Goal: Task Accomplishment & Management: Manage account settings

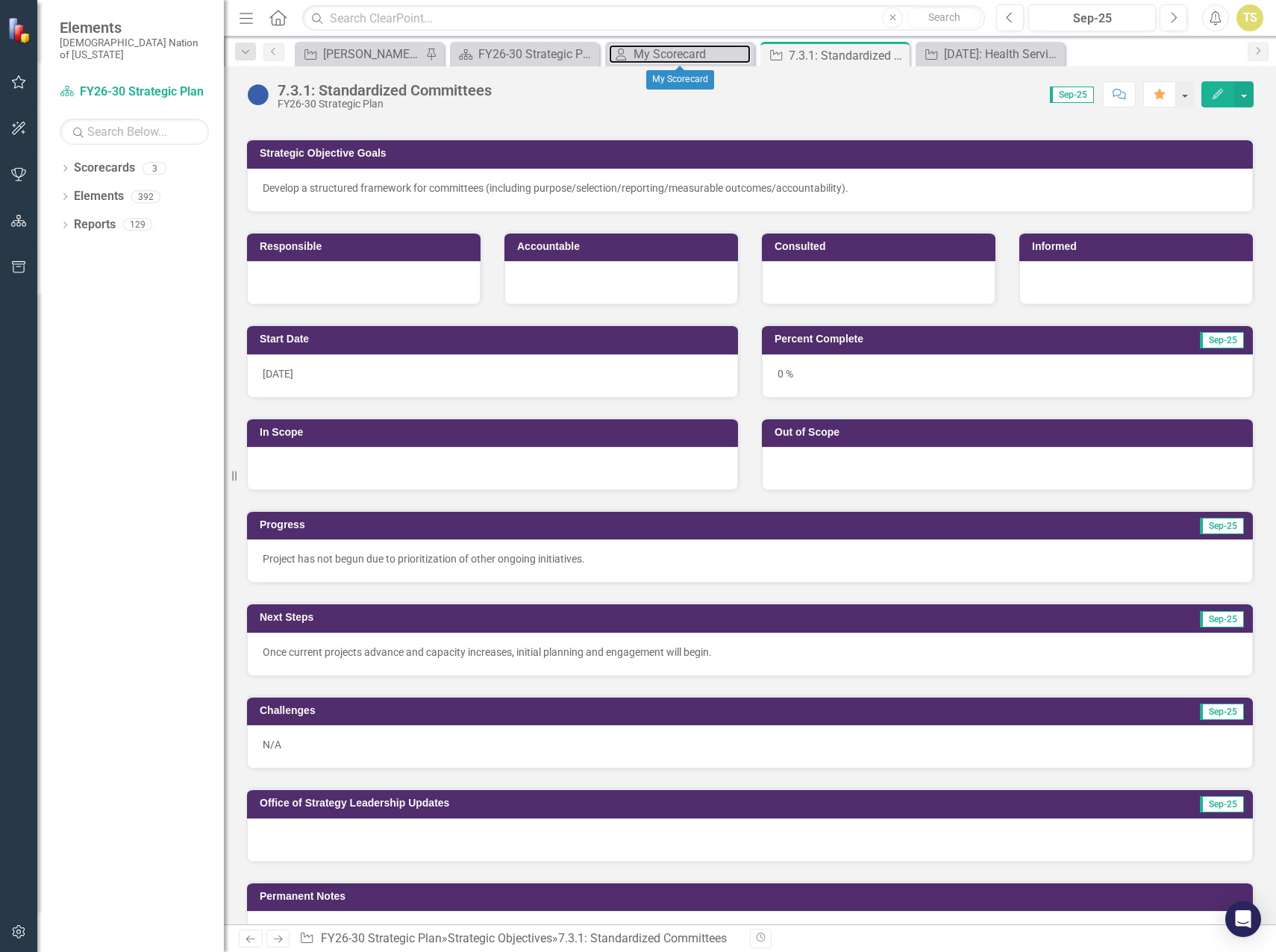
scroll to position [149, 0]
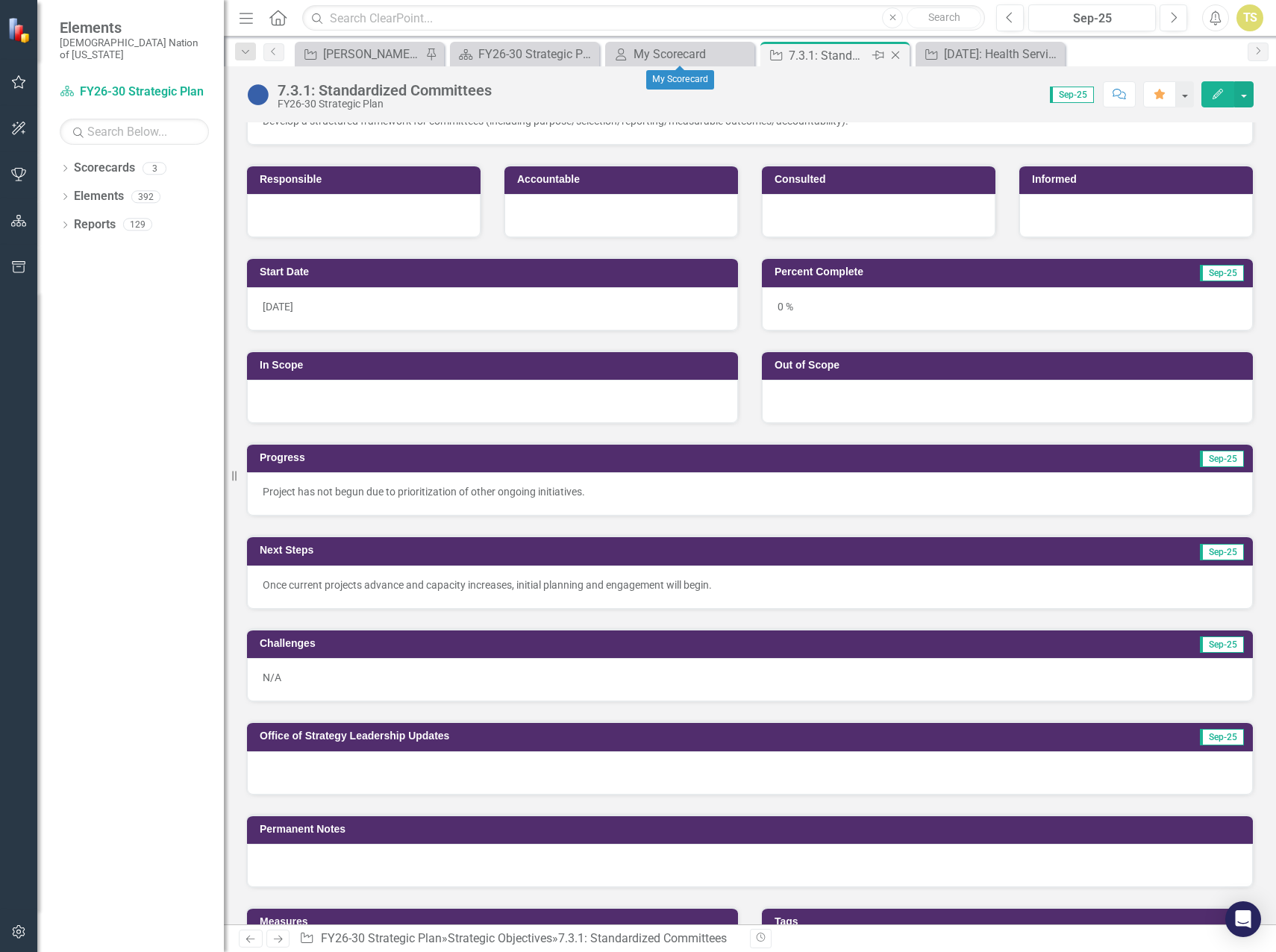
click at [897, 54] on icon at bounding box center [896, 56] width 8 height 8
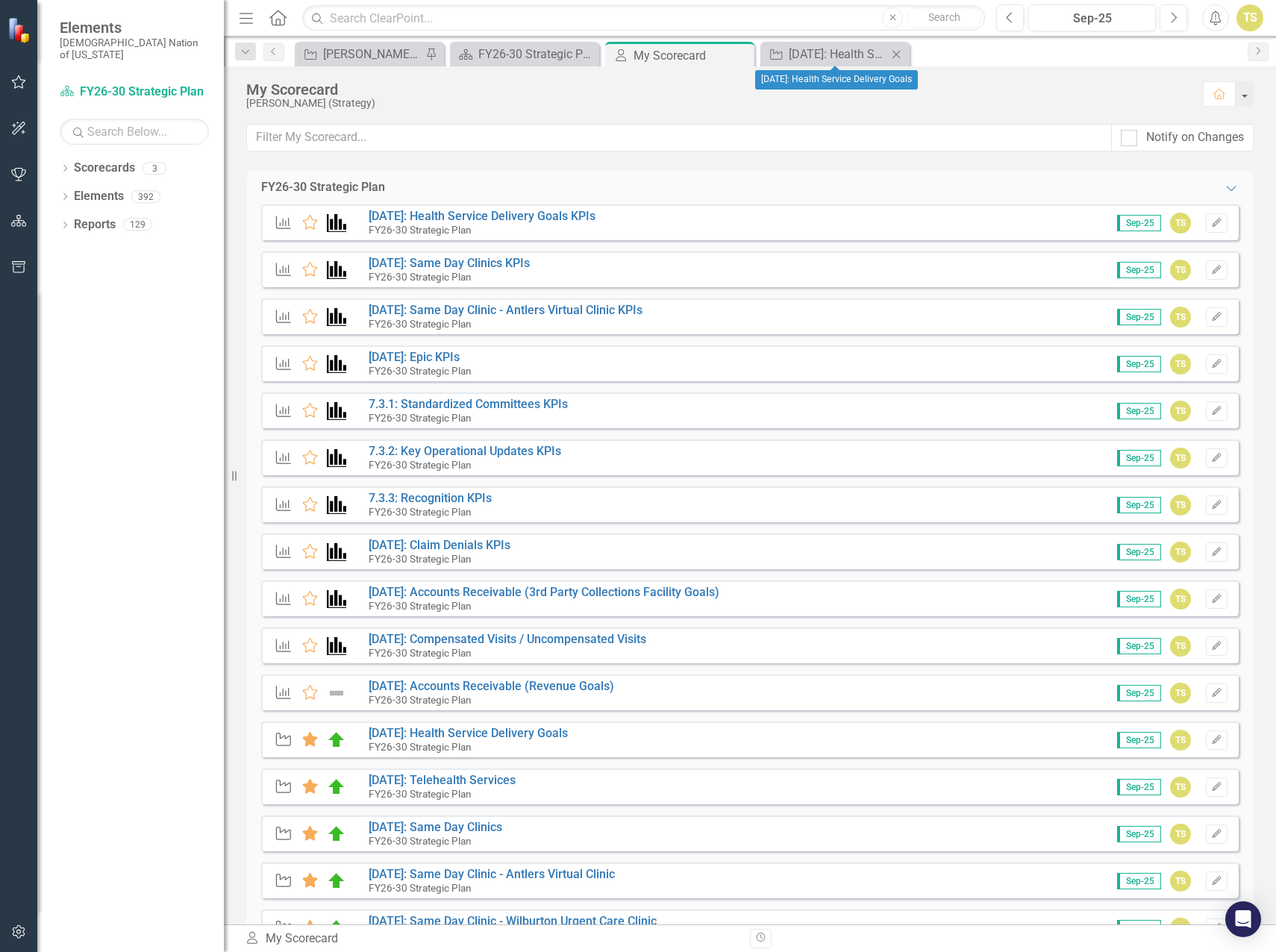
click at [896, 56] on icon "Close" at bounding box center [896, 55] width 15 height 12
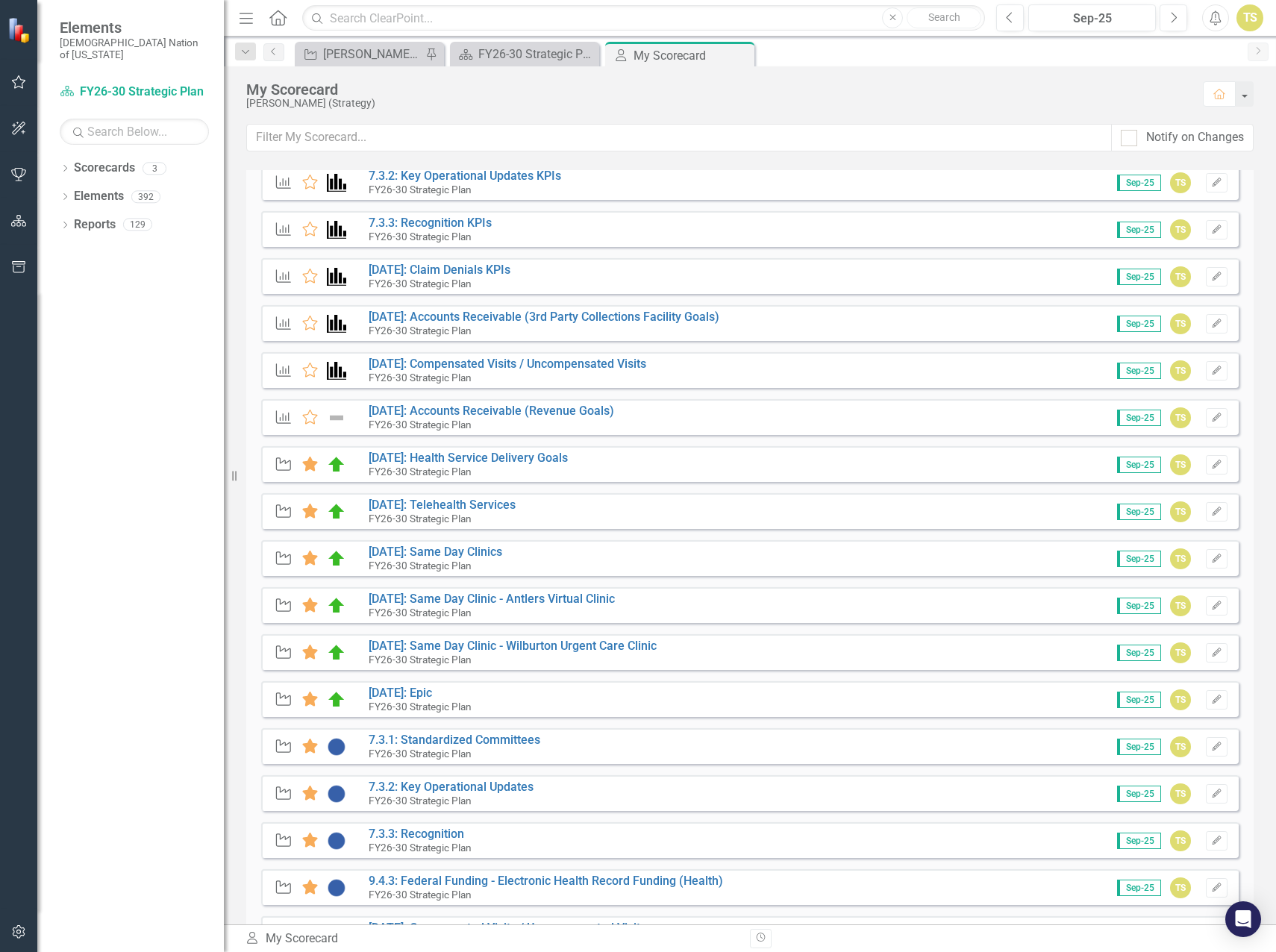
scroll to position [299, 0]
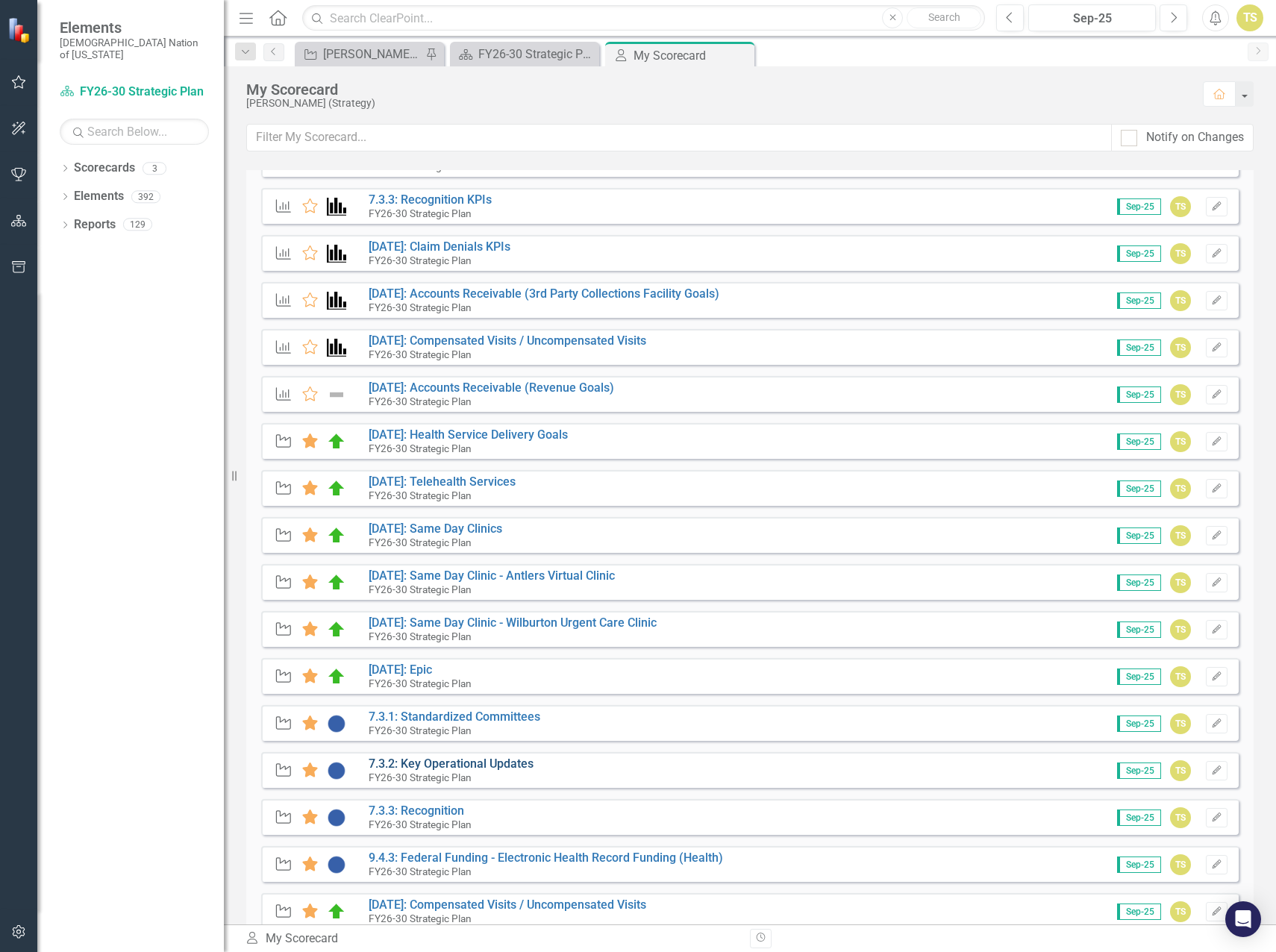
click at [403, 766] on link "7.3.2: Key Operational Updates" at bounding box center [451, 763] width 165 height 14
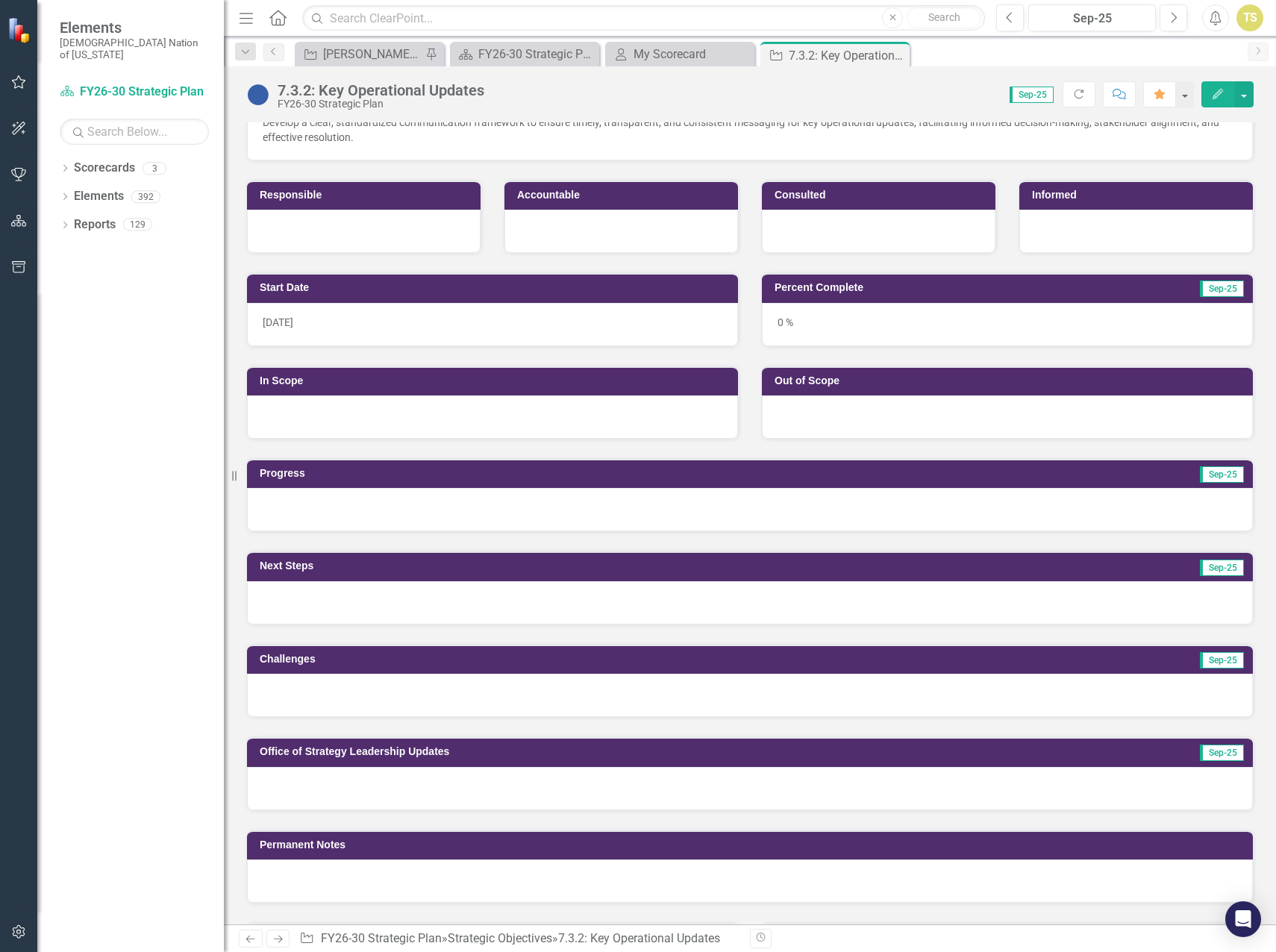
scroll to position [149, 0]
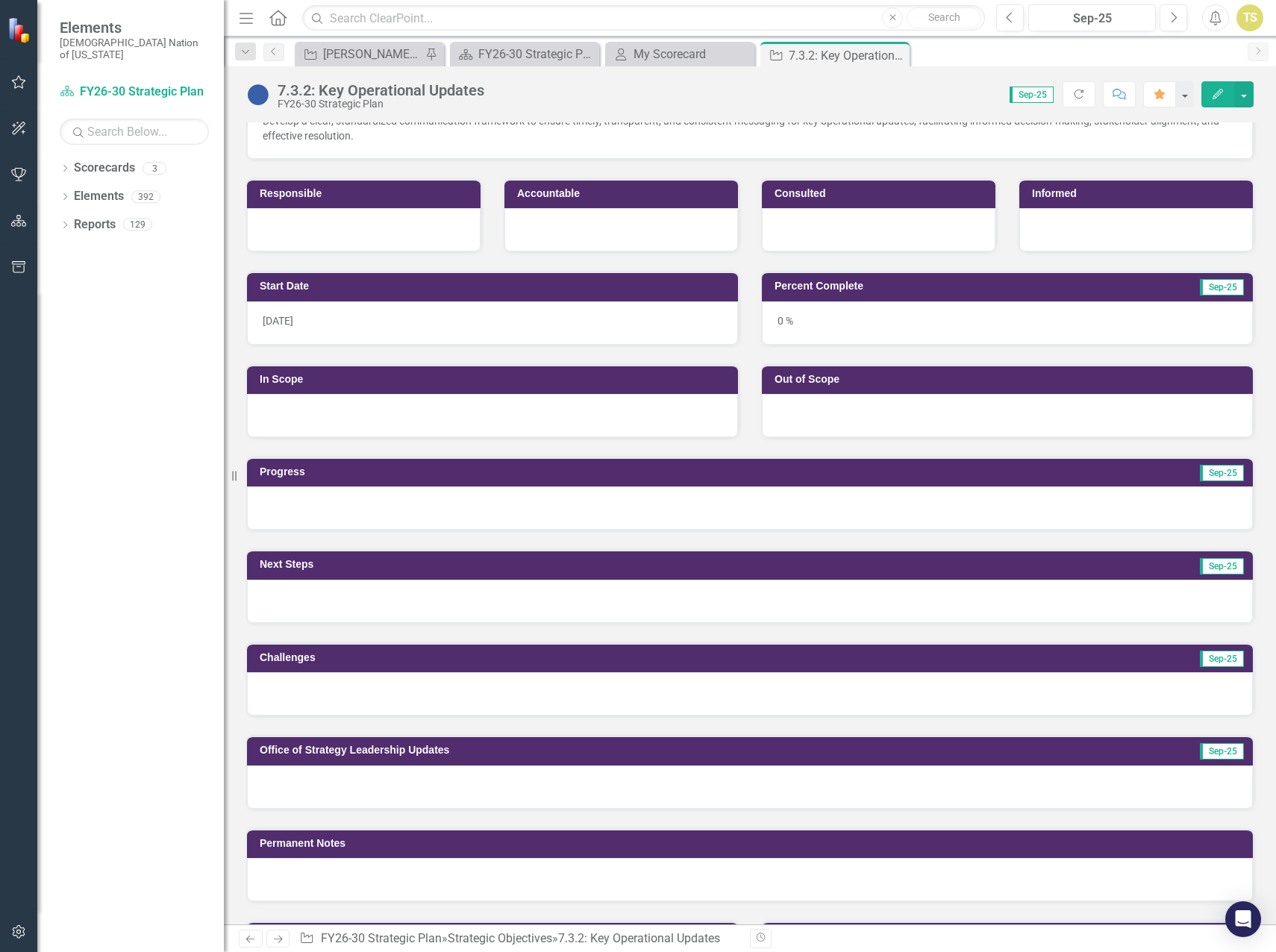
click at [410, 514] on div at bounding box center [750, 508] width 1006 height 44
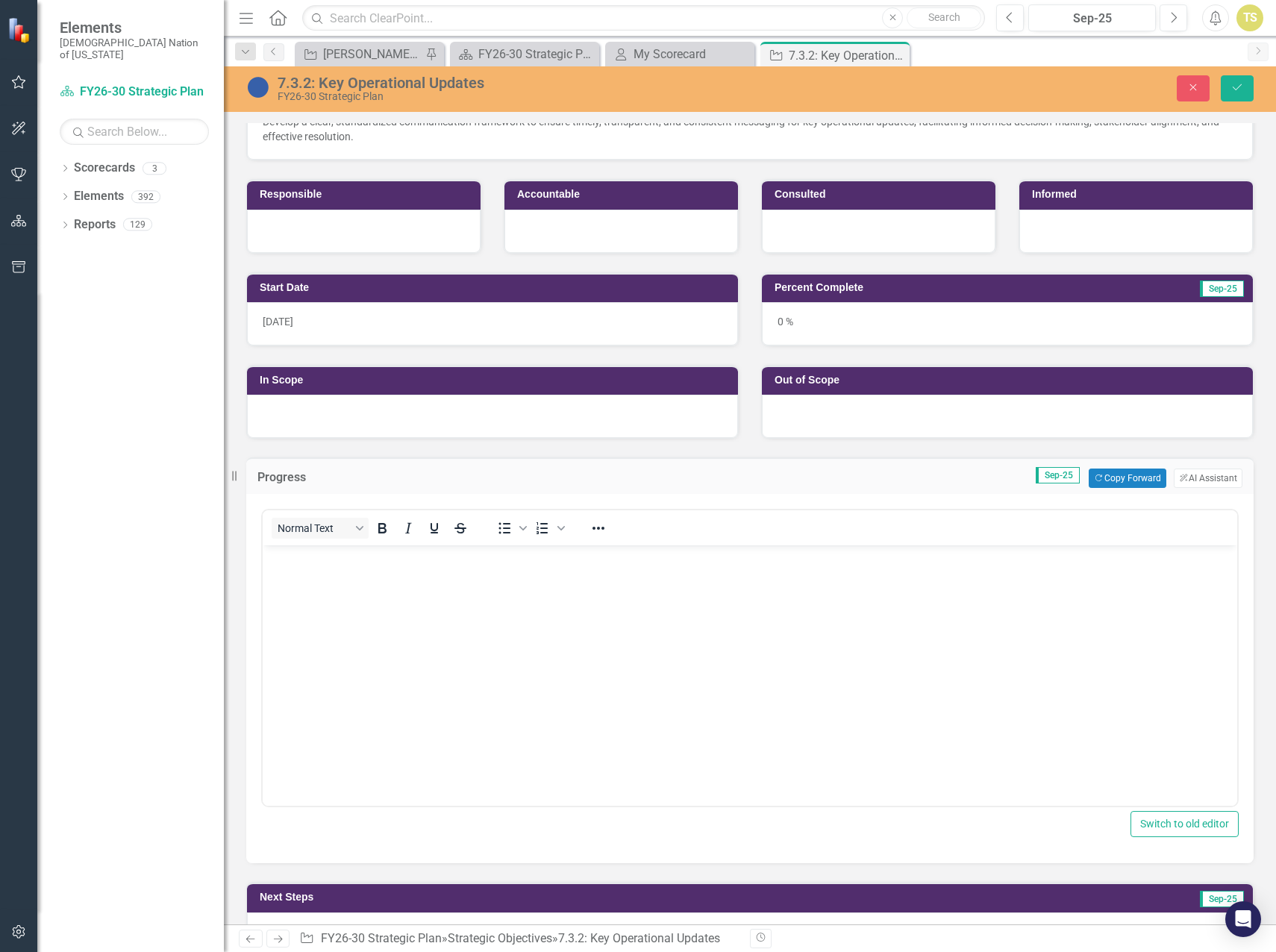
scroll to position [0, 0]
click at [1102, 478] on button "Copy Forward Copy Forward" at bounding box center [1126, 478] width 76 height 20
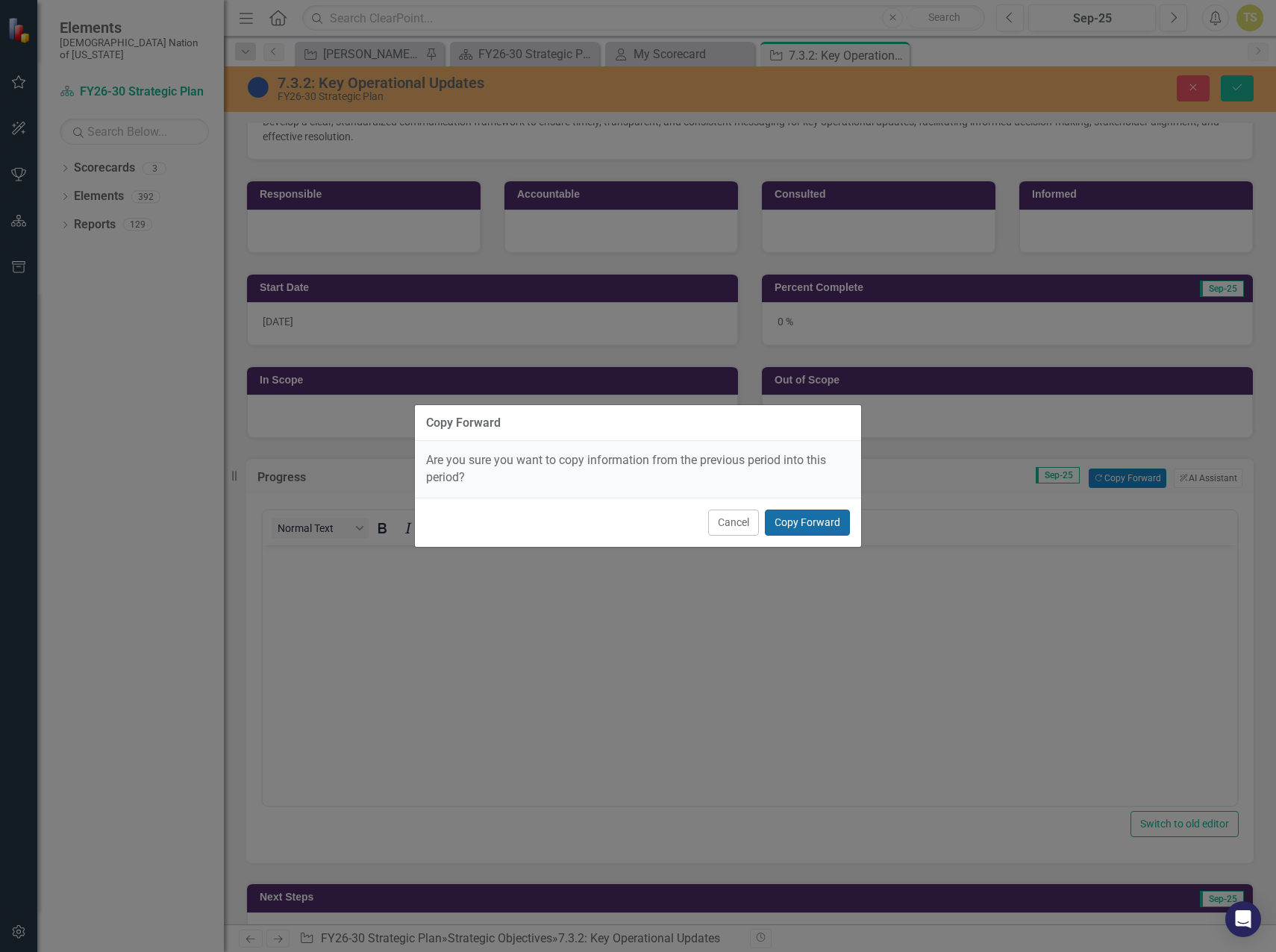
click at [790, 523] on button "Copy Forward" at bounding box center [807, 522] width 85 height 26
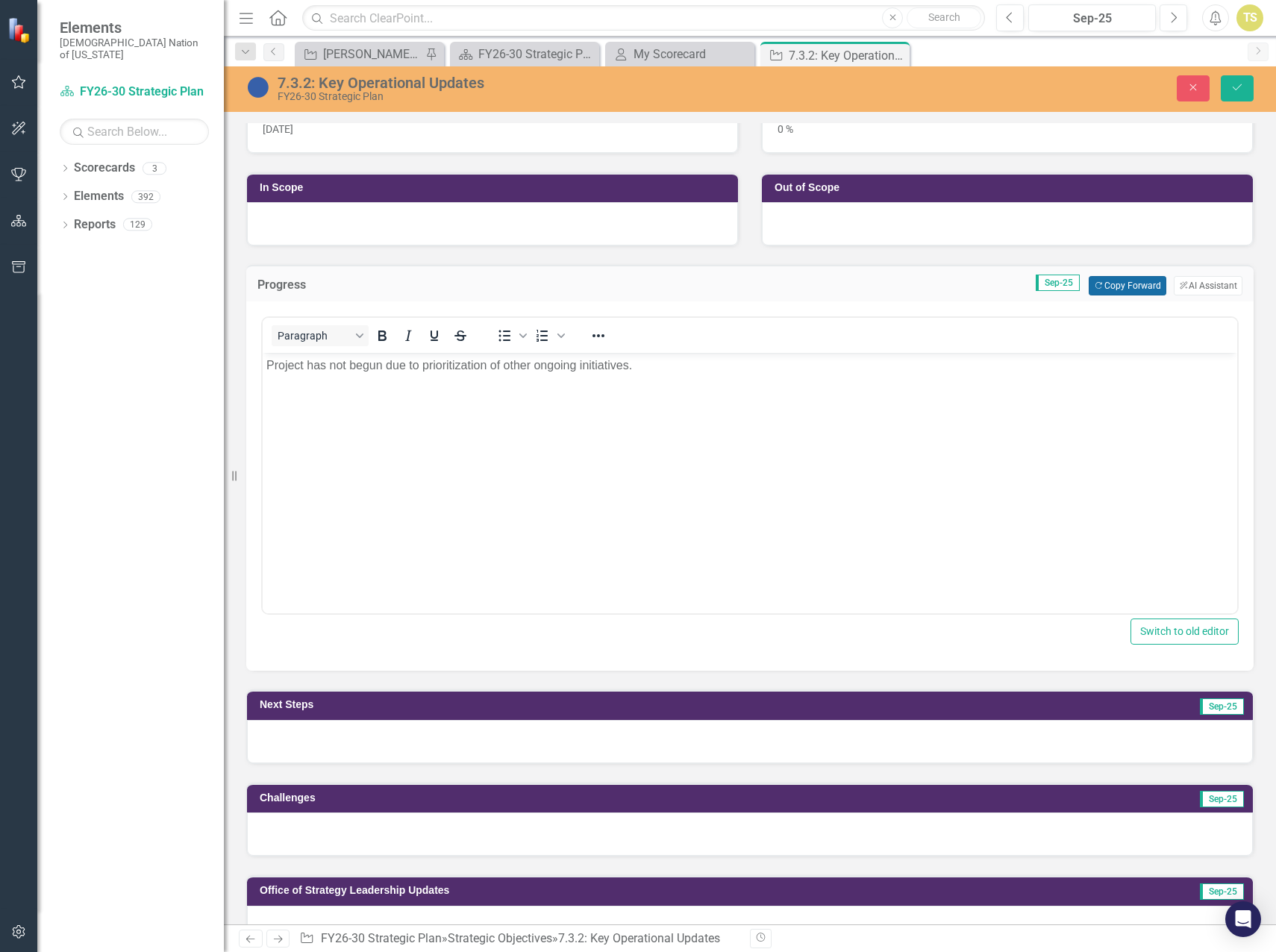
scroll to position [373, 0]
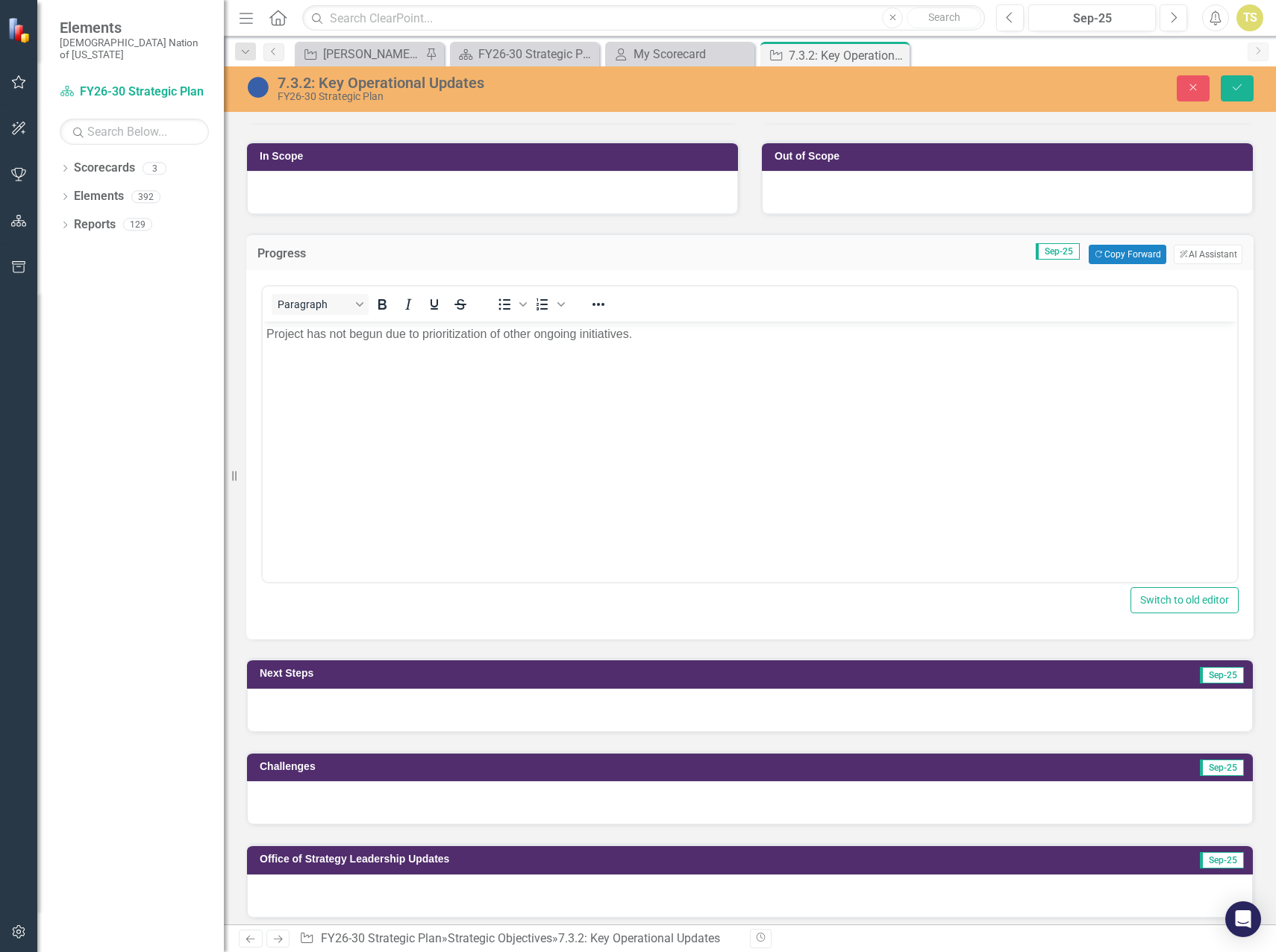
click at [360, 714] on div at bounding box center [750, 710] width 1006 height 44
click at [359, 714] on div at bounding box center [750, 710] width 1006 height 44
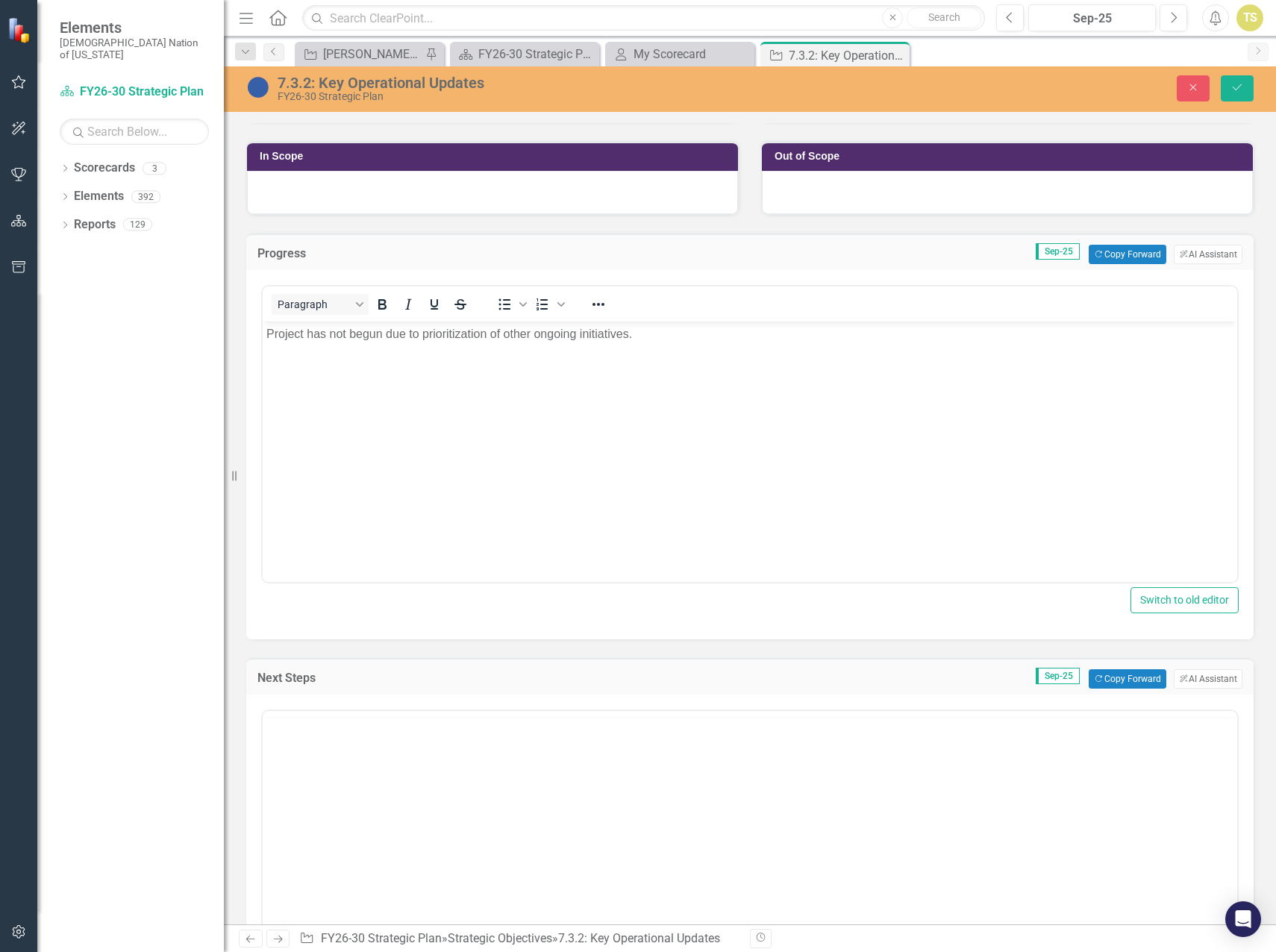
scroll to position [0, 0]
click at [1107, 677] on button "Copy Forward Copy Forward" at bounding box center [1126, 679] width 76 height 20
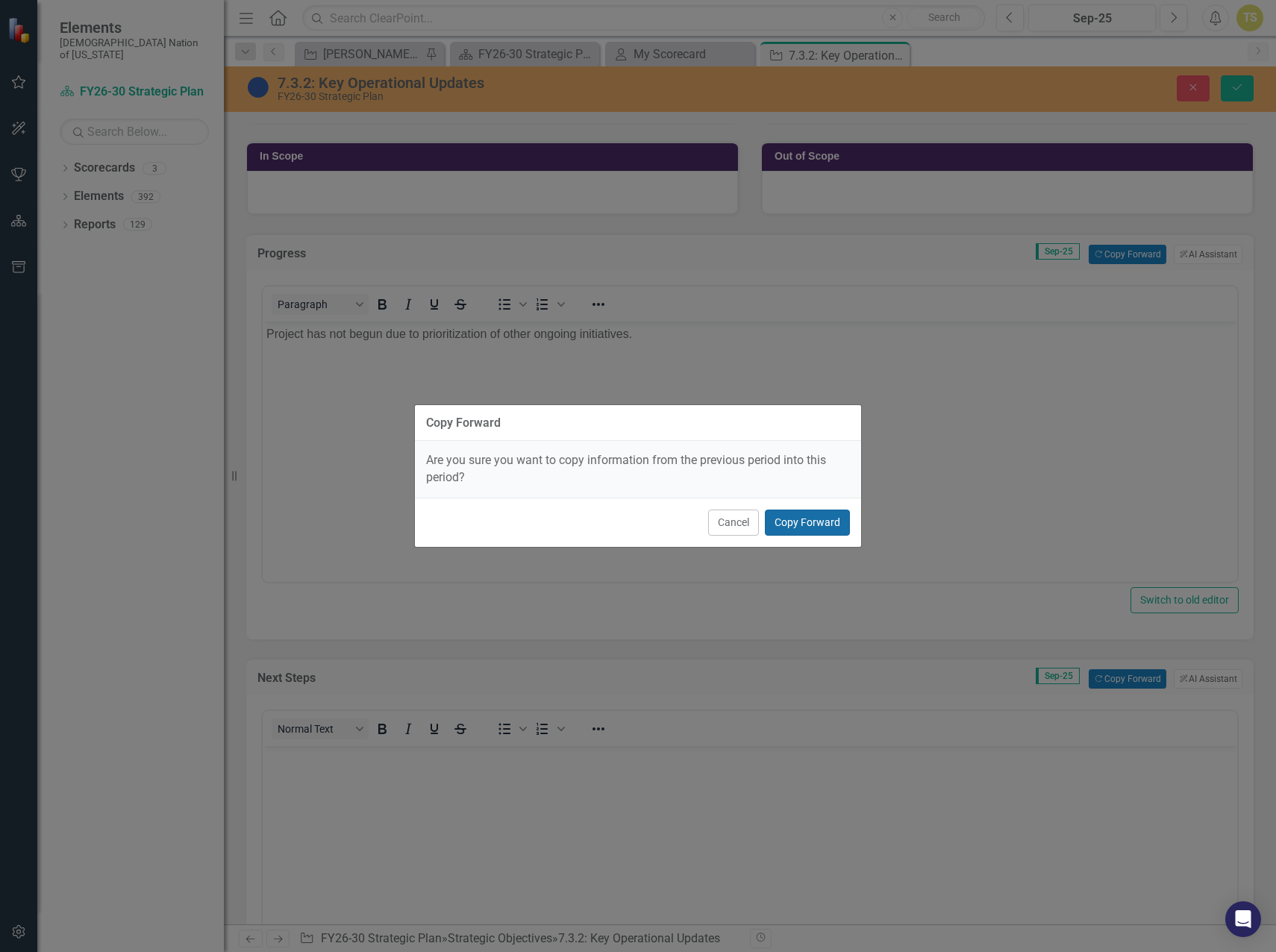
click at [790, 517] on button "Copy Forward" at bounding box center [807, 522] width 85 height 26
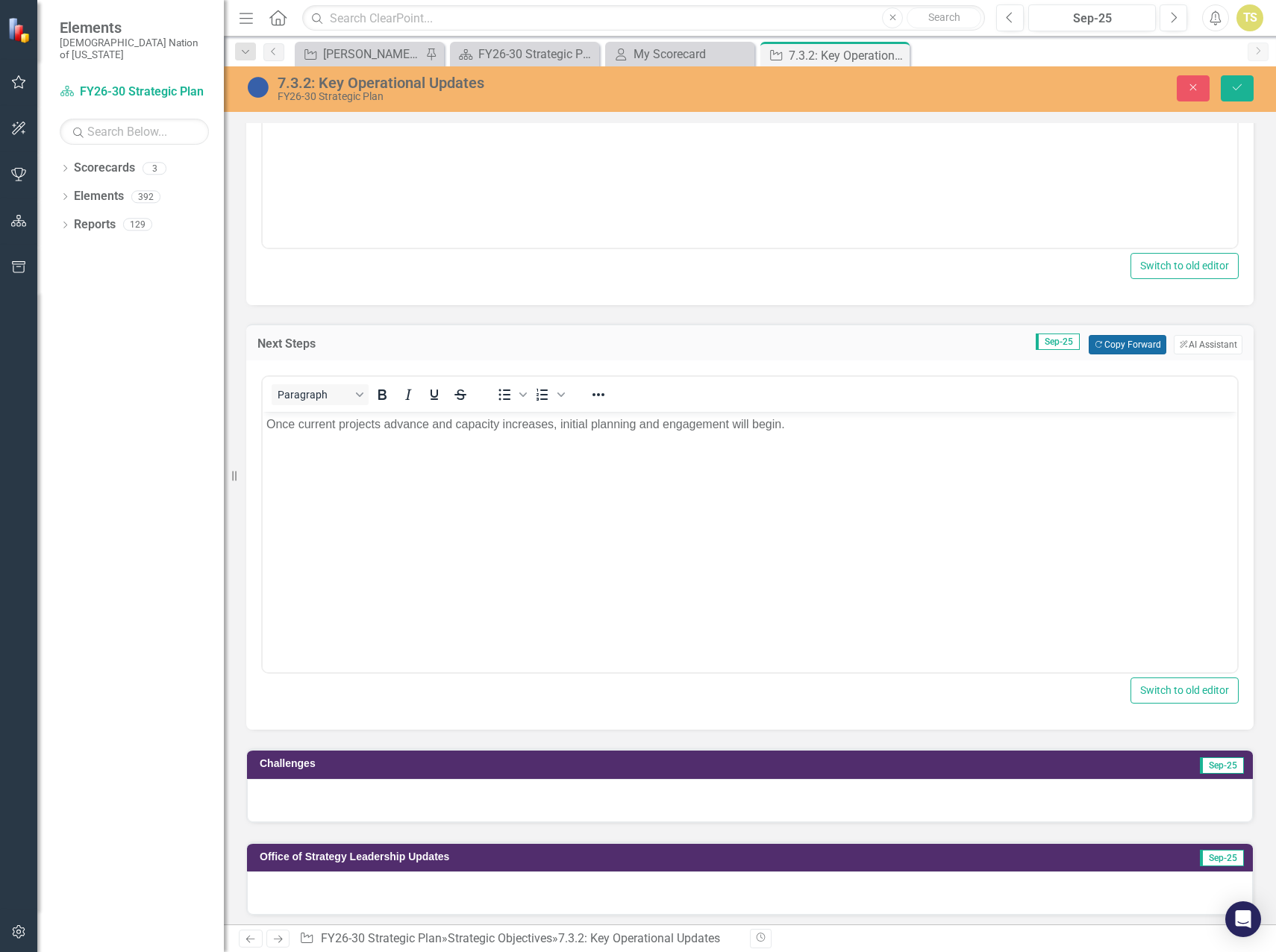
scroll to position [746, 0]
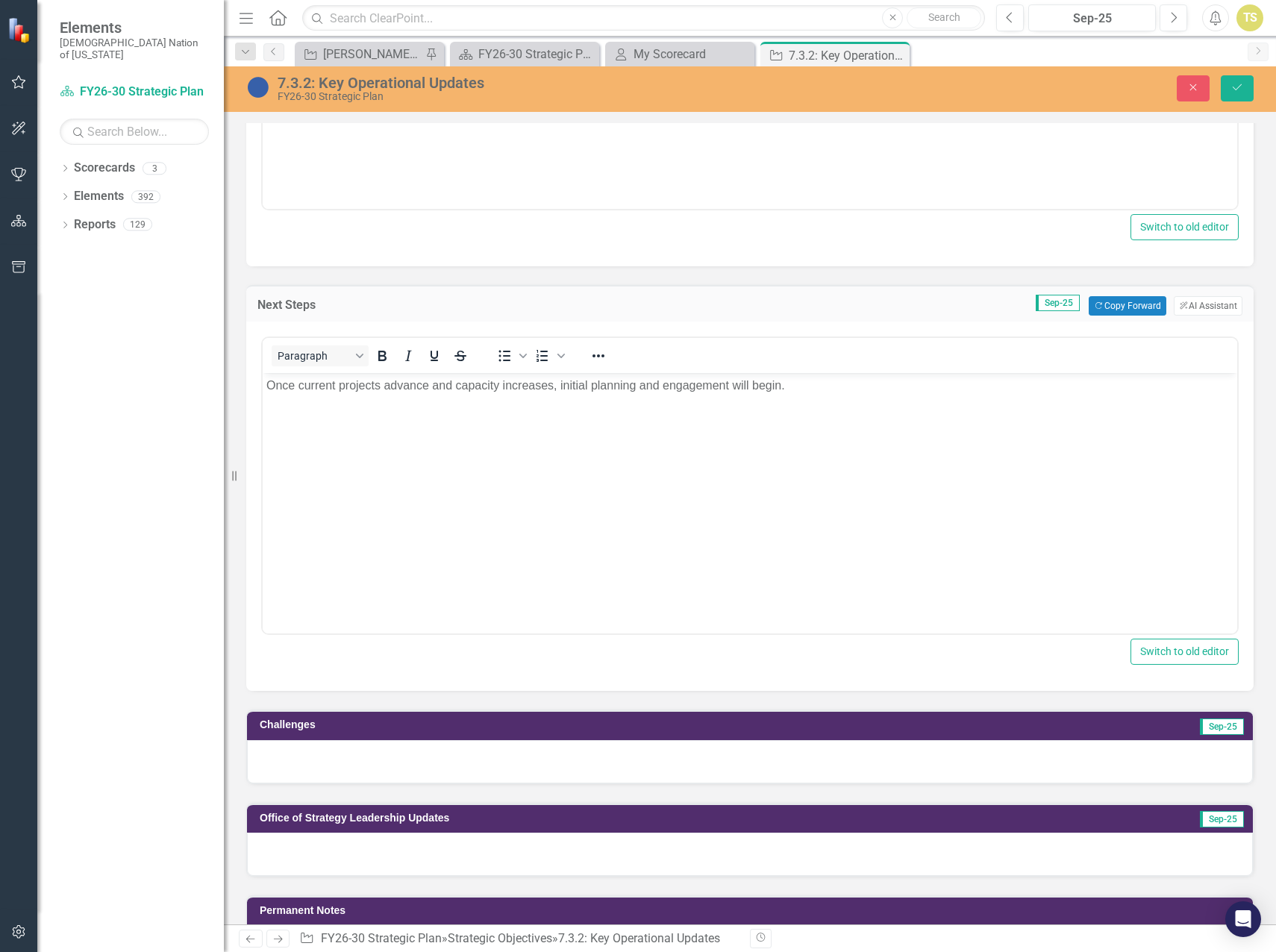
click at [421, 758] on div at bounding box center [750, 761] width 1006 height 44
click at [420, 758] on div at bounding box center [750, 761] width 1006 height 44
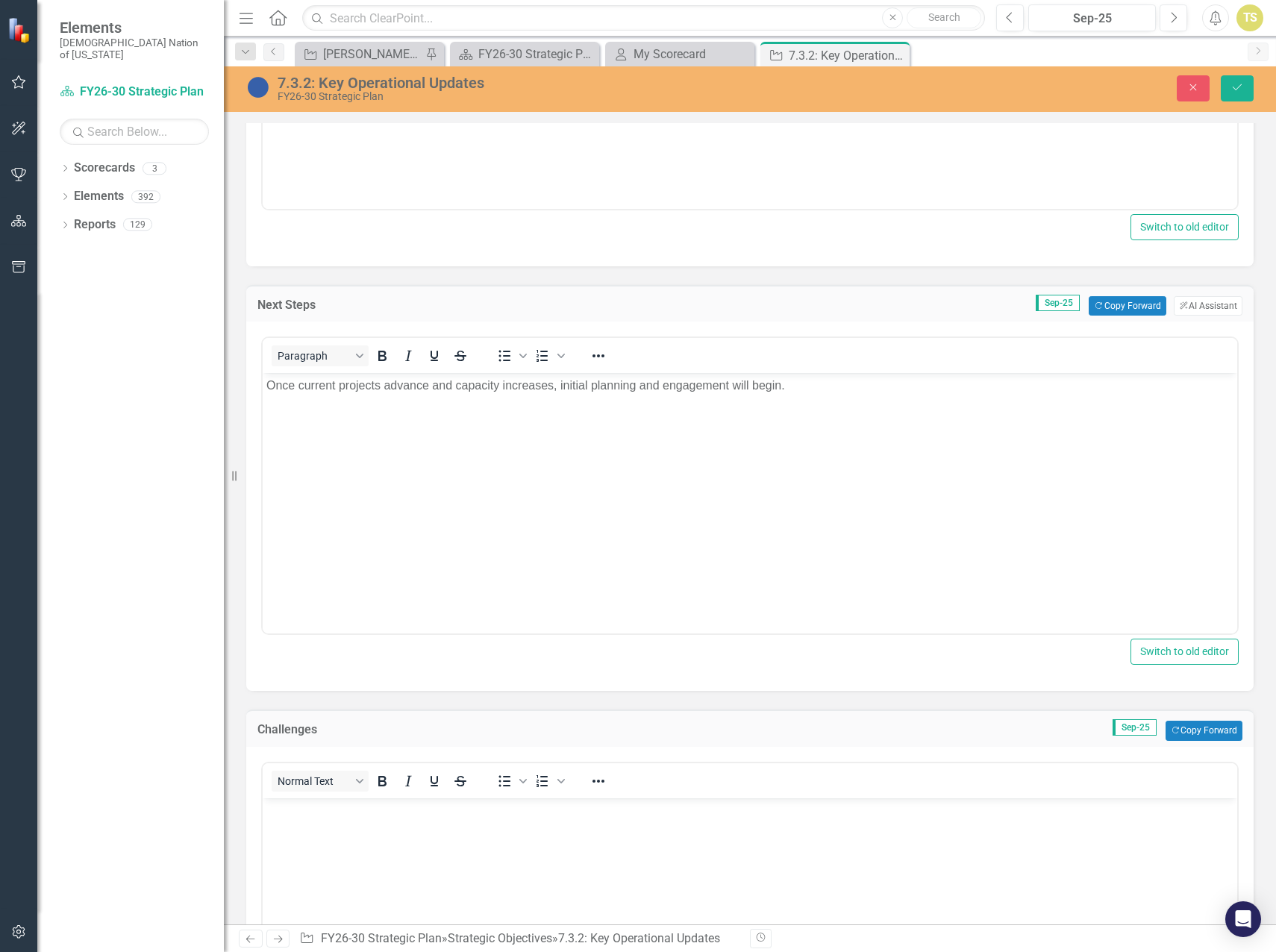
scroll to position [0, 0]
click at [1182, 733] on button "Copy Forward Copy Forward" at bounding box center [1204, 731] width 76 height 20
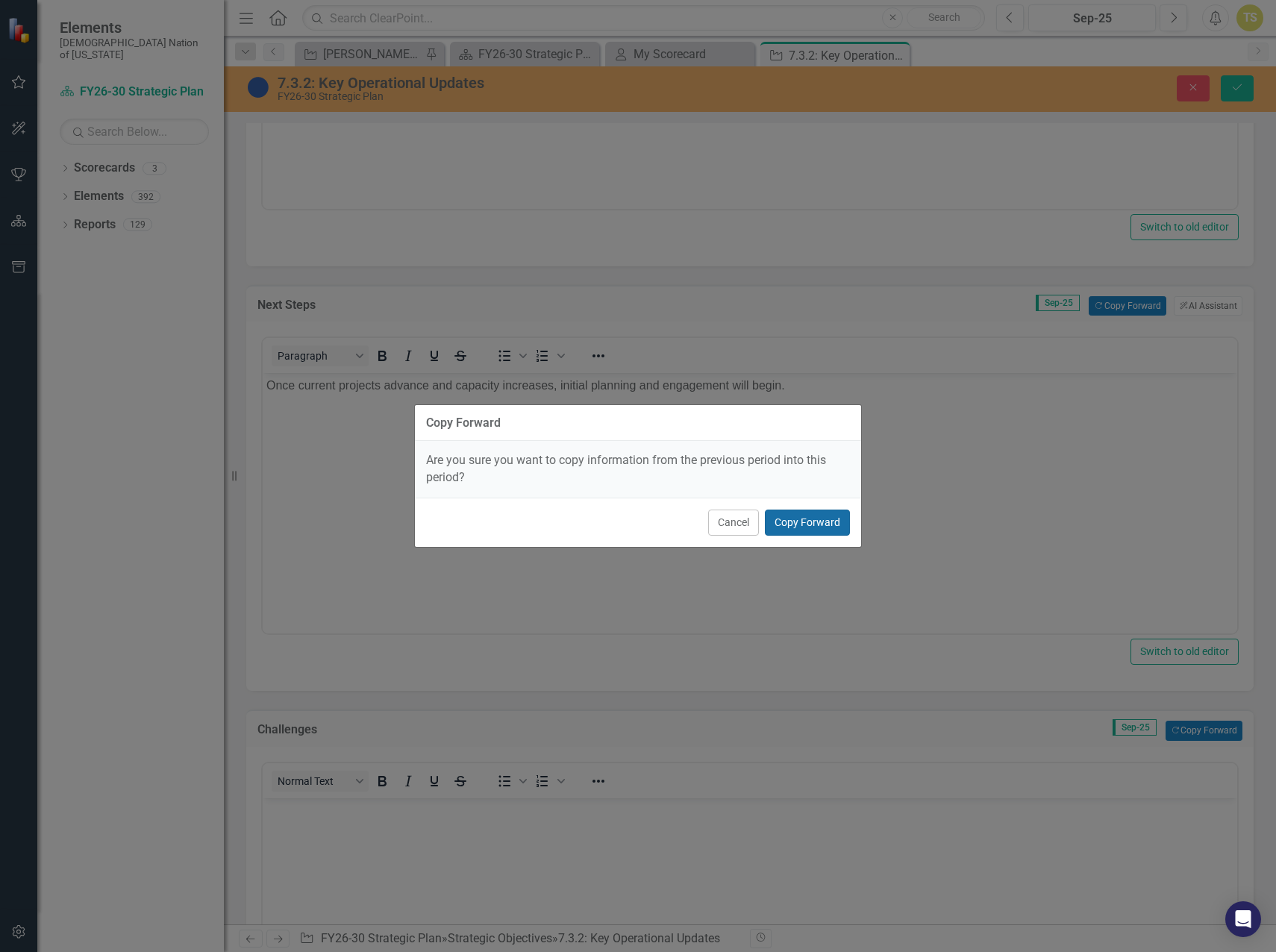
click at [812, 525] on button "Copy Forward" at bounding box center [807, 522] width 85 height 26
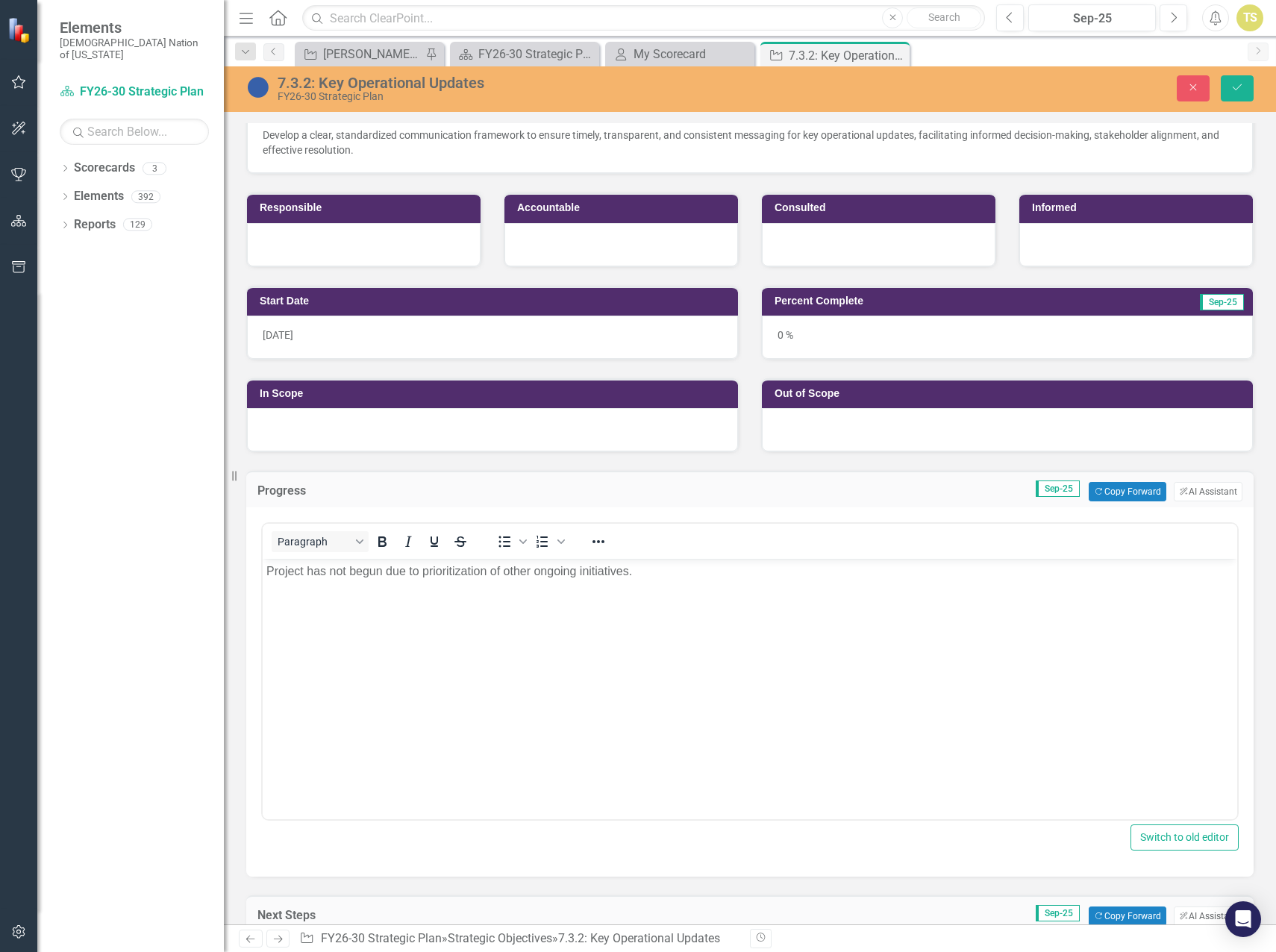
scroll to position [74, 0]
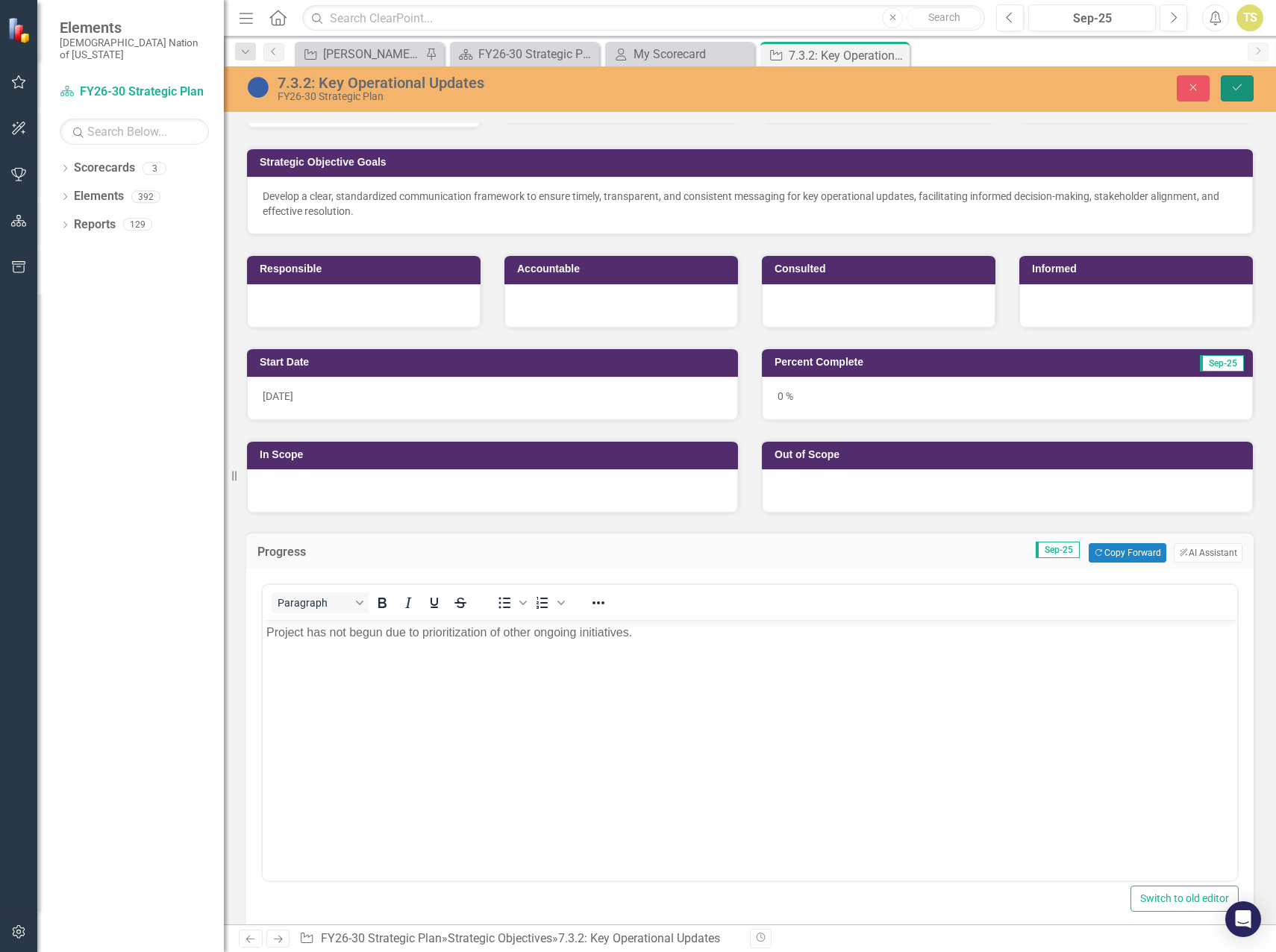
click at [1237, 99] on button "Save" at bounding box center [1236, 88] width 33 height 26
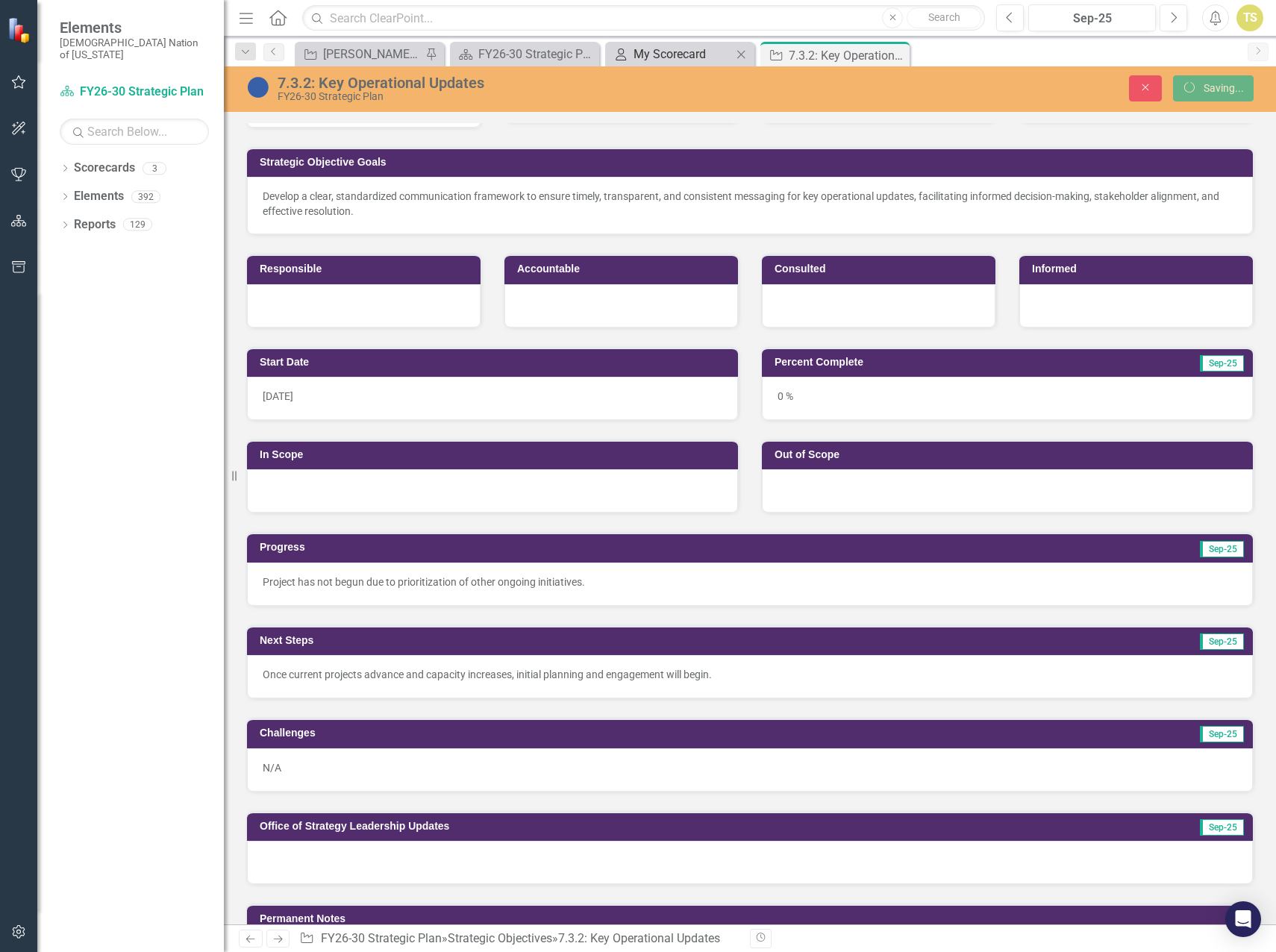
click at [681, 59] on div "My Scorecard" at bounding box center [682, 54] width 98 height 19
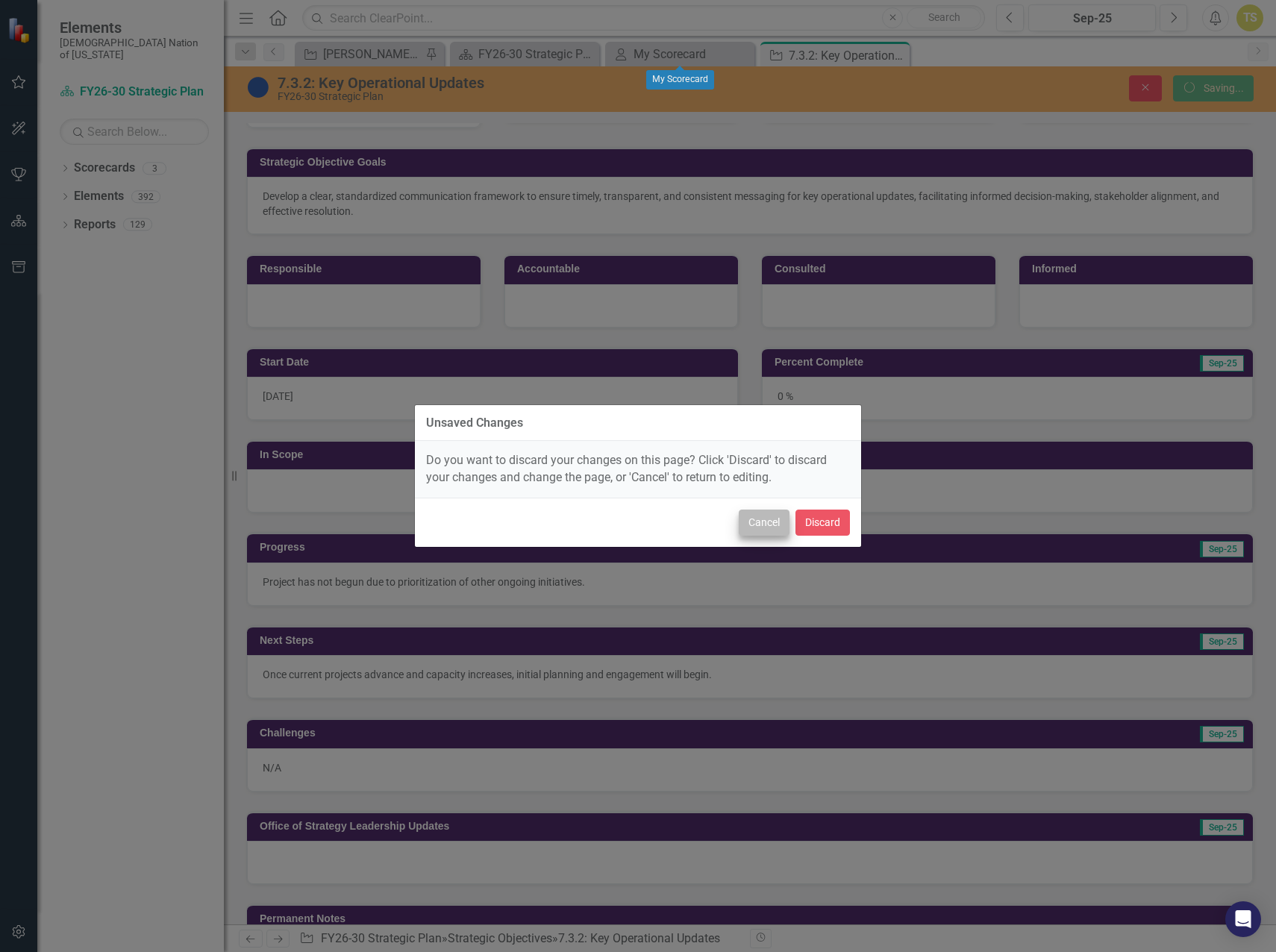
click at [757, 524] on button "Cancel" at bounding box center [764, 522] width 51 height 26
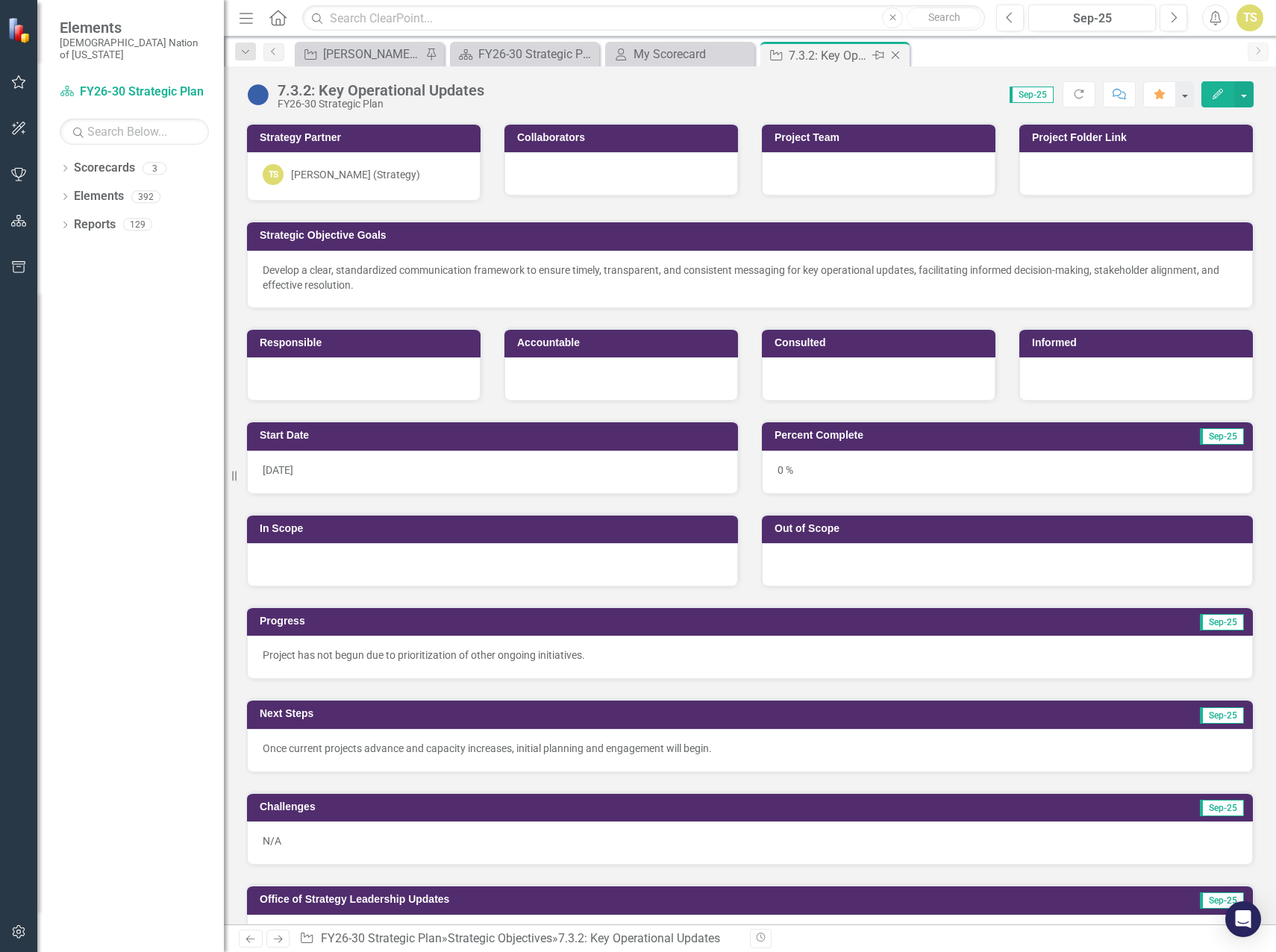
click at [901, 57] on icon "Close" at bounding box center [895, 56] width 15 height 12
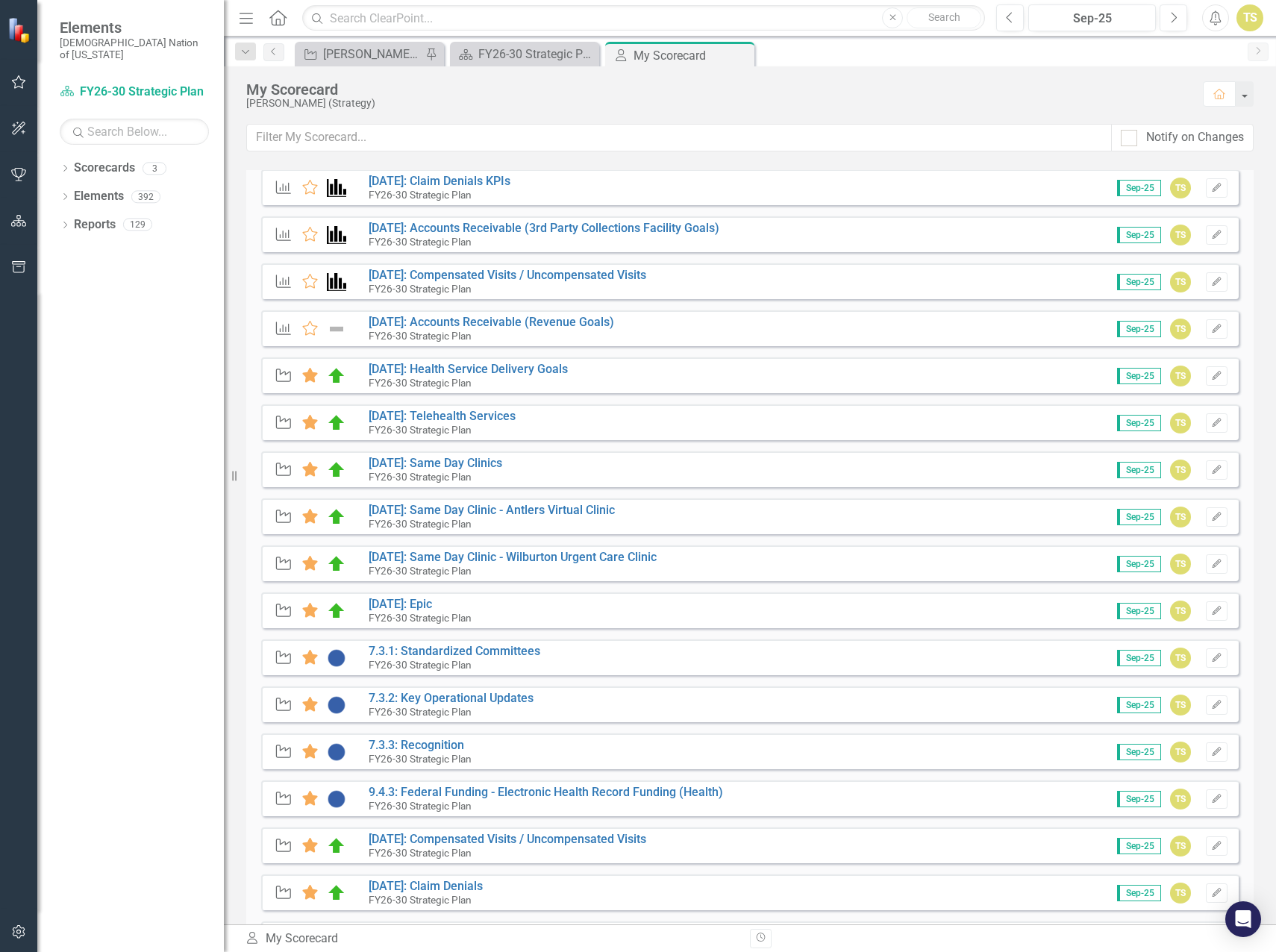
scroll to position [373, 0]
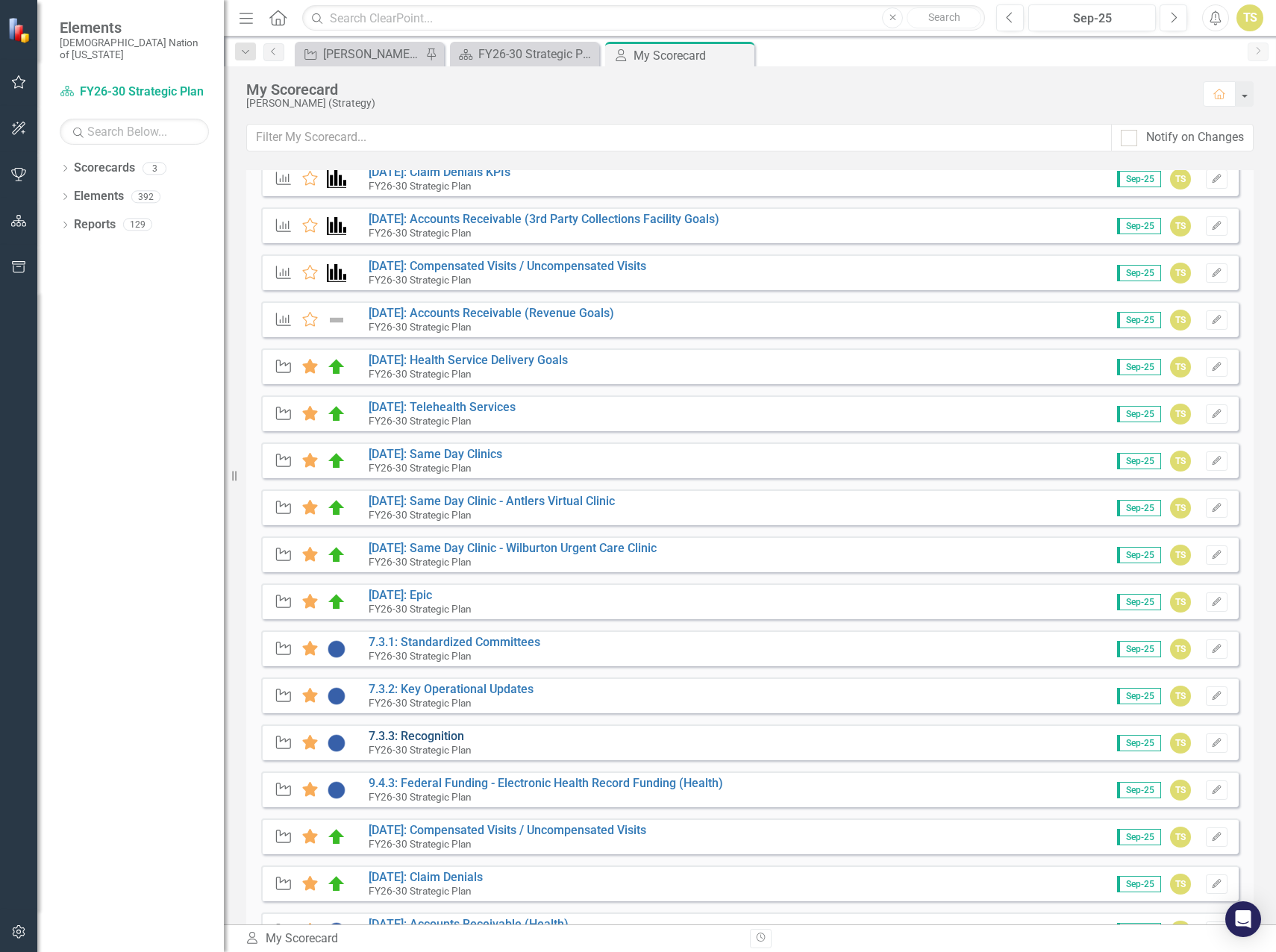
click at [423, 741] on link "7.3.3: Recognition" at bounding box center [416, 736] width 95 height 14
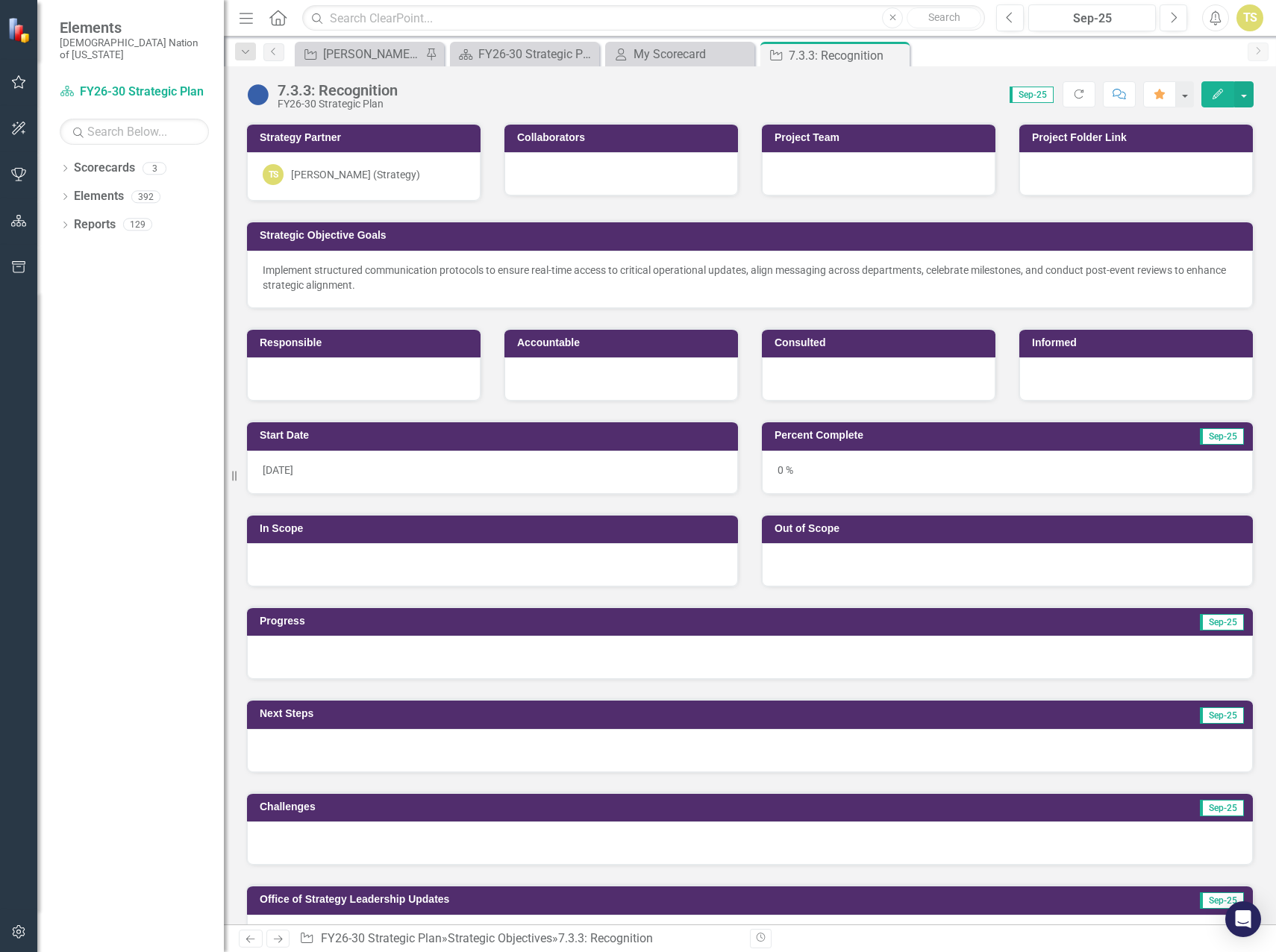
click at [349, 663] on div at bounding box center [750, 657] width 1006 height 44
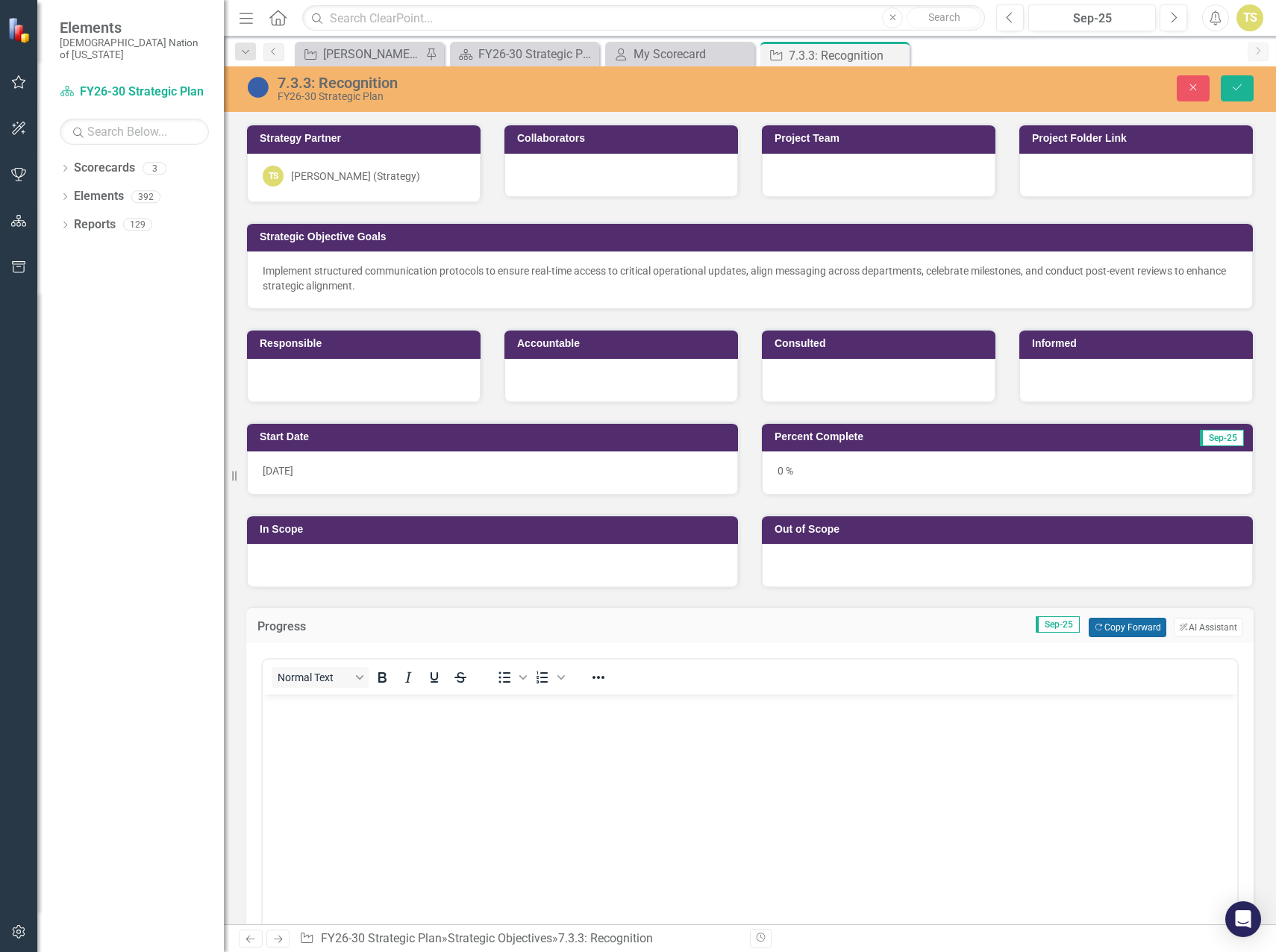
click at [1119, 633] on button "Copy Forward Copy Forward" at bounding box center [1126, 627] width 76 height 20
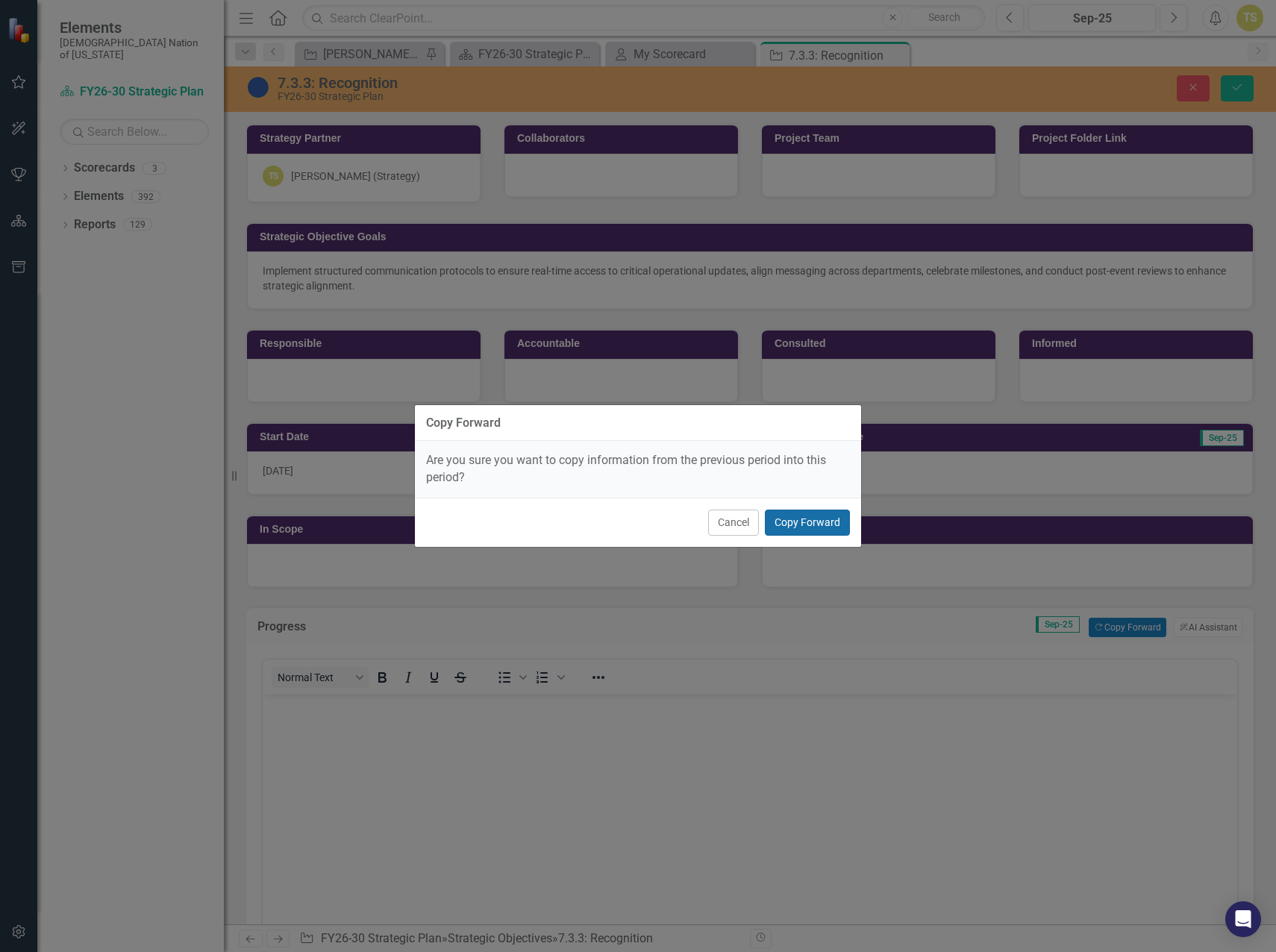
click at [785, 529] on button "Copy Forward" at bounding box center [807, 522] width 85 height 26
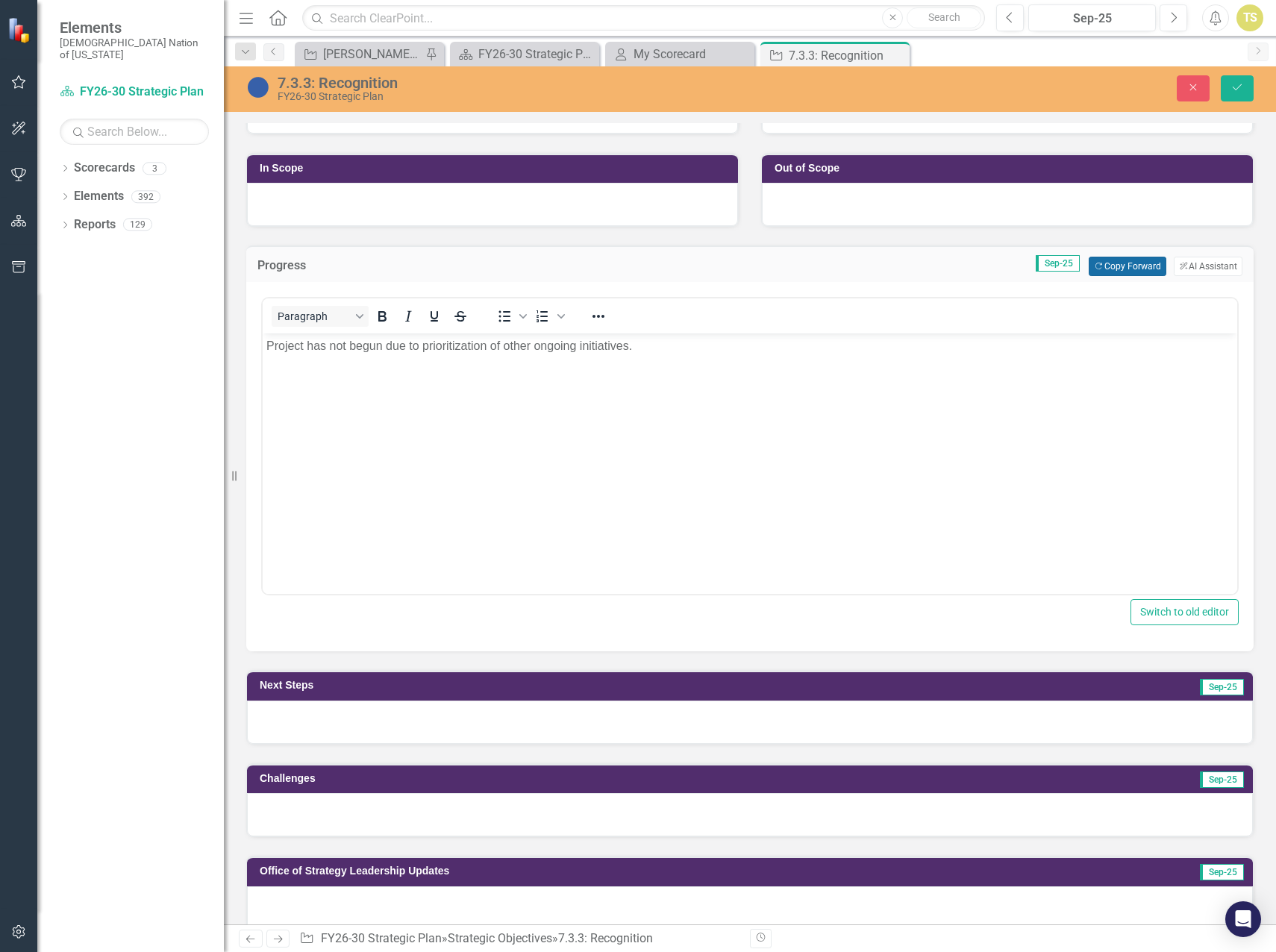
scroll to position [448, 0]
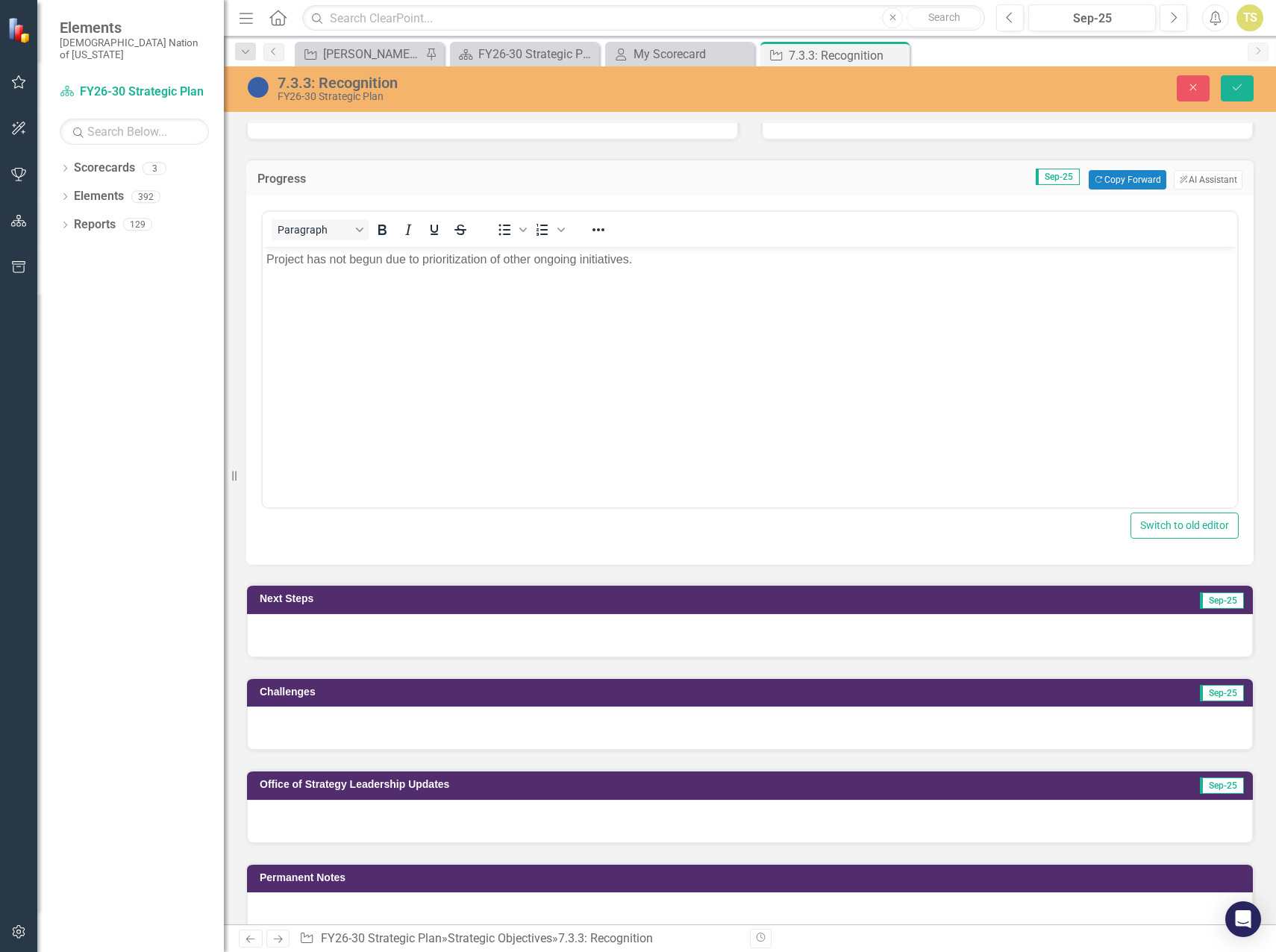
click at [533, 646] on div at bounding box center [750, 635] width 1006 height 44
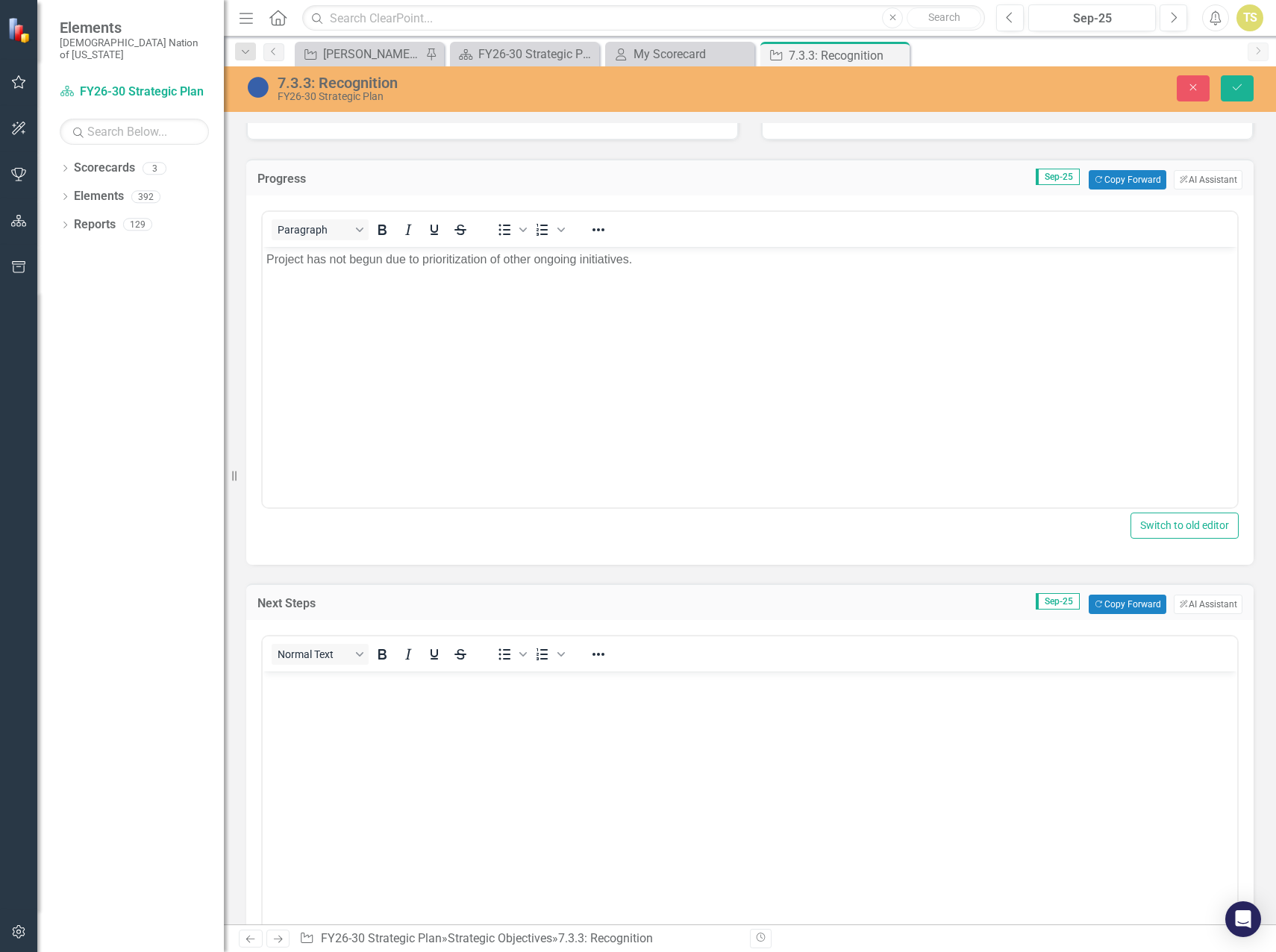
scroll to position [0, 0]
click at [1107, 608] on button "Copy Forward Copy Forward" at bounding box center [1126, 605] width 76 height 20
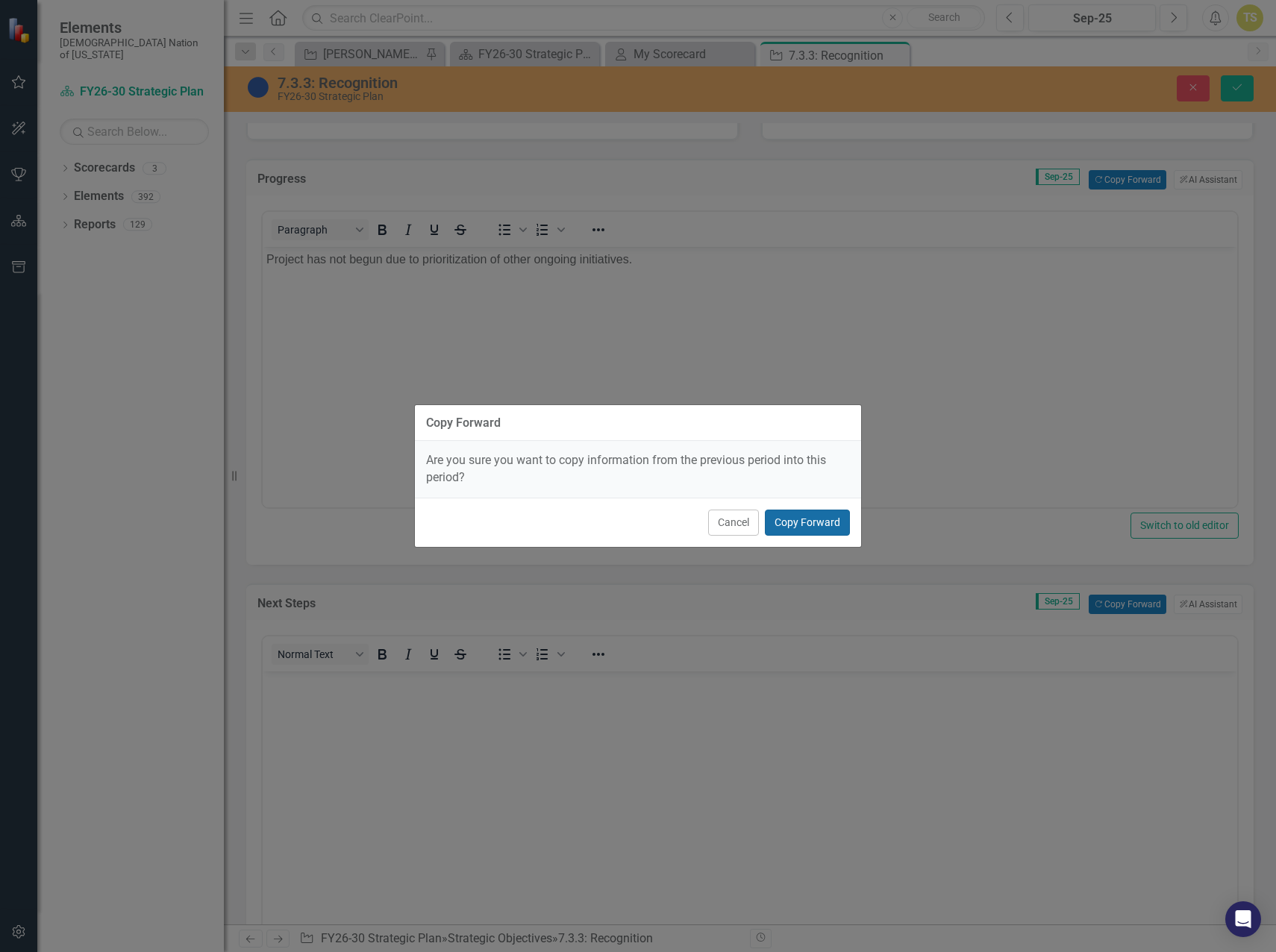
click at [825, 526] on button "Copy Forward" at bounding box center [807, 522] width 85 height 26
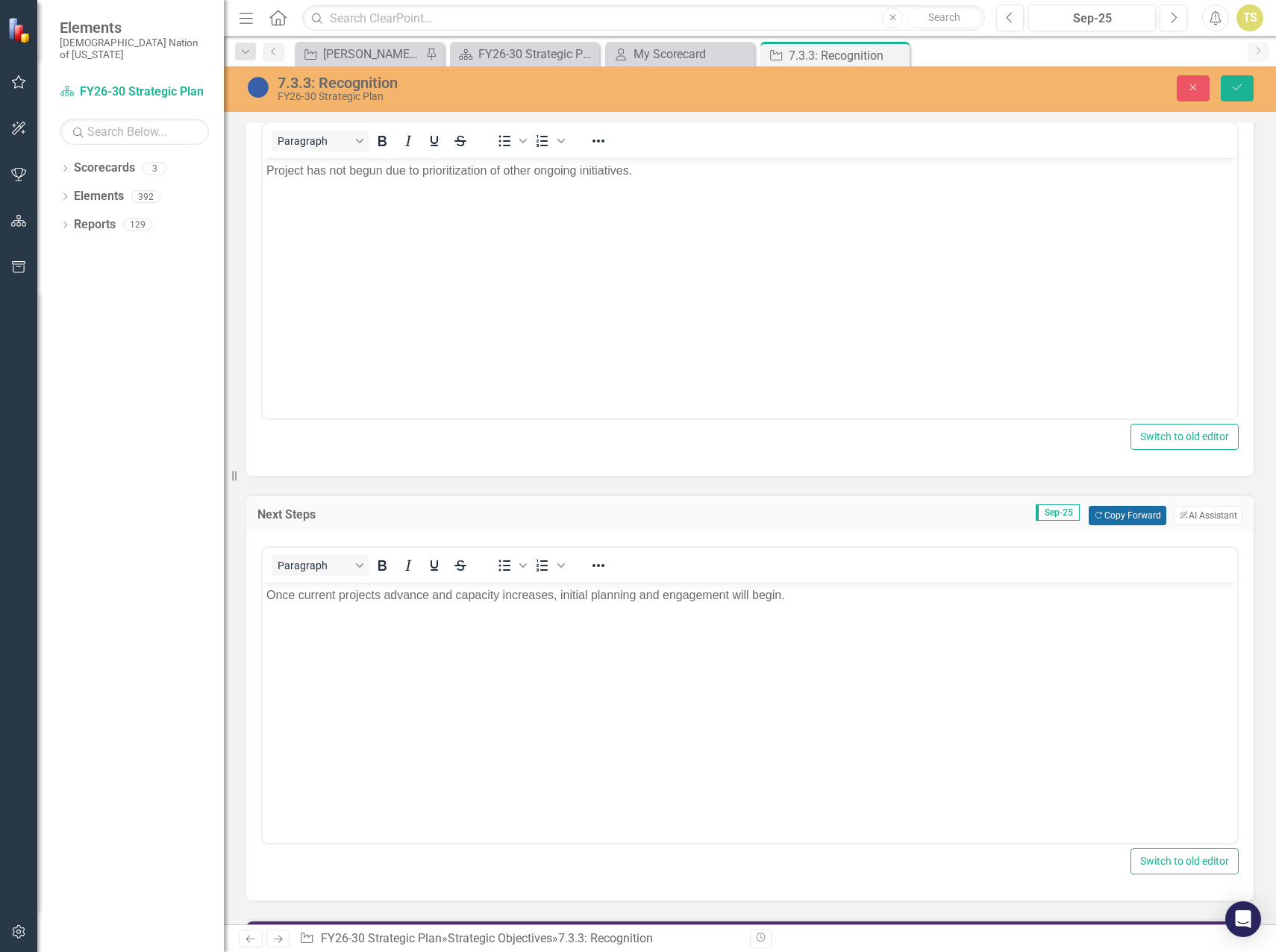
scroll to position [746, 0]
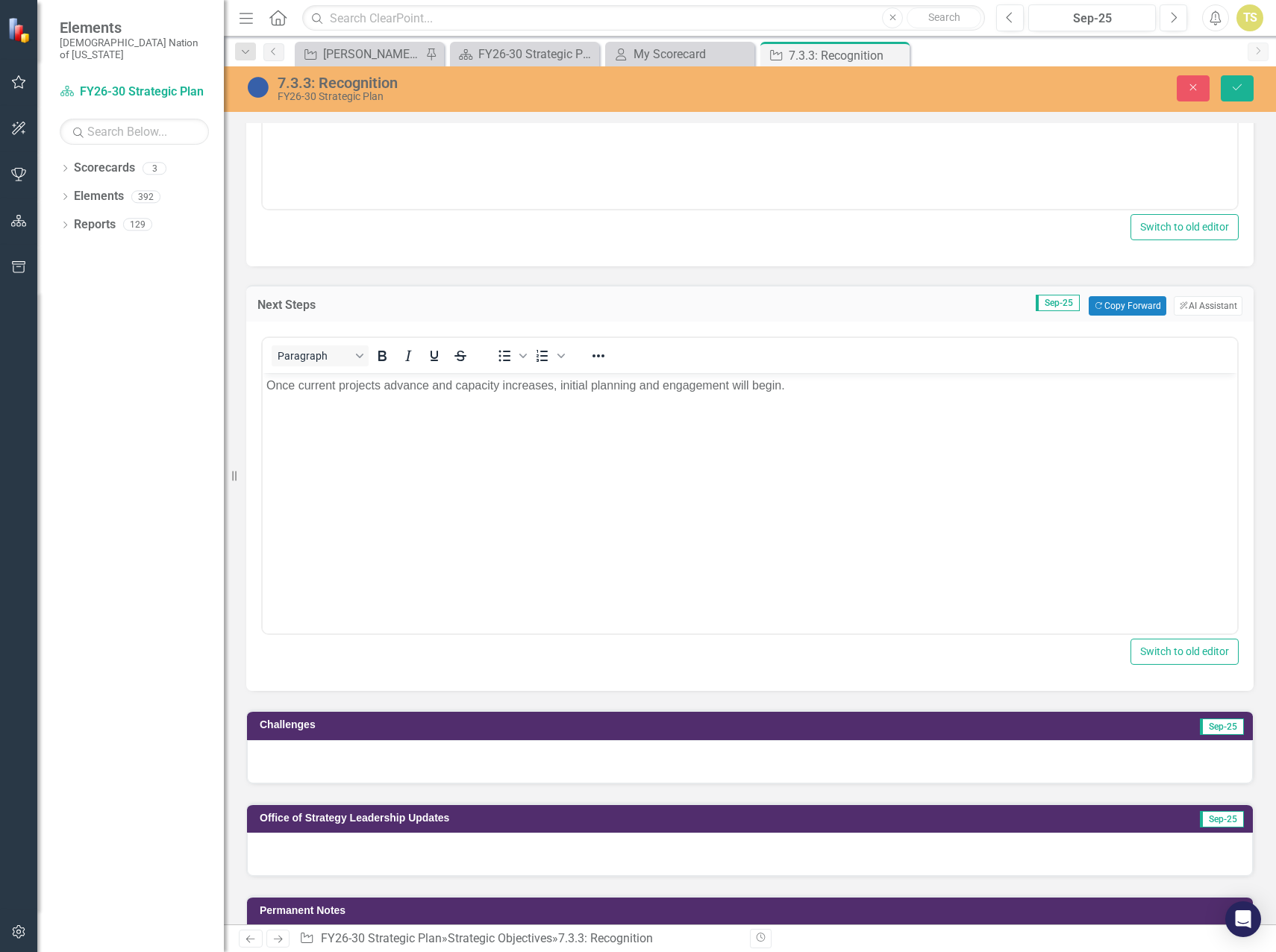
click at [467, 764] on div at bounding box center [750, 761] width 1006 height 44
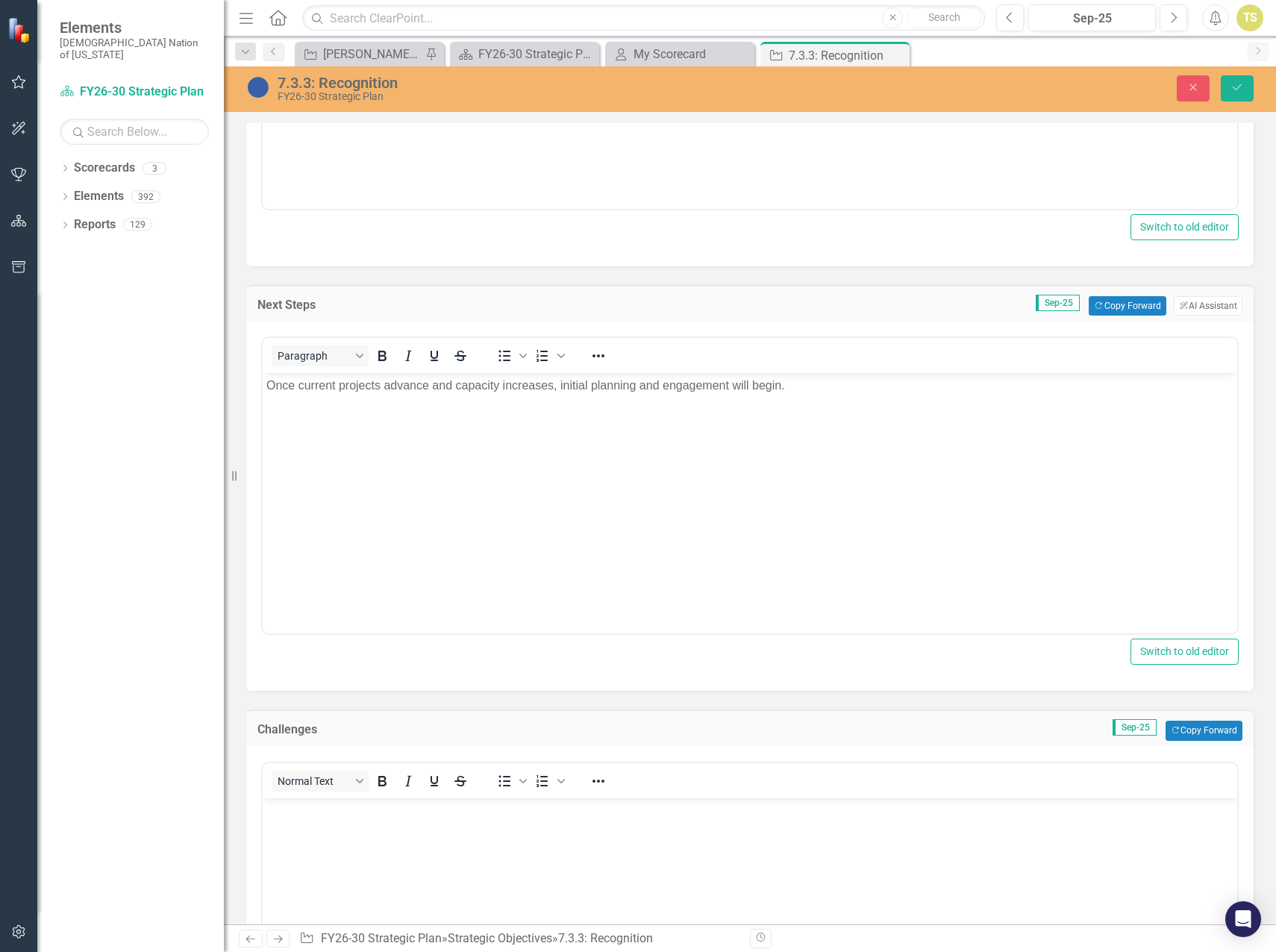
scroll to position [0, 0]
click at [1196, 734] on button "Copy Forward Copy Forward" at bounding box center [1204, 731] width 76 height 20
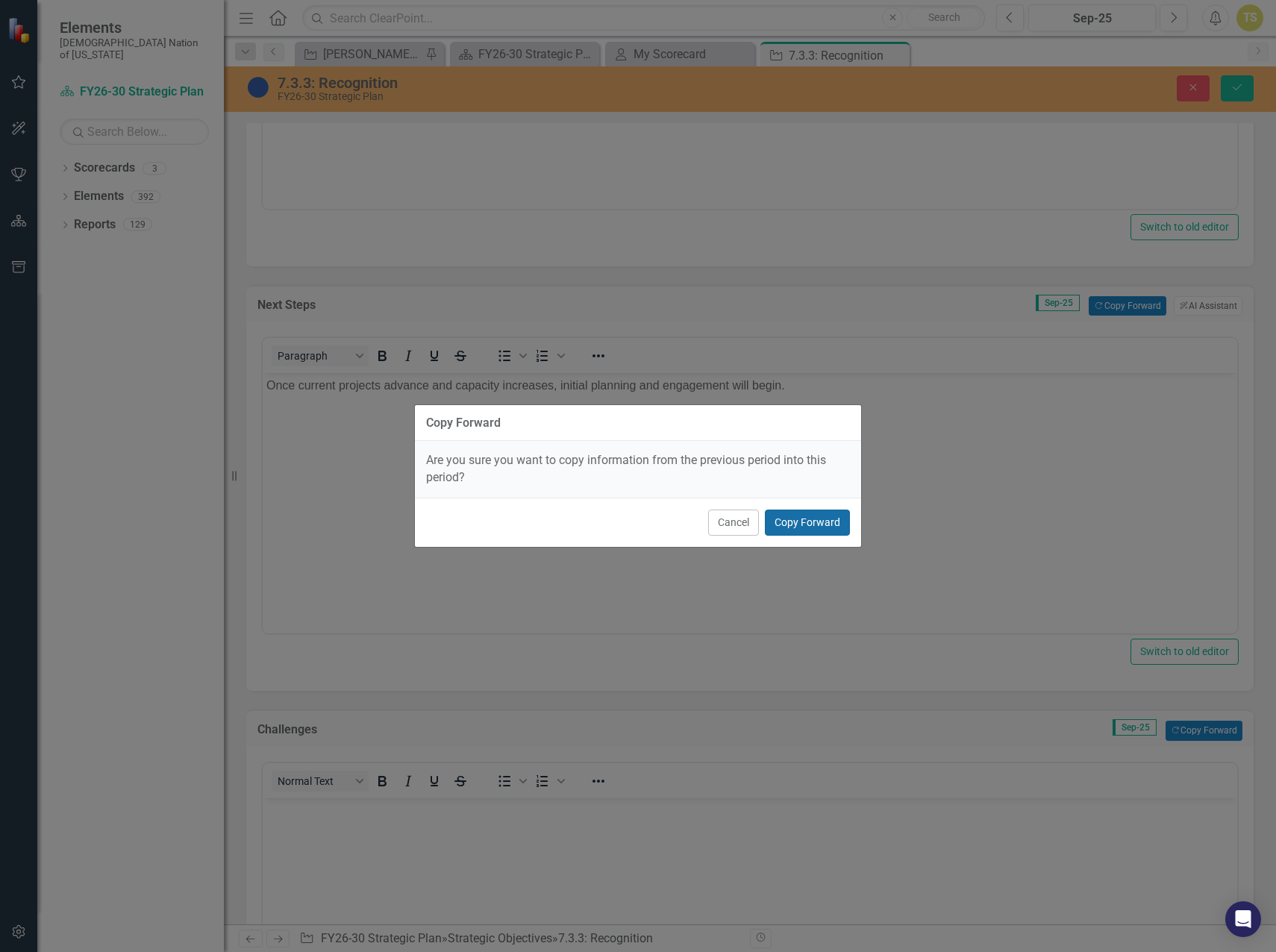
click at [804, 526] on button "Copy Forward" at bounding box center [807, 522] width 85 height 26
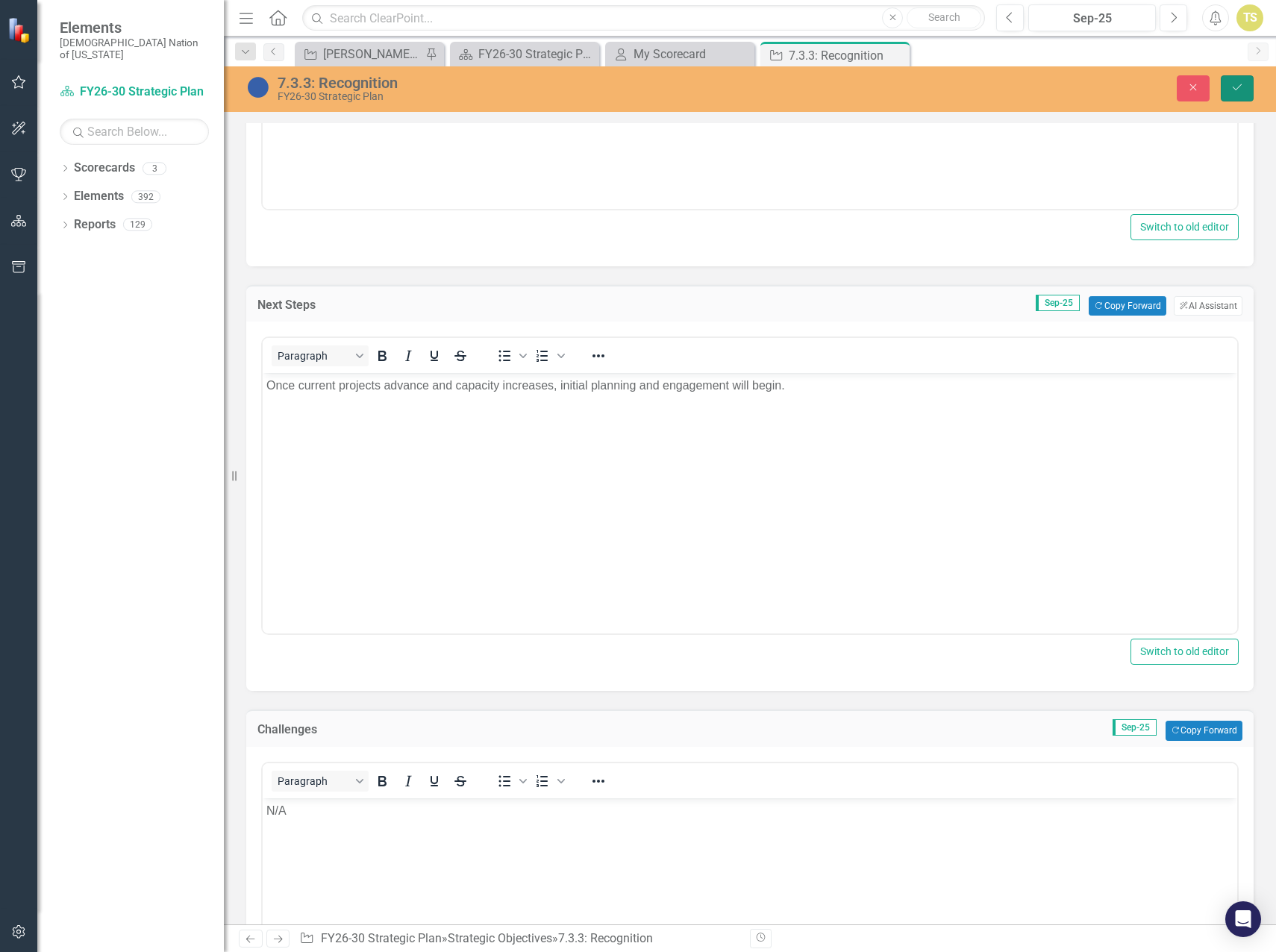
click at [1228, 87] on button "Save" at bounding box center [1236, 88] width 33 height 26
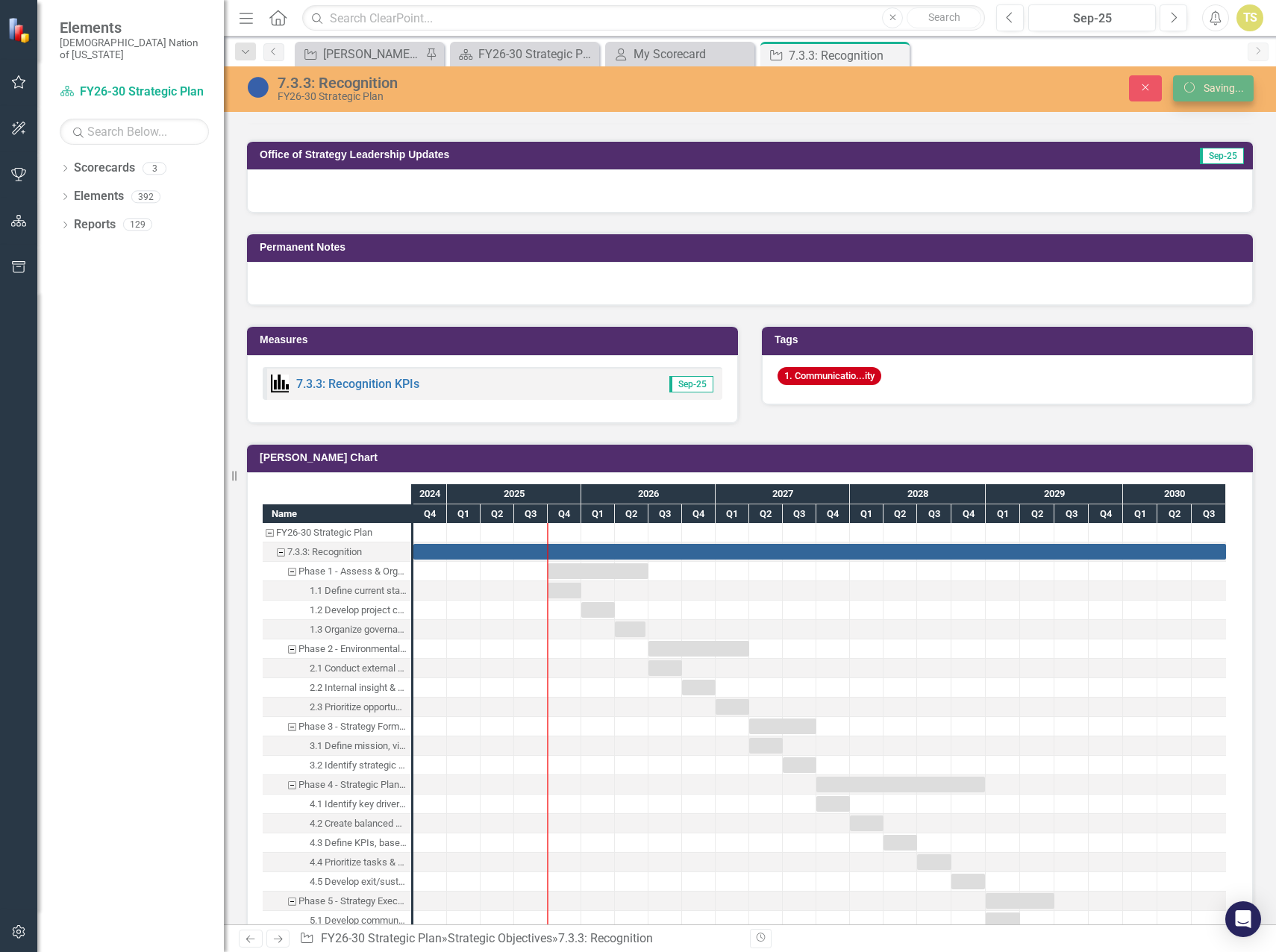
scroll to position [740, 0]
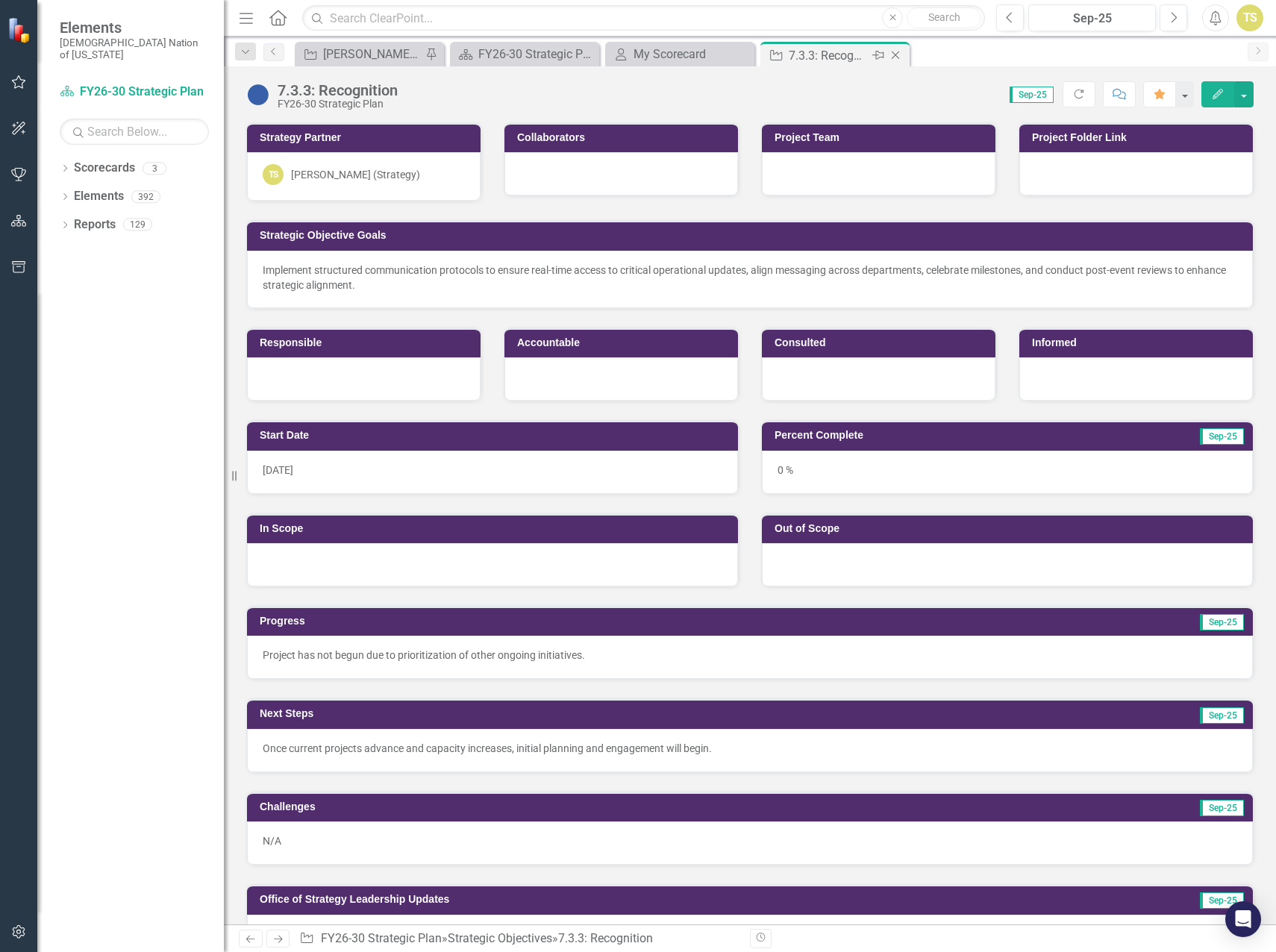
click at [898, 54] on icon "Close" at bounding box center [895, 56] width 15 height 12
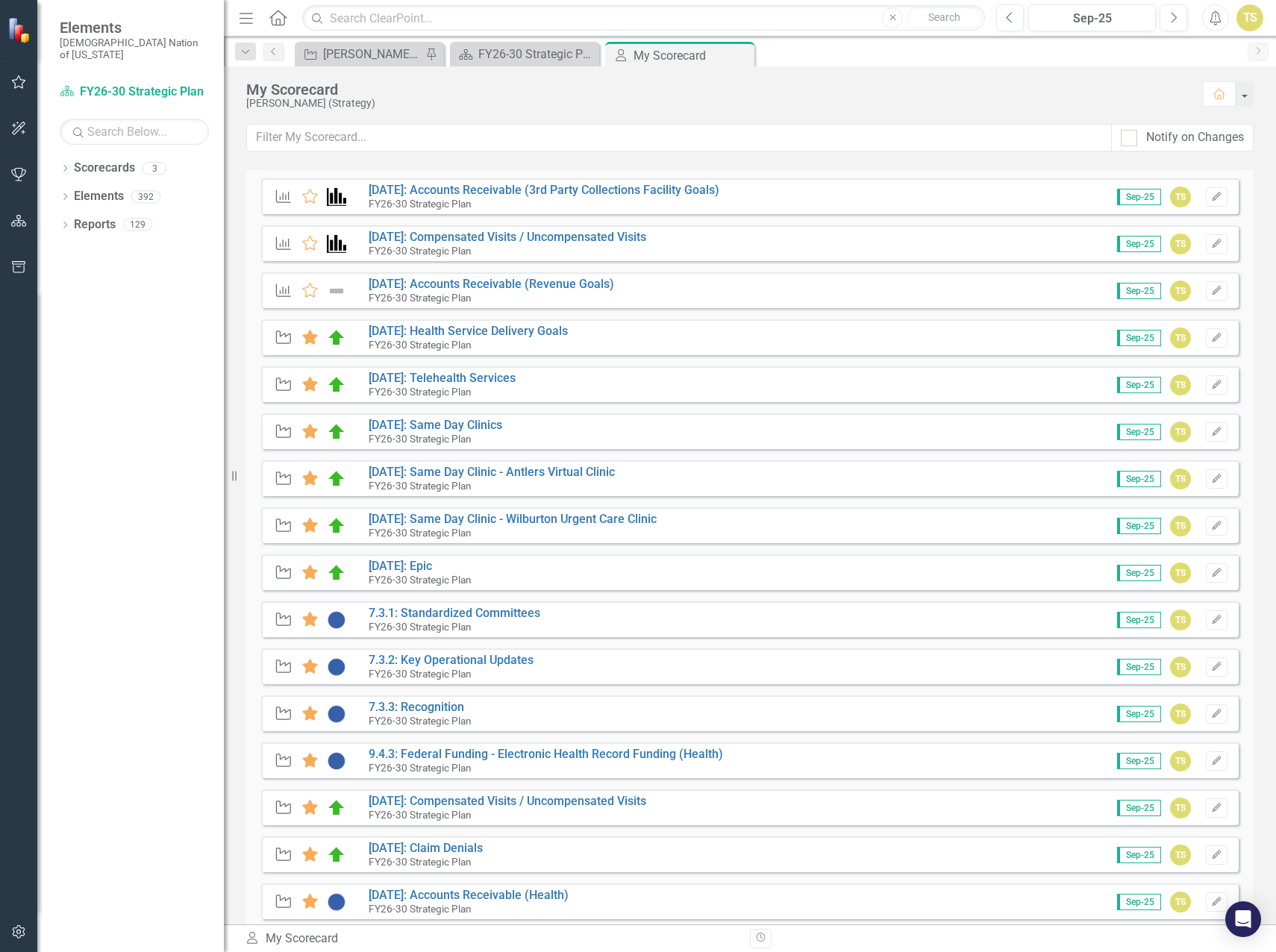
scroll to position [522, 0]
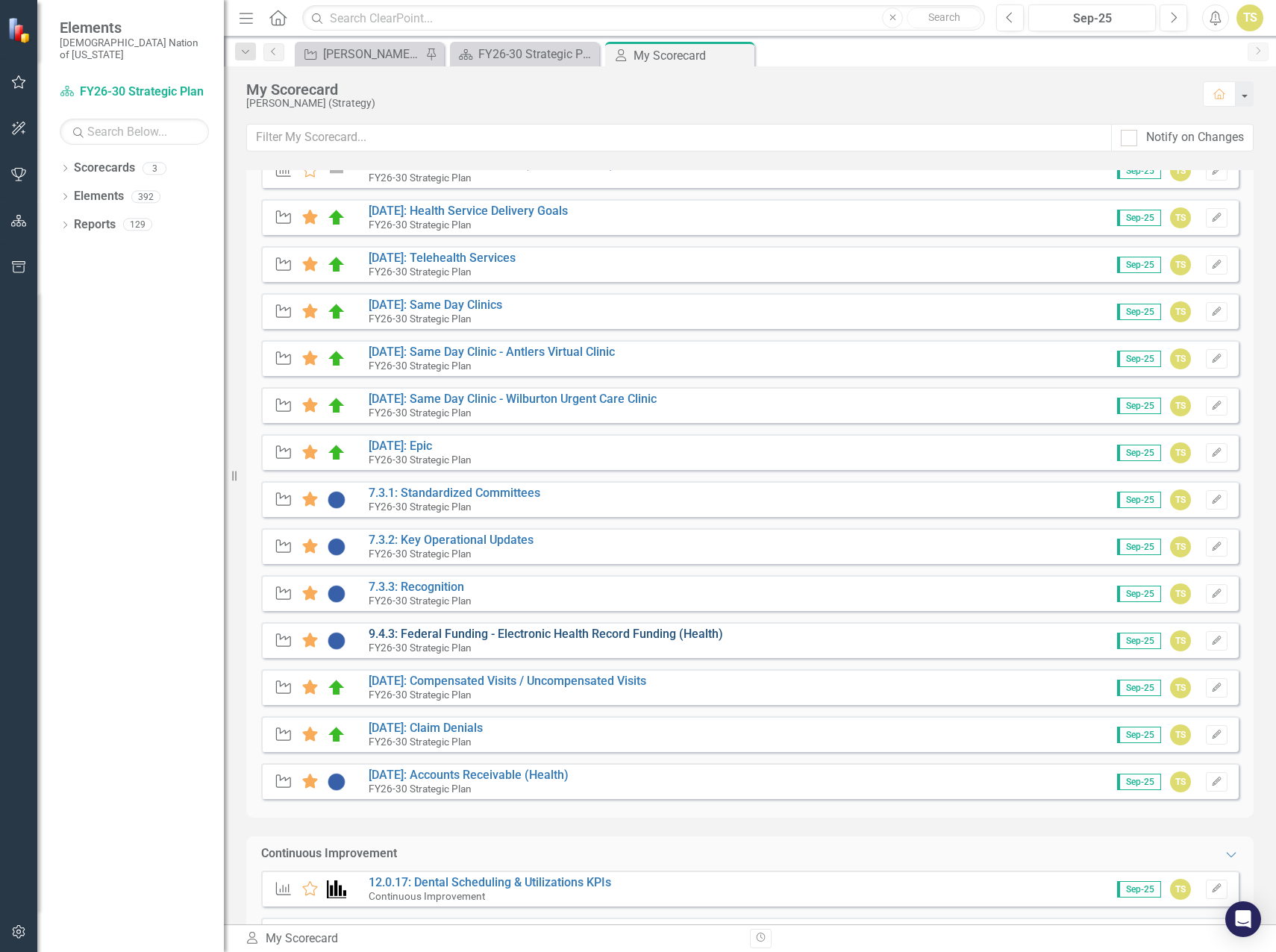
click at [558, 629] on link "9.4.3: Federal Funding - Electronic Health Record Funding (Health)" at bounding box center [545, 633] width 354 height 14
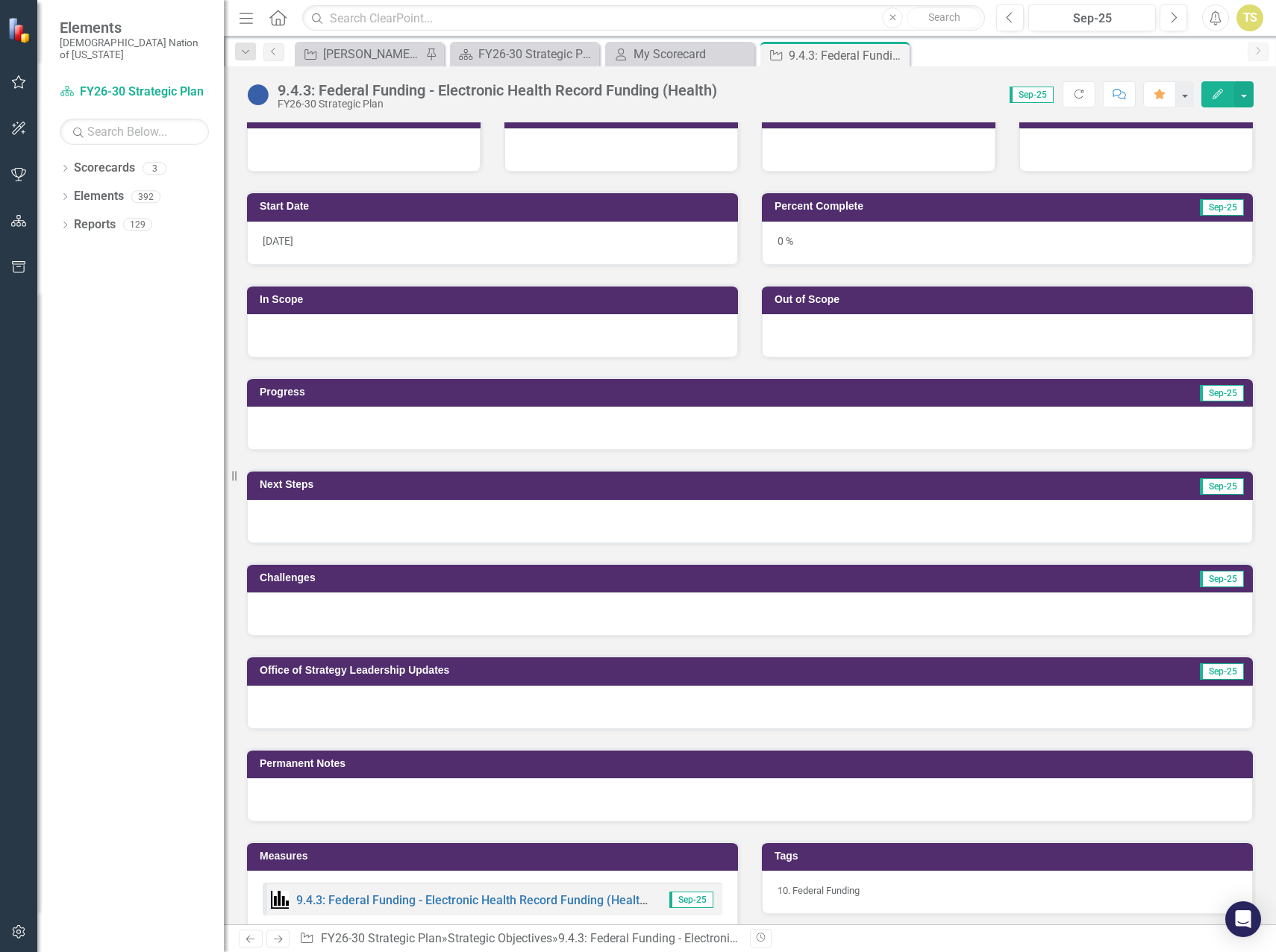
scroll to position [223, 0]
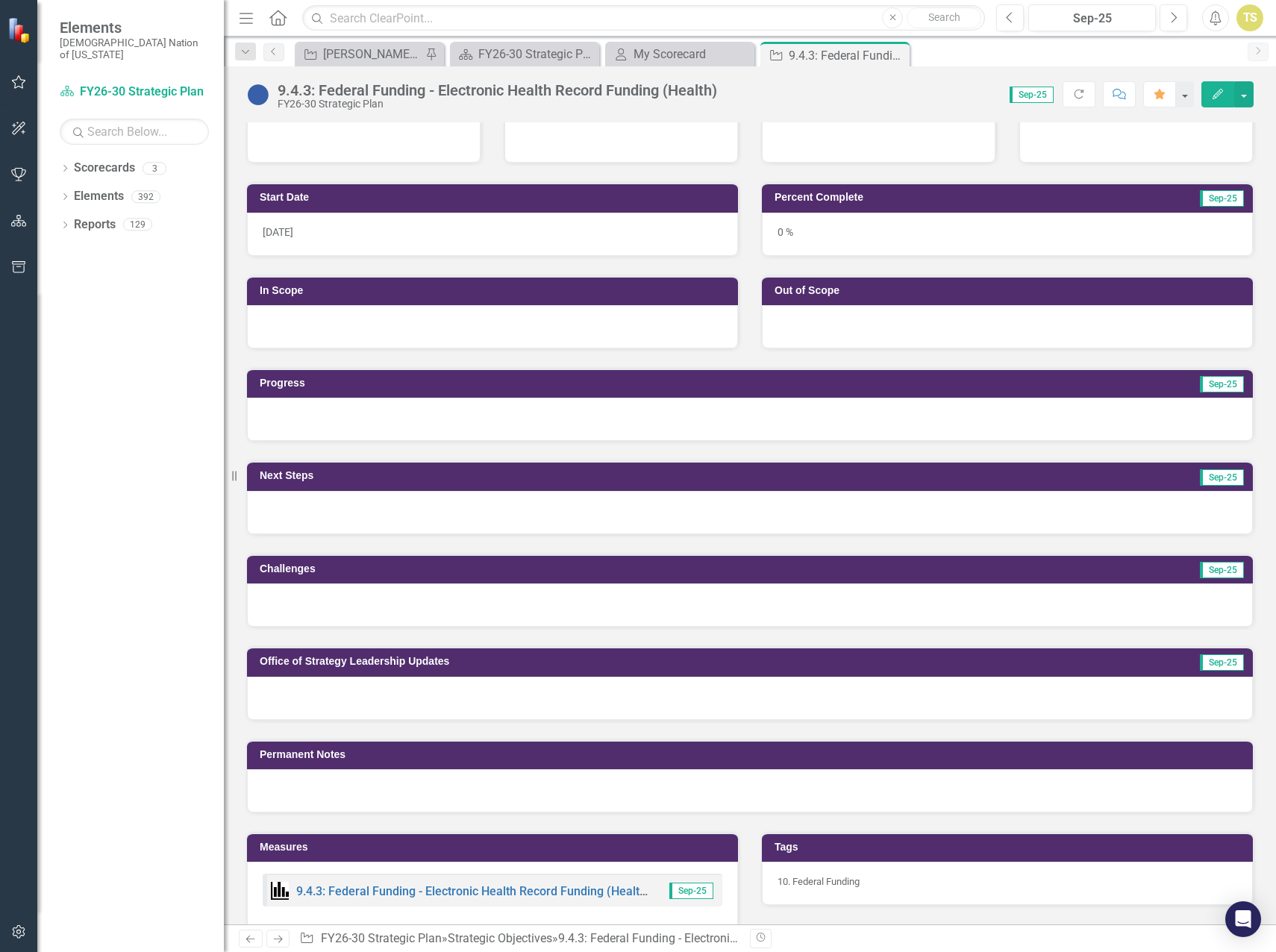
click at [470, 423] on div at bounding box center [750, 419] width 1006 height 44
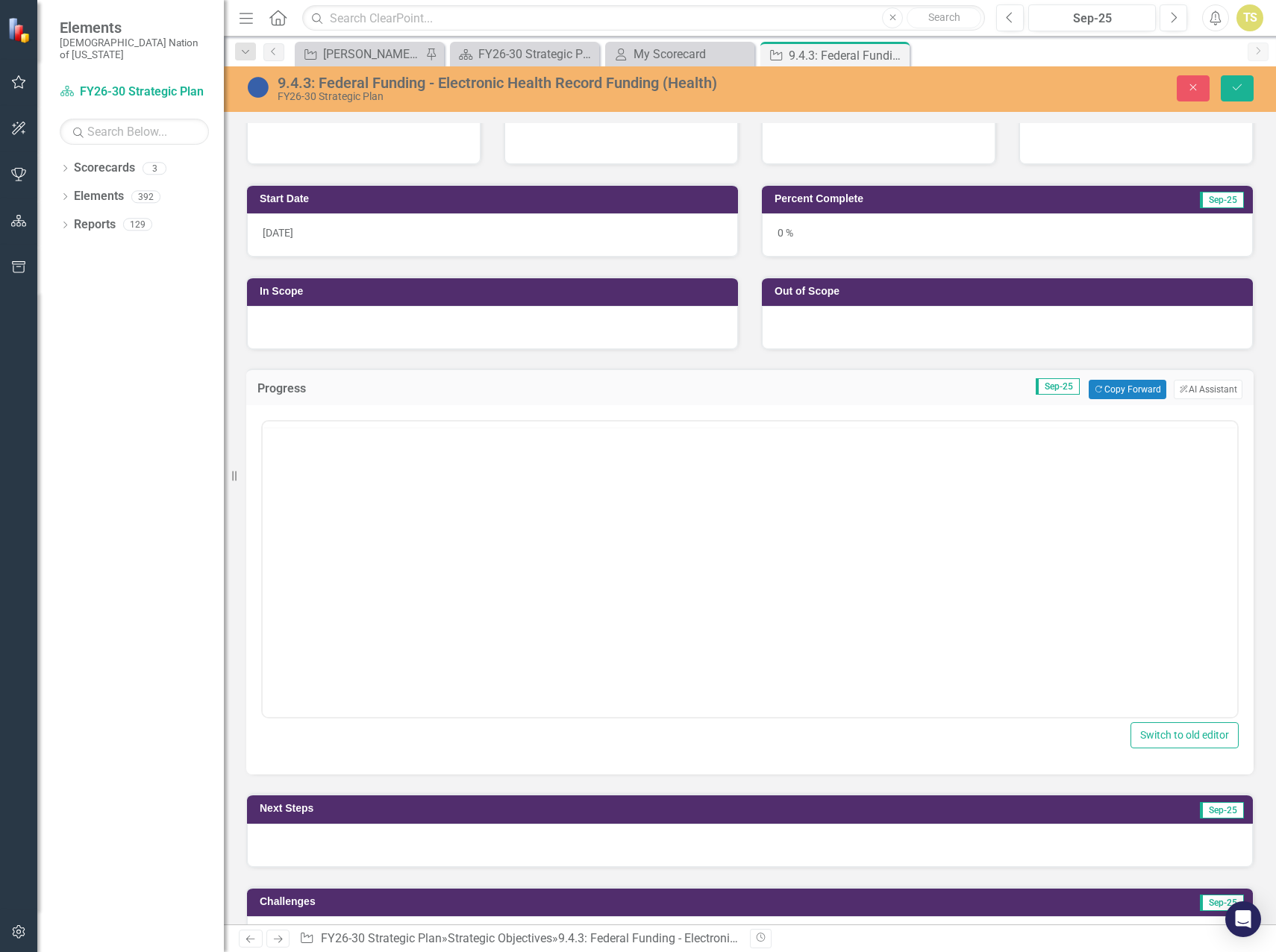
scroll to position [0, 0]
click at [1102, 387] on button "Copy Forward Copy Forward" at bounding box center [1126, 389] width 76 height 20
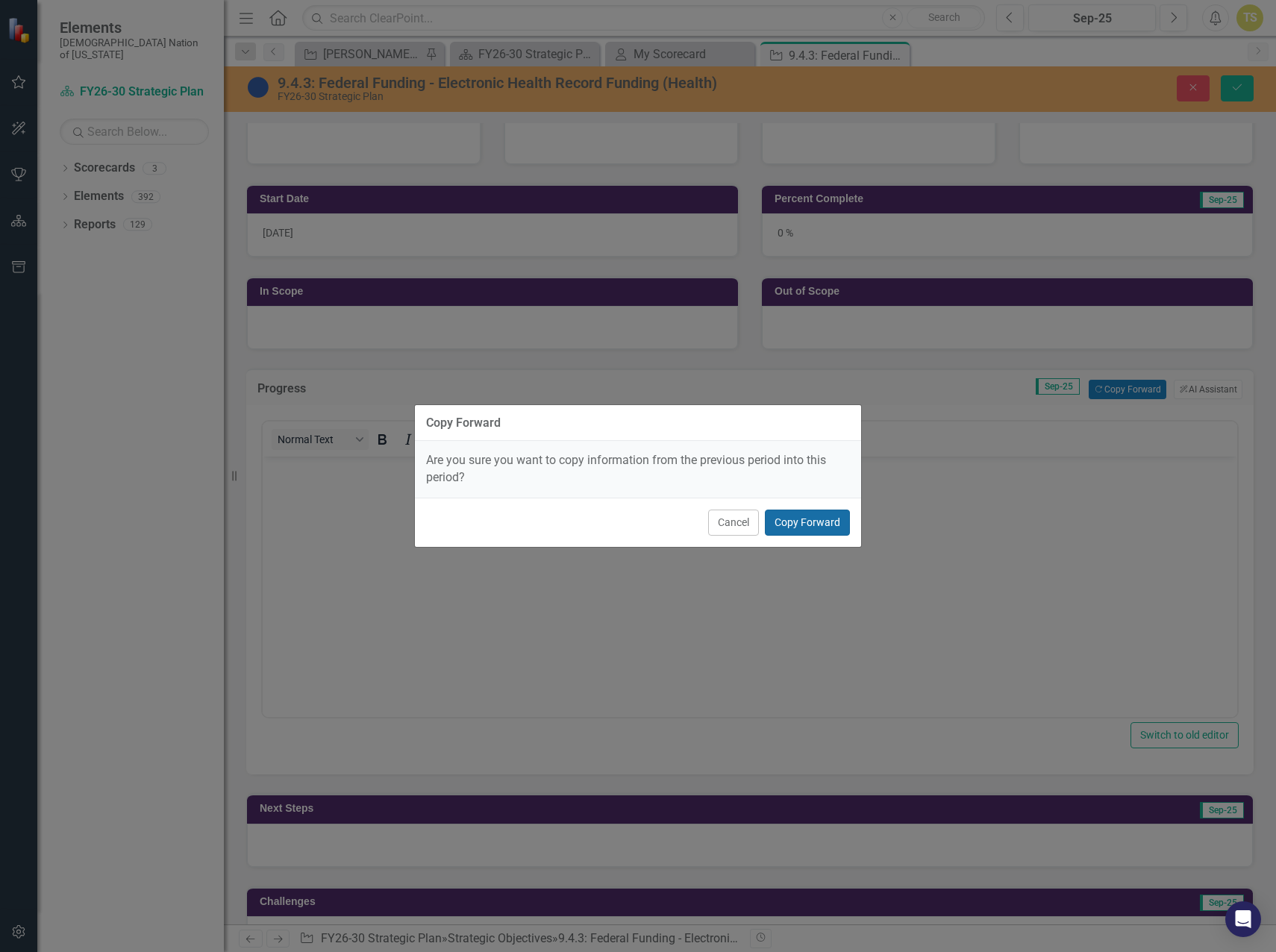
click at [788, 527] on button "Copy Forward" at bounding box center [807, 522] width 85 height 26
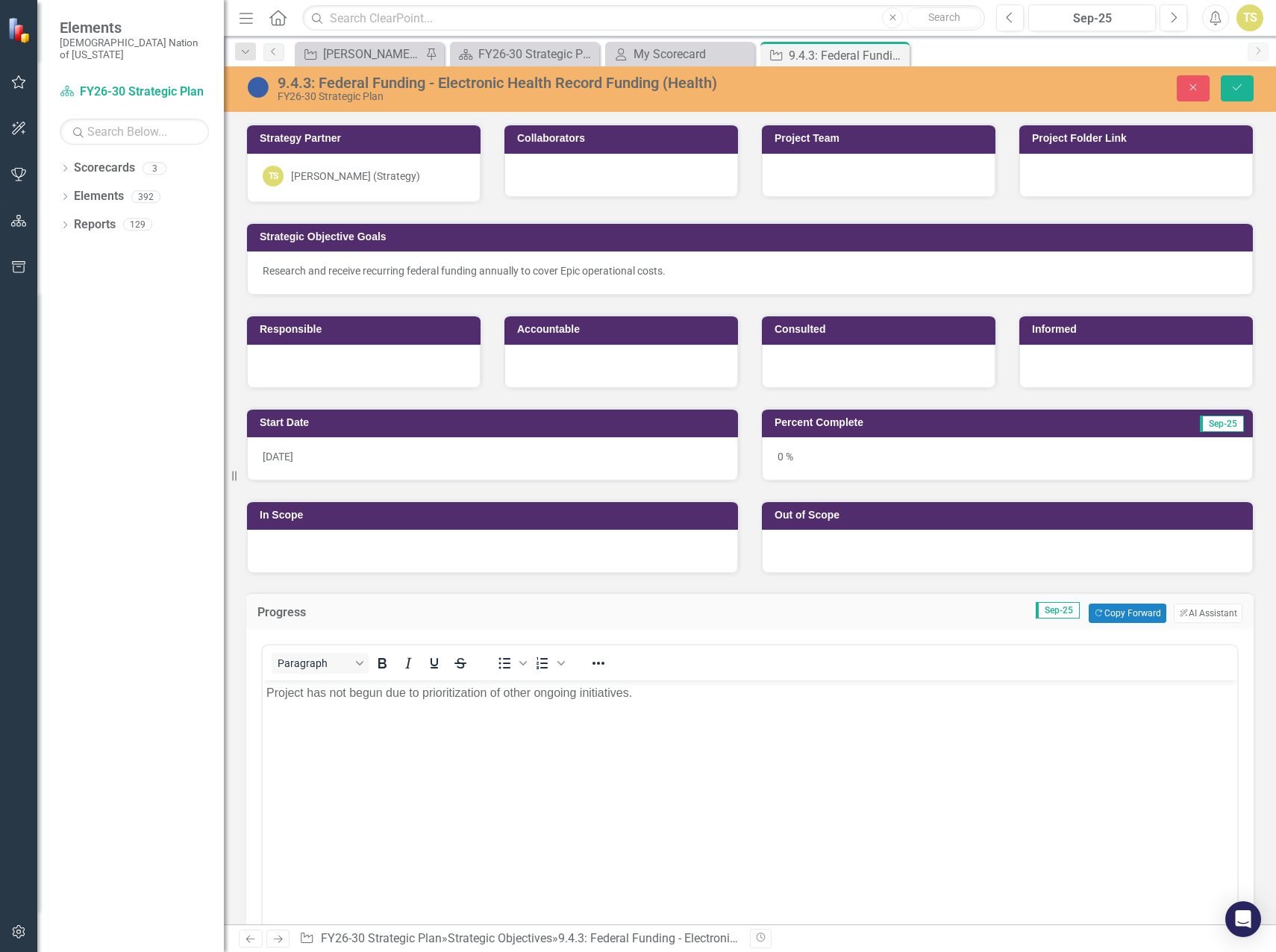
scroll to position [223, 0]
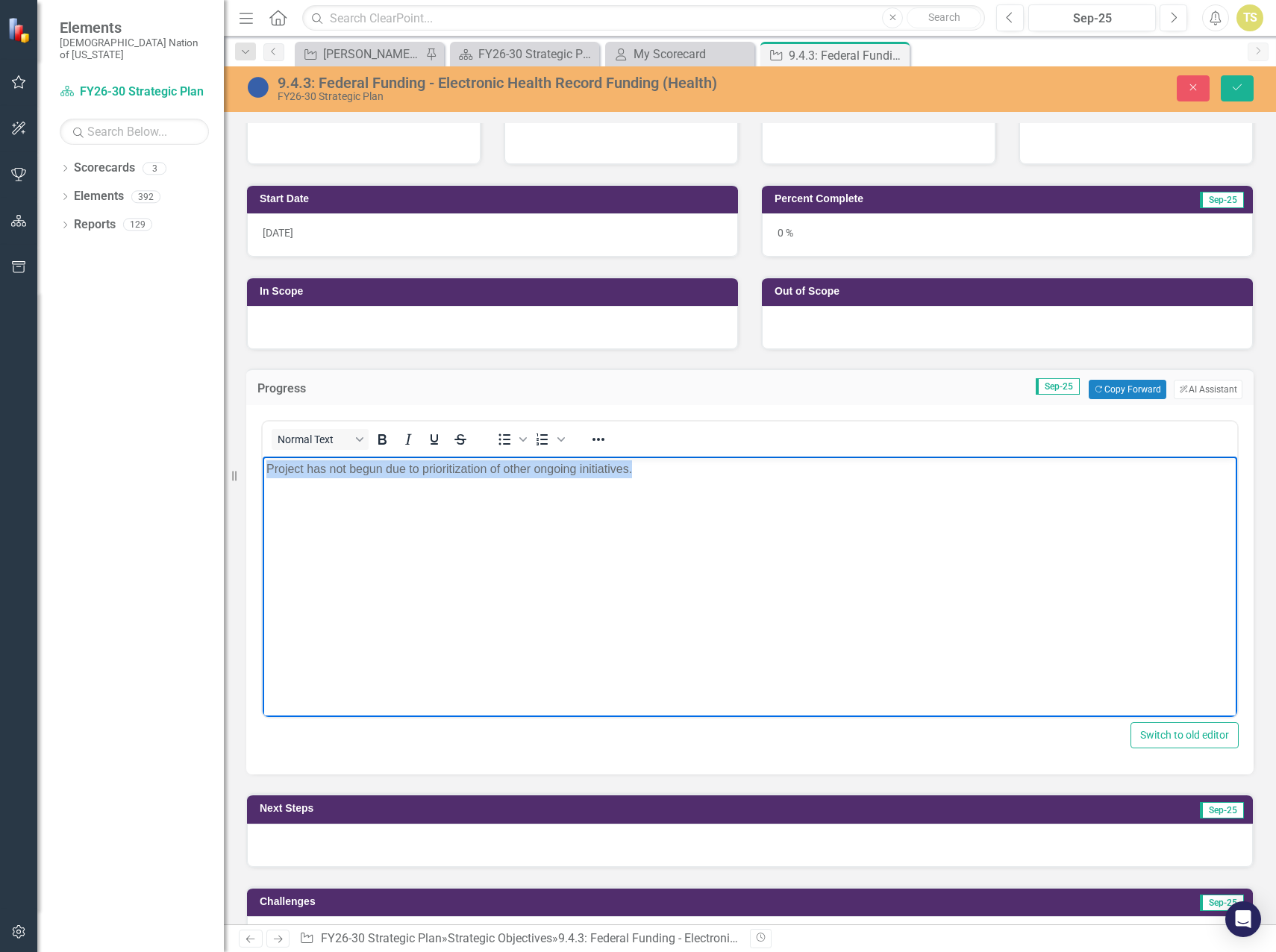
drag, startPoint x: 645, startPoint y: 471, endPoint x: 473, endPoint y: 960, distance: 518.4
click at [262, 502] on html "Project has not begun due to prioritization of other ongoing initiatives." at bounding box center [749, 568] width 974 height 223
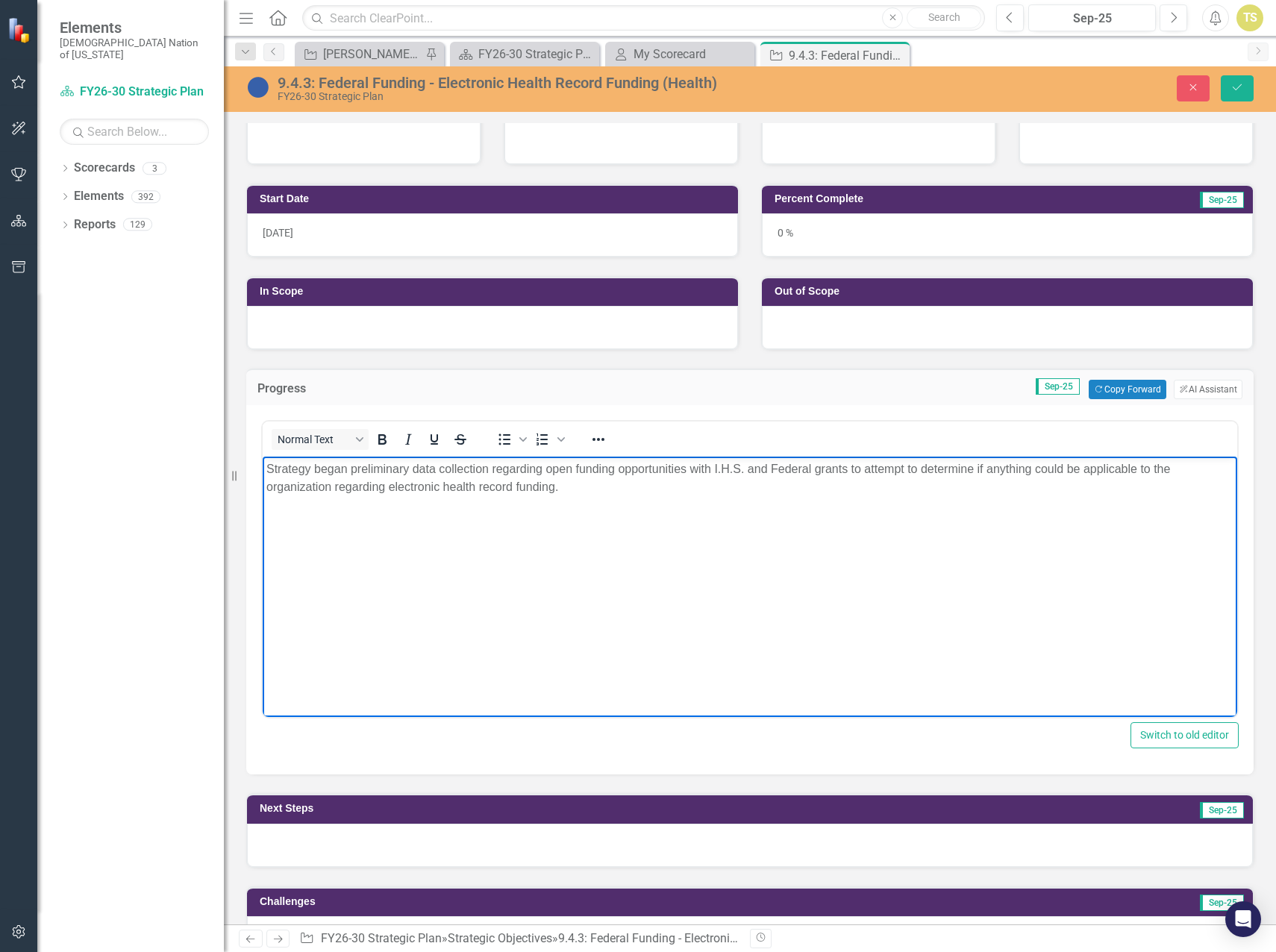
drag, startPoint x: 593, startPoint y: 487, endPoint x: 520, endPoint y: 934, distance: 452.9
click at [262, 476] on html "Strategy began preliminary data collection regarding open funding opportunities…" at bounding box center [749, 568] width 974 height 223
copy p "Strategy began preliminary data collection regarding open funding opportunities…"
click at [543, 538] on body "Strategy began preliminary data collection regarding open funding opportunities…" at bounding box center [749, 568] width 974 height 223
drag, startPoint x: 571, startPoint y: 498, endPoint x: 505, endPoint y: 927, distance: 434.0
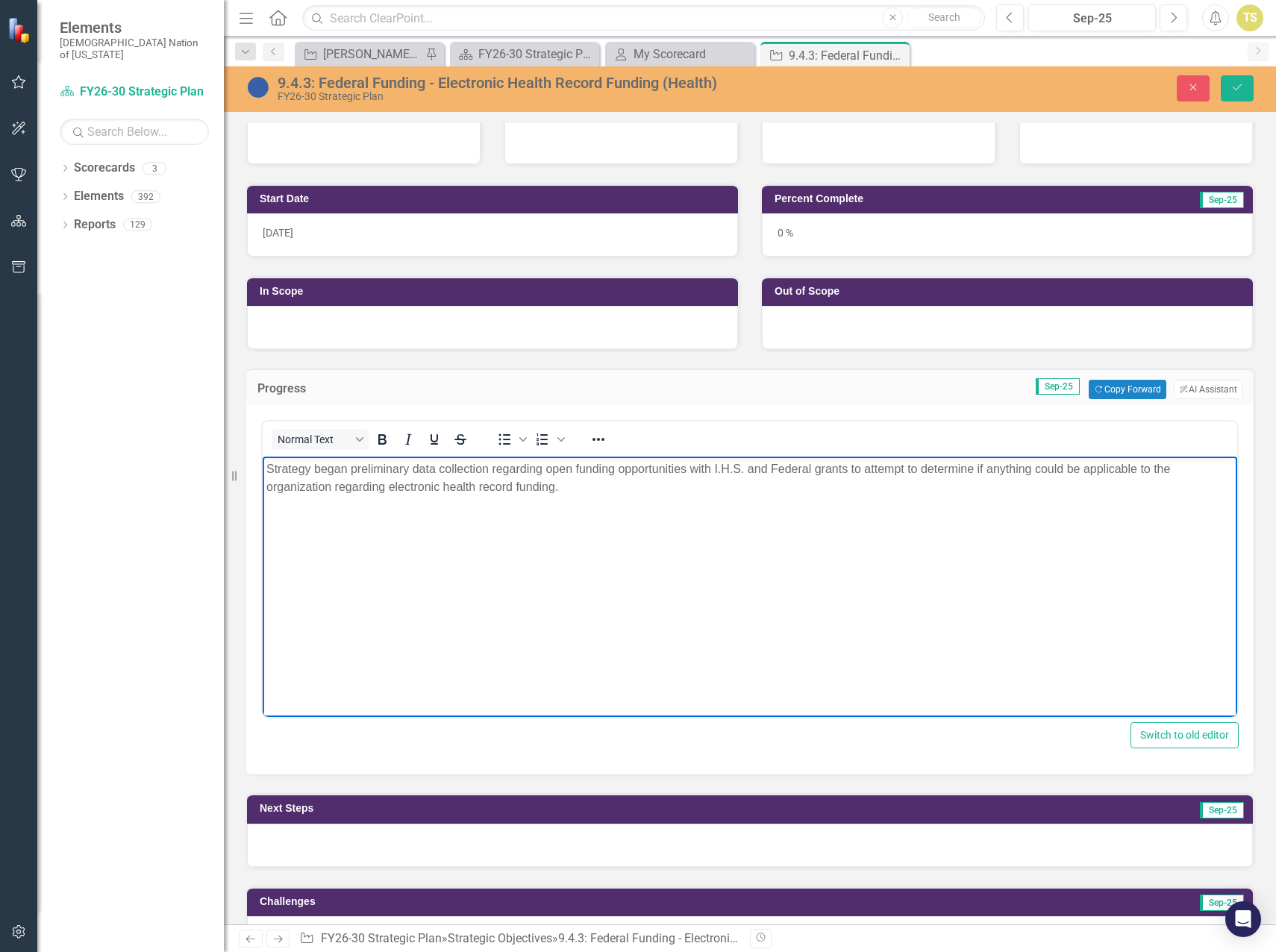
click at [262, 470] on html "Strategy began preliminary data collection regarding open funding opportunities…" at bounding box center [749, 568] width 974 height 223
click at [387, 589] on body "Strategy initiated preliminary data collection on available I.H.S. and federal …" at bounding box center [749, 568] width 974 height 223
click at [530, 475] on p "Strategy initiated preliminary data collection on available I.H.S. and federal …" at bounding box center [750, 470] width 967 height 18
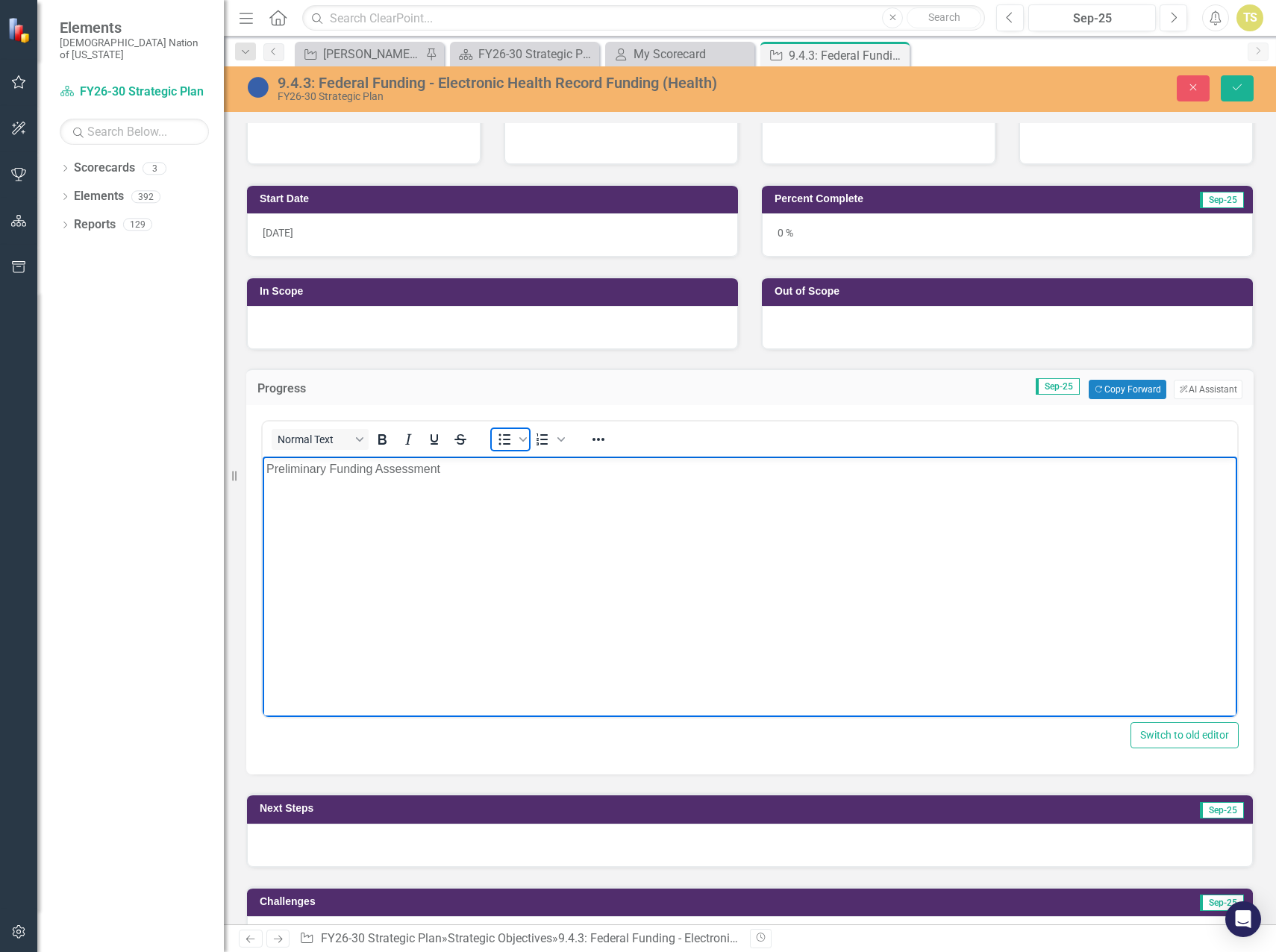
click at [499, 440] on icon "Bullet list" at bounding box center [505, 439] width 12 height 11
click at [547, 499] on li "Strategy initiated preliminary data collection on IHS and F" at bounding box center [765, 499] width 937 height 18
click at [769, 513] on body "Preliminary Funding Assessment Strategy initiated preliminary data collection o…" at bounding box center [749, 568] width 974 height 223
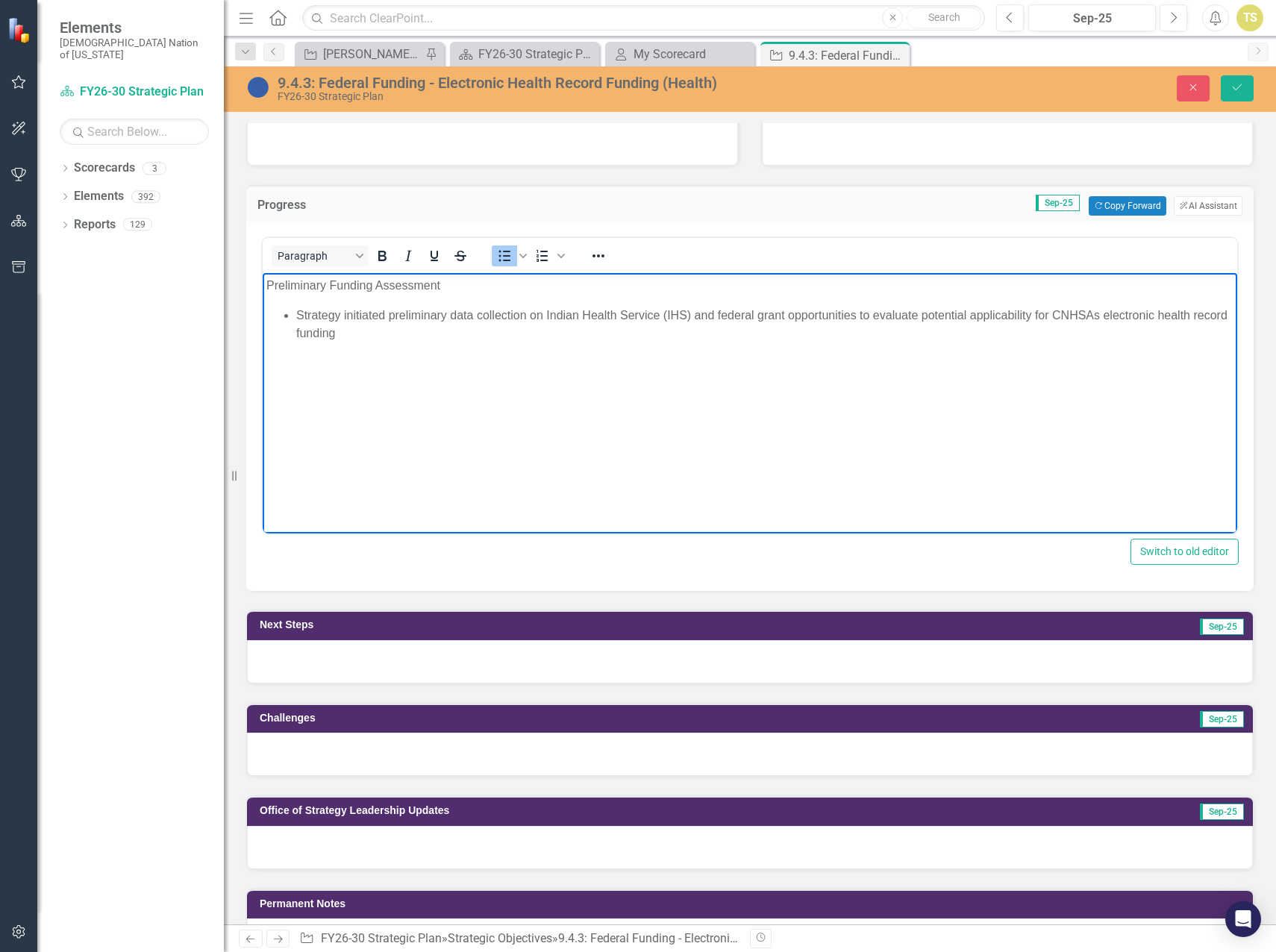
scroll to position [373, 0]
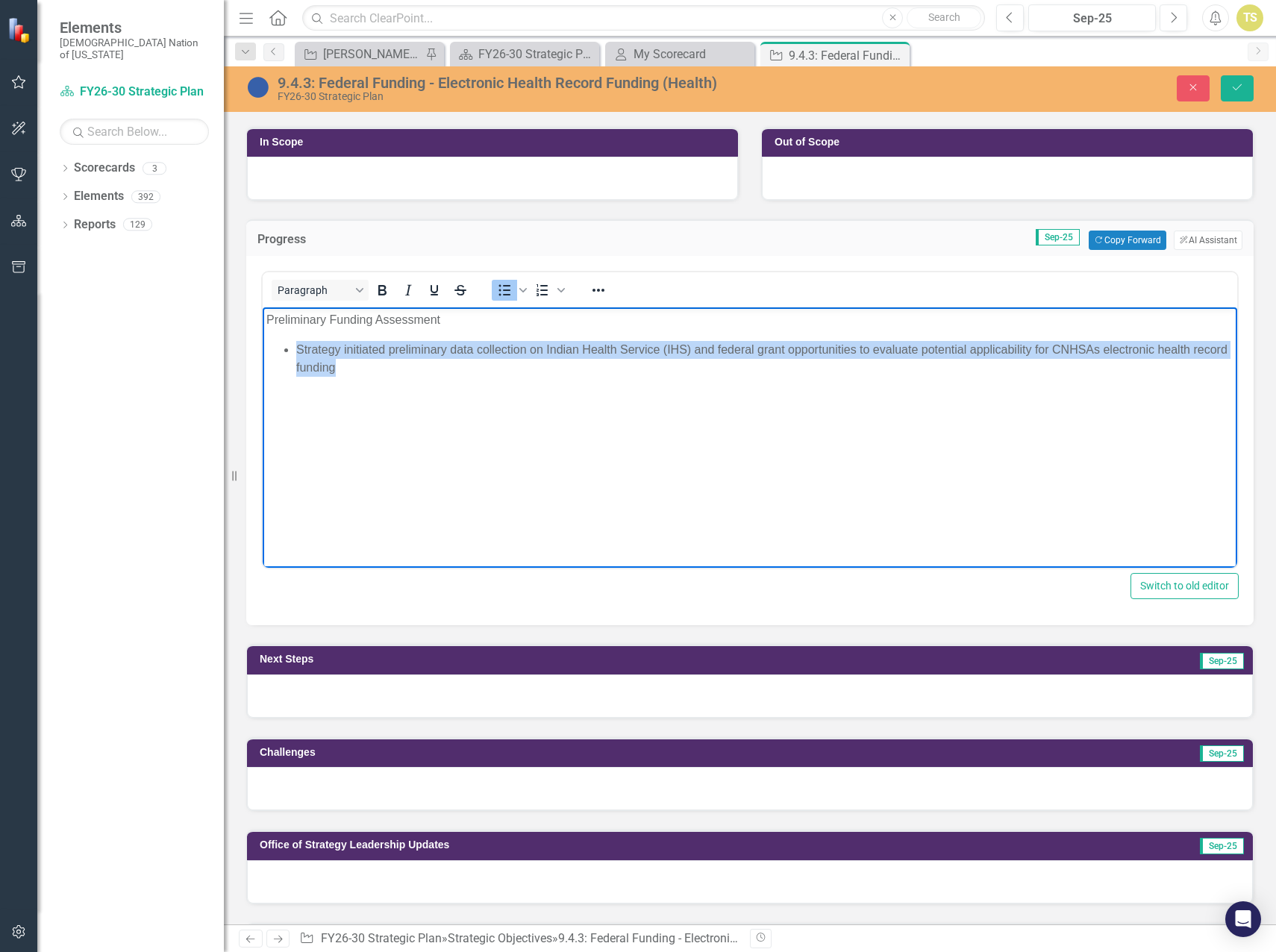
drag, startPoint x: 387, startPoint y: 365, endPoint x: 296, endPoint y: 338, distance: 94.9
click at [296, 338] on body "Preliminary Funding Assessment Strategy initiated preliminary data collection o…" at bounding box center [749, 419] width 974 height 223
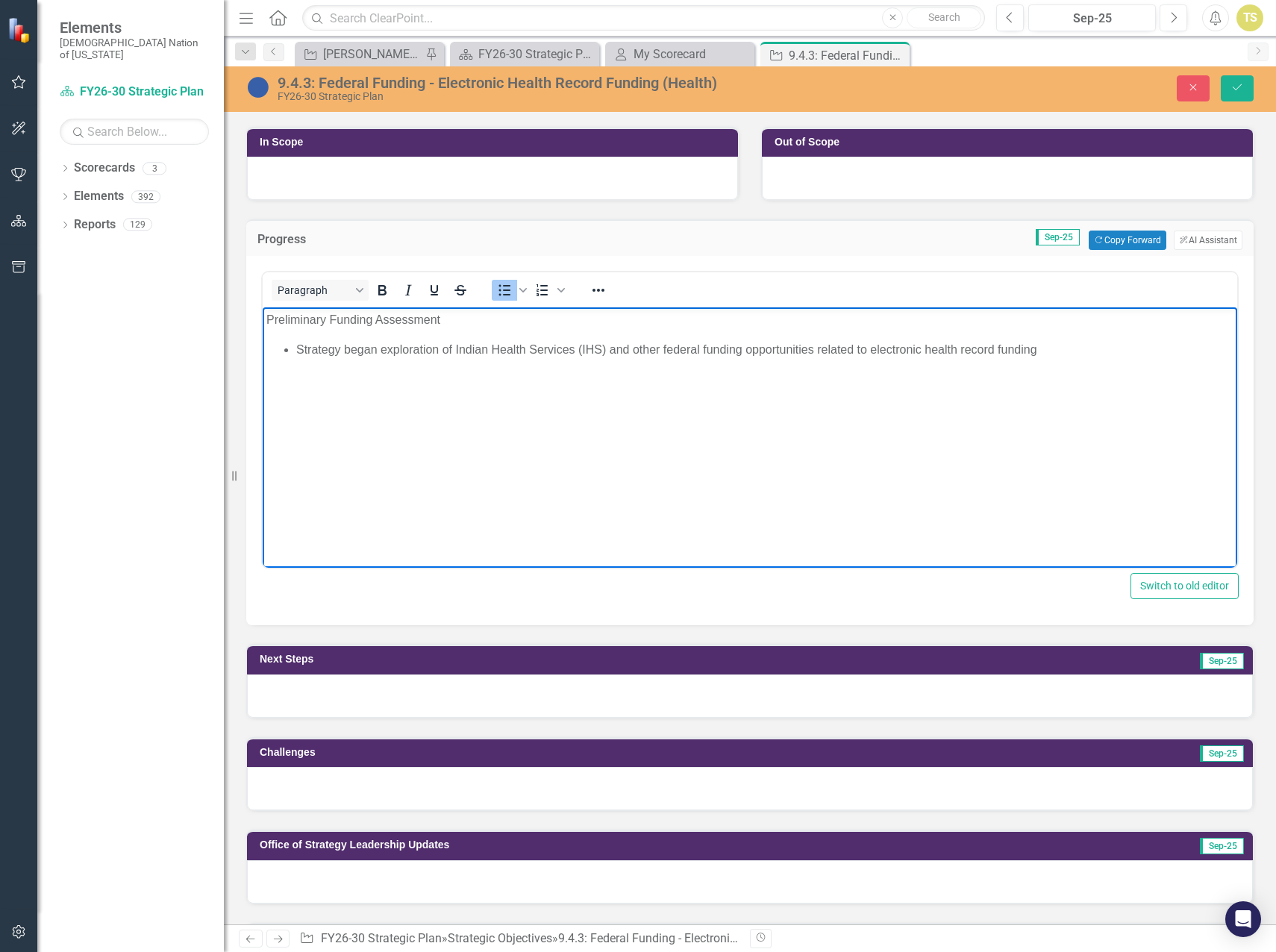
drag, startPoint x: 1055, startPoint y: 346, endPoint x: 997, endPoint y: 346, distance: 58.0
click at [997, 346] on li "Strategy began exploration of Indian Health Services (IHS) and other federal fu…" at bounding box center [765, 349] width 937 height 18
drag, startPoint x: 743, startPoint y: 351, endPoint x: 680, endPoint y: 350, distance: 63.0
click at [662, 342] on li "Strategy began exploration of Indian Health Services (IHS) and other federal fu…" at bounding box center [765, 349] width 937 height 18
click at [1031, 349] on li "Strategy began exploration of Indian Health Services (IHS) and other federal gr…" at bounding box center [765, 349] width 937 height 18
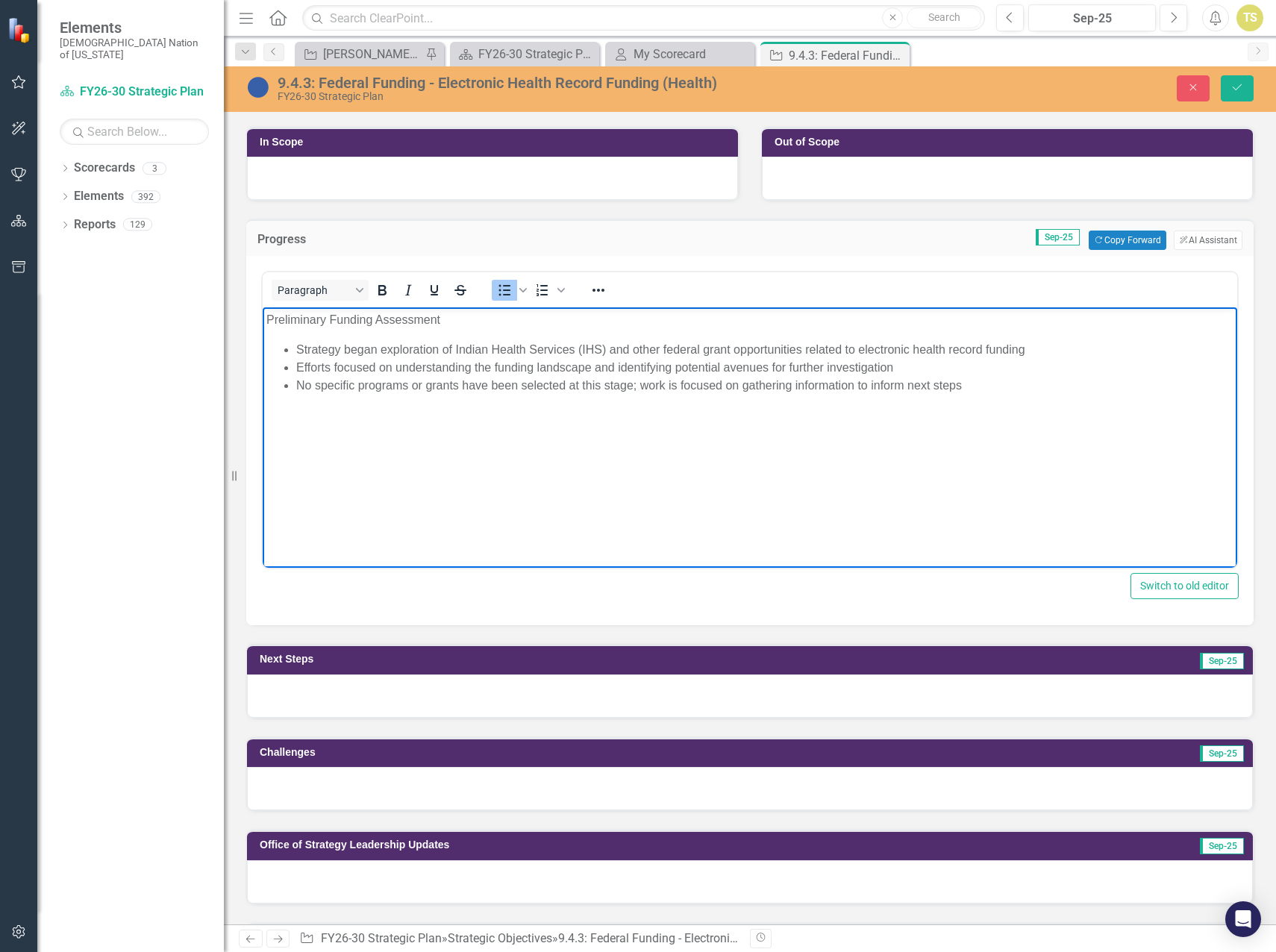
click at [529, 685] on div at bounding box center [750, 696] width 1006 height 44
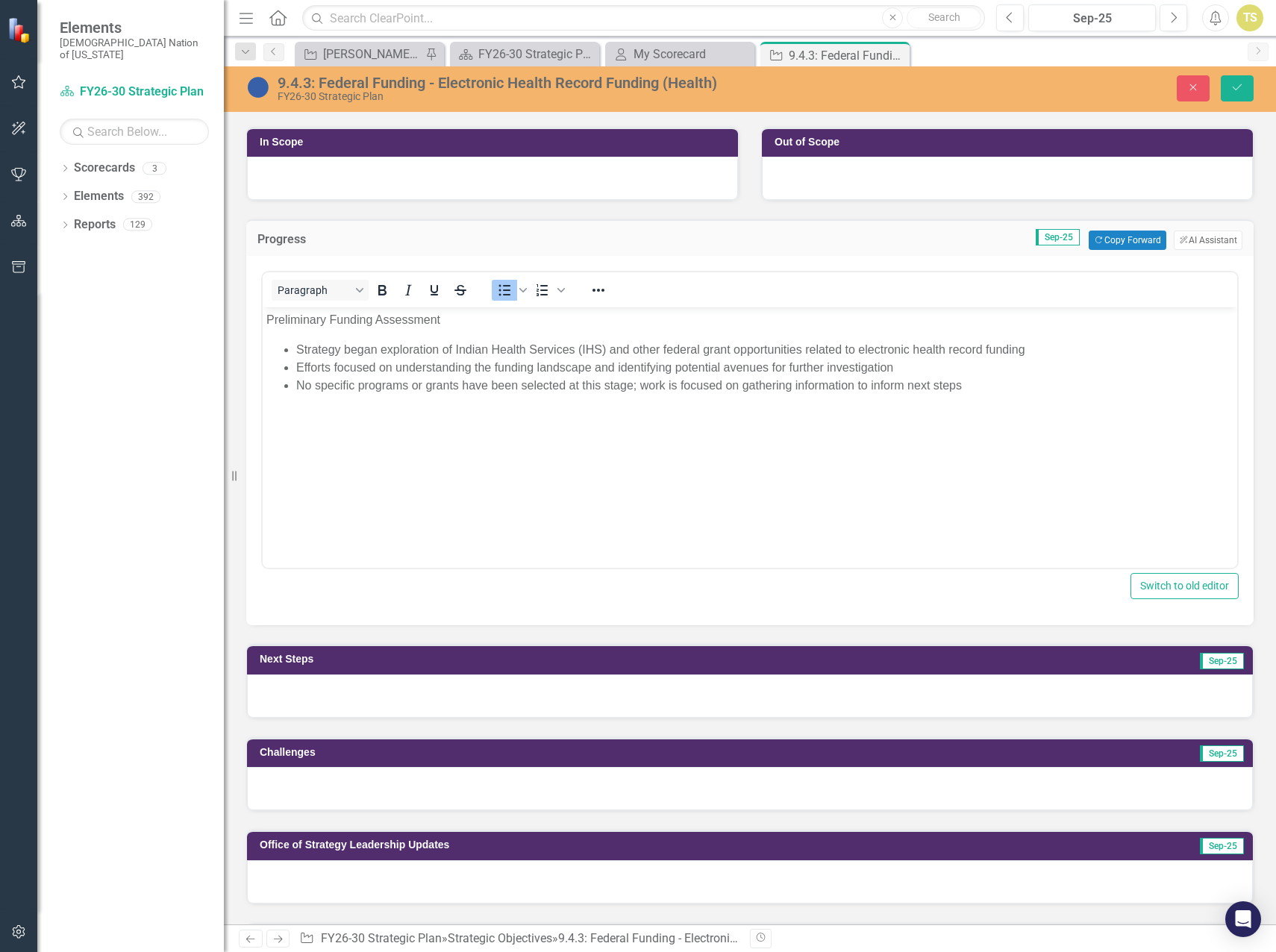
click at [529, 685] on div at bounding box center [750, 696] width 1006 height 44
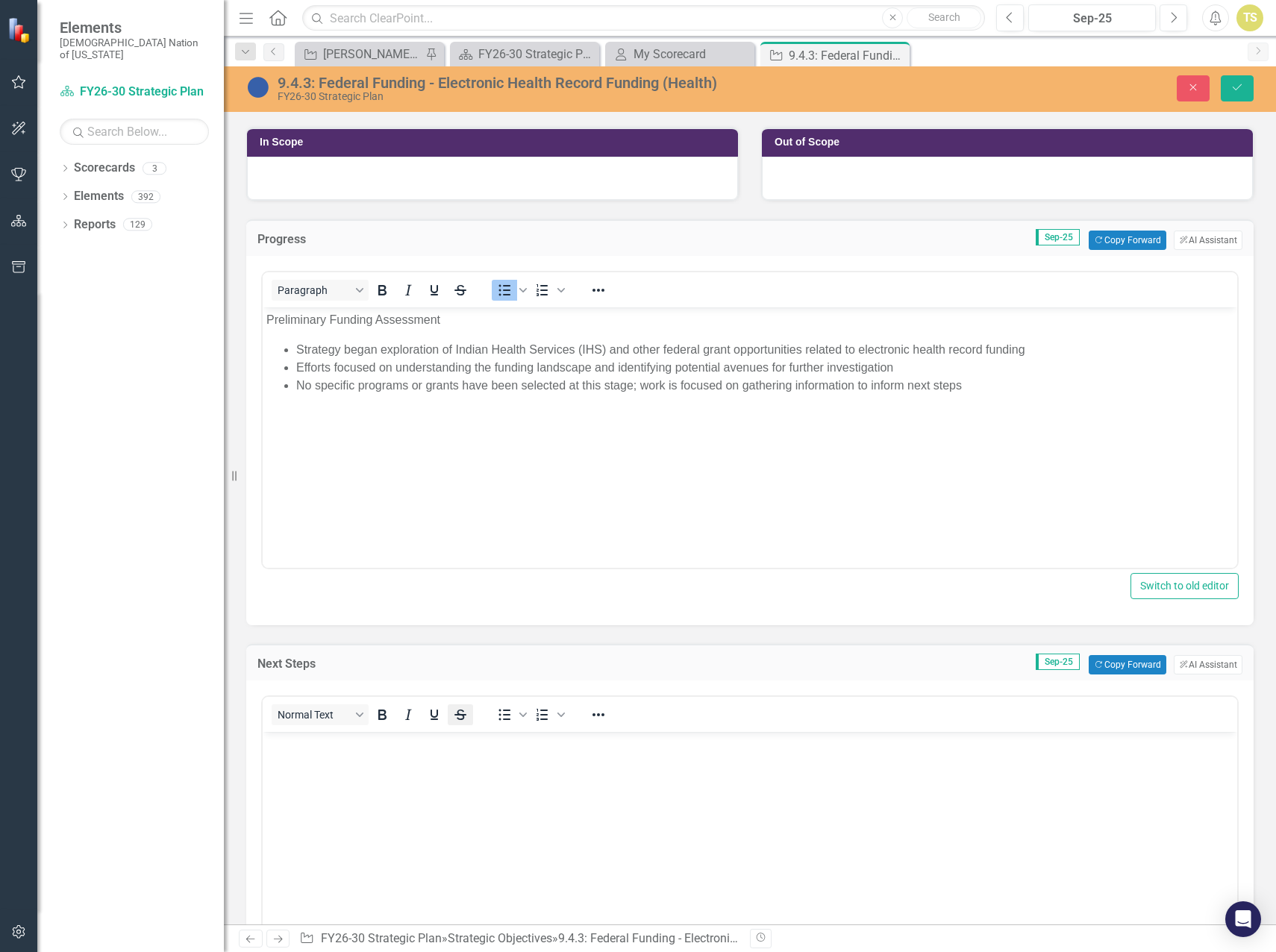
scroll to position [0, 0]
click at [445, 755] on body "Rich Text Area. Press ALT-0 for help." at bounding box center [749, 843] width 974 height 223
click at [495, 719] on span "Bullet list" at bounding box center [504, 714] width 26 height 21
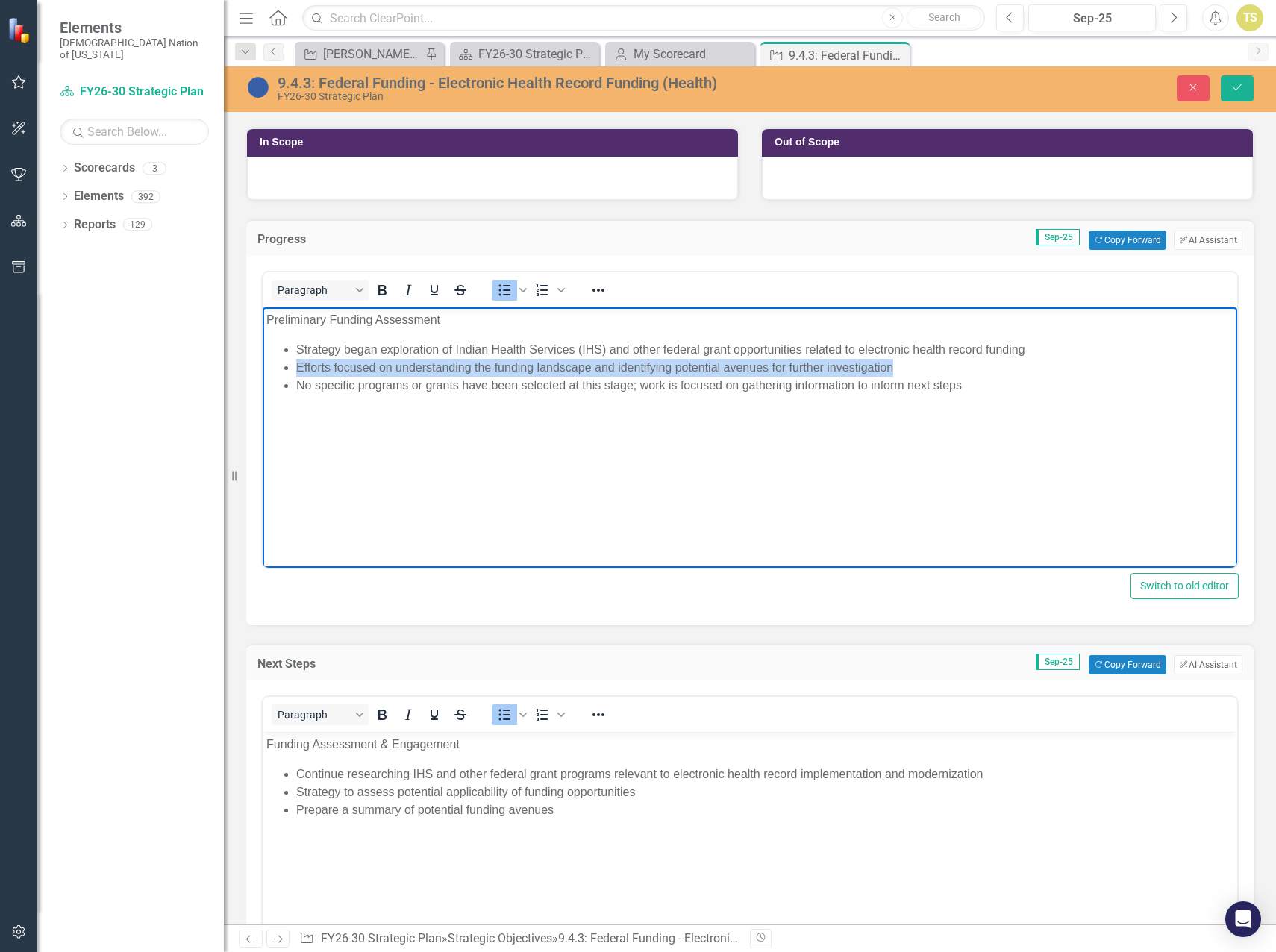
drag, startPoint x: 905, startPoint y: 365, endPoint x: 283, endPoint y: 373, distance: 622.1
click at [296, 373] on li "Efforts focused on understanding the funding landscape and identifying potentia…" at bounding box center [765, 367] width 937 height 18
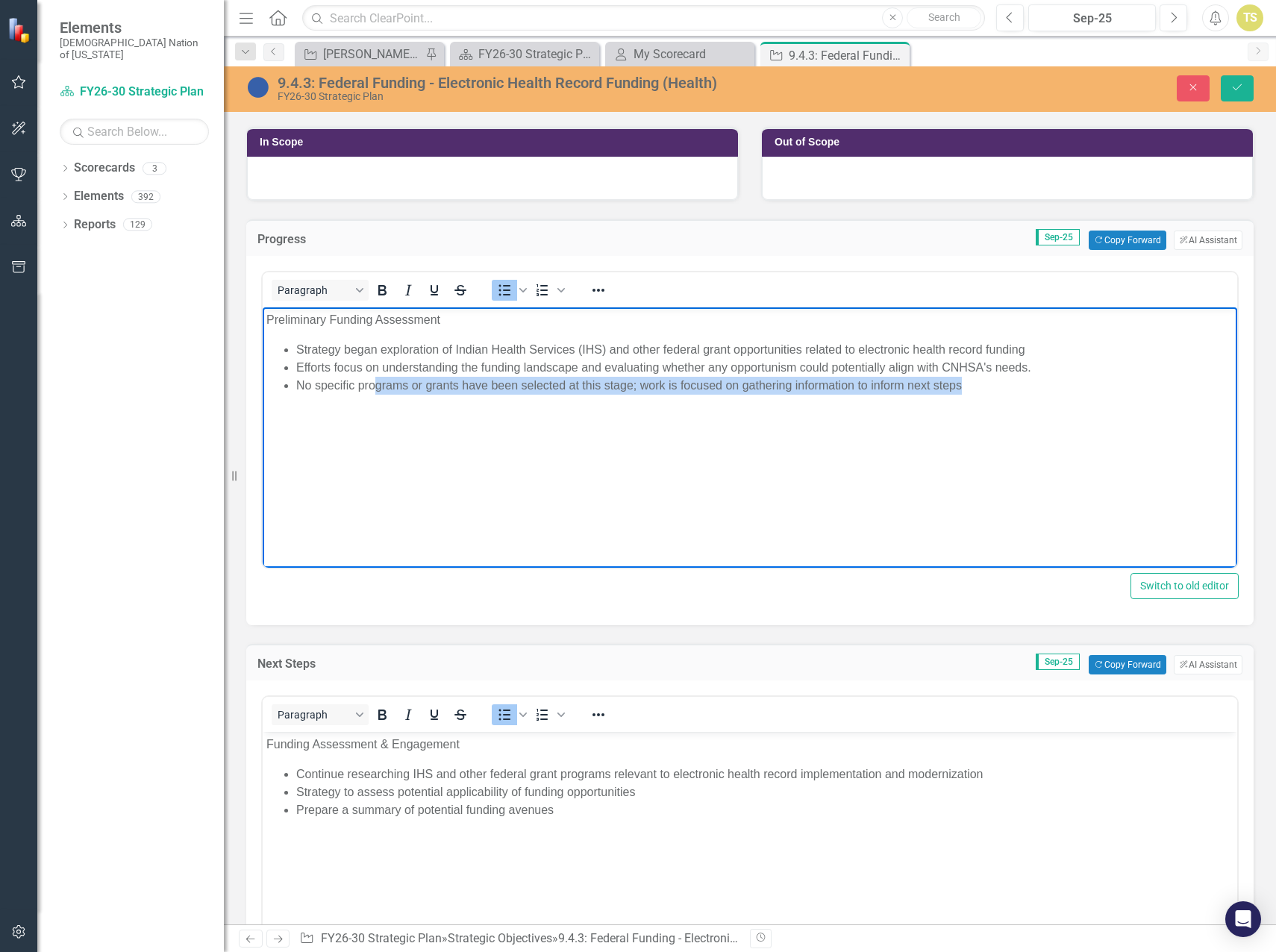
drag, startPoint x: 983, startPoint y: 394, endPoint x: 294, endPoint y: 661, distance: 738.9
click at [375, 385] on li "No specific programs or grants have been selected at this stage; work is focuse…" at bounding box center [765, 385] width 937 height 18
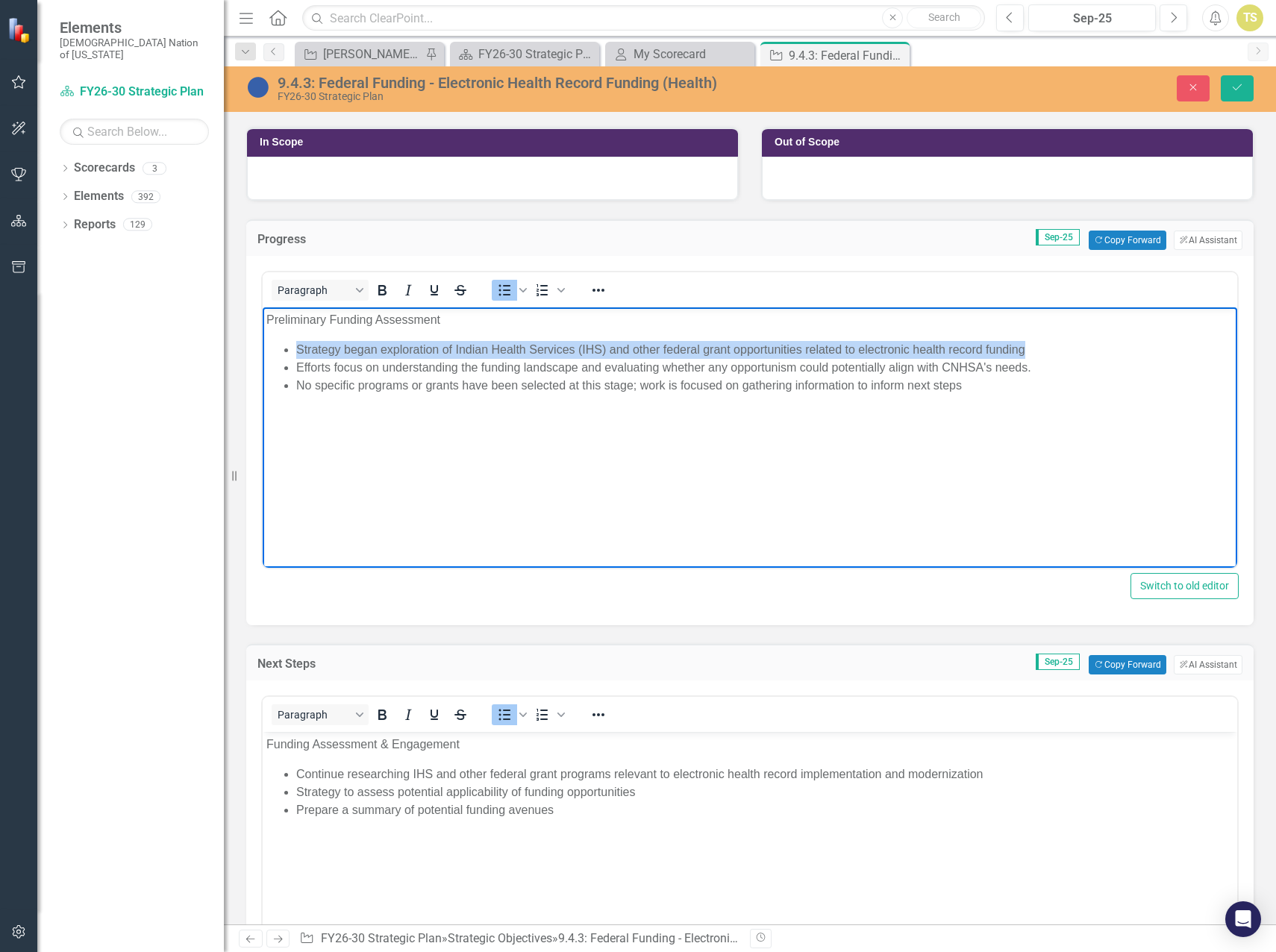
drag, startPoint x: 1018, startPoint y: 347, endPoint x: 472, endPoint y: 646, distance: 622.5
click at [262, 338] on html "Preliminary Funding Assessment Strategy began exploration of Indian Health Serv…" at bounding box center [749, 419] width 974 height 223
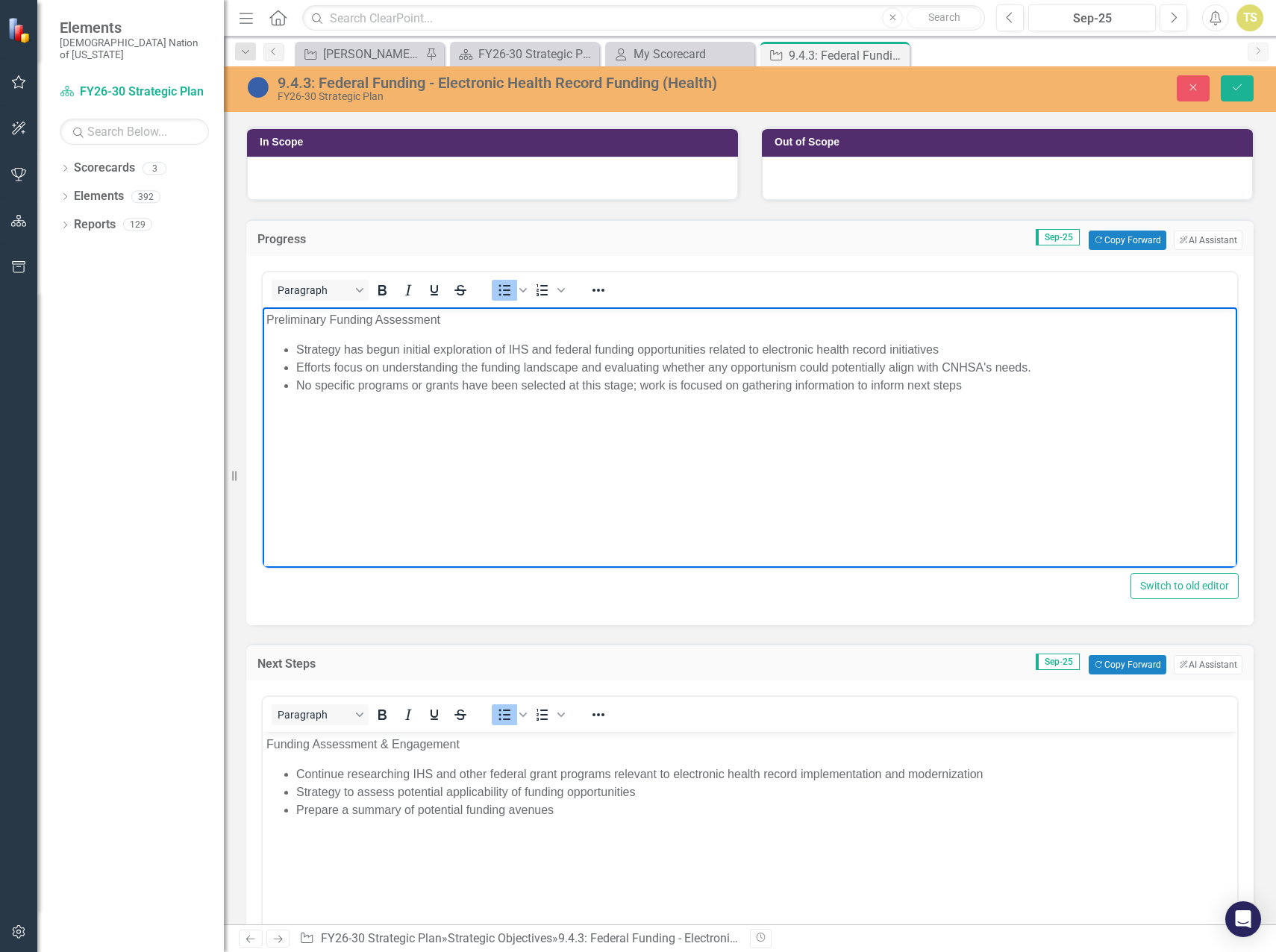
click at [1033, 369] on li "Efforts focus on understanding the funding landscape and evaluating whether any…" at bounding box center [765, 367] width 937 height 18
drag, startPoint x: 991, startPoint y: 386, endPoint x: 299, endPoint y: 387, distance: 692.0
click at [299, 387] on li "No specific programs or grants have been selected at this stage; work is focuse…" at bounding box center [765, 385] width 937 height 18
drag, startPoint x: 529, startPoint y: 348, endPoint x: 508, endPoint y: 348, distance: 21.0
click at [508, 348] on li "Strategy has begun initial exploration of IHS and federal funding opportunities…" at bounding box center [765, 349] width 937 height 18
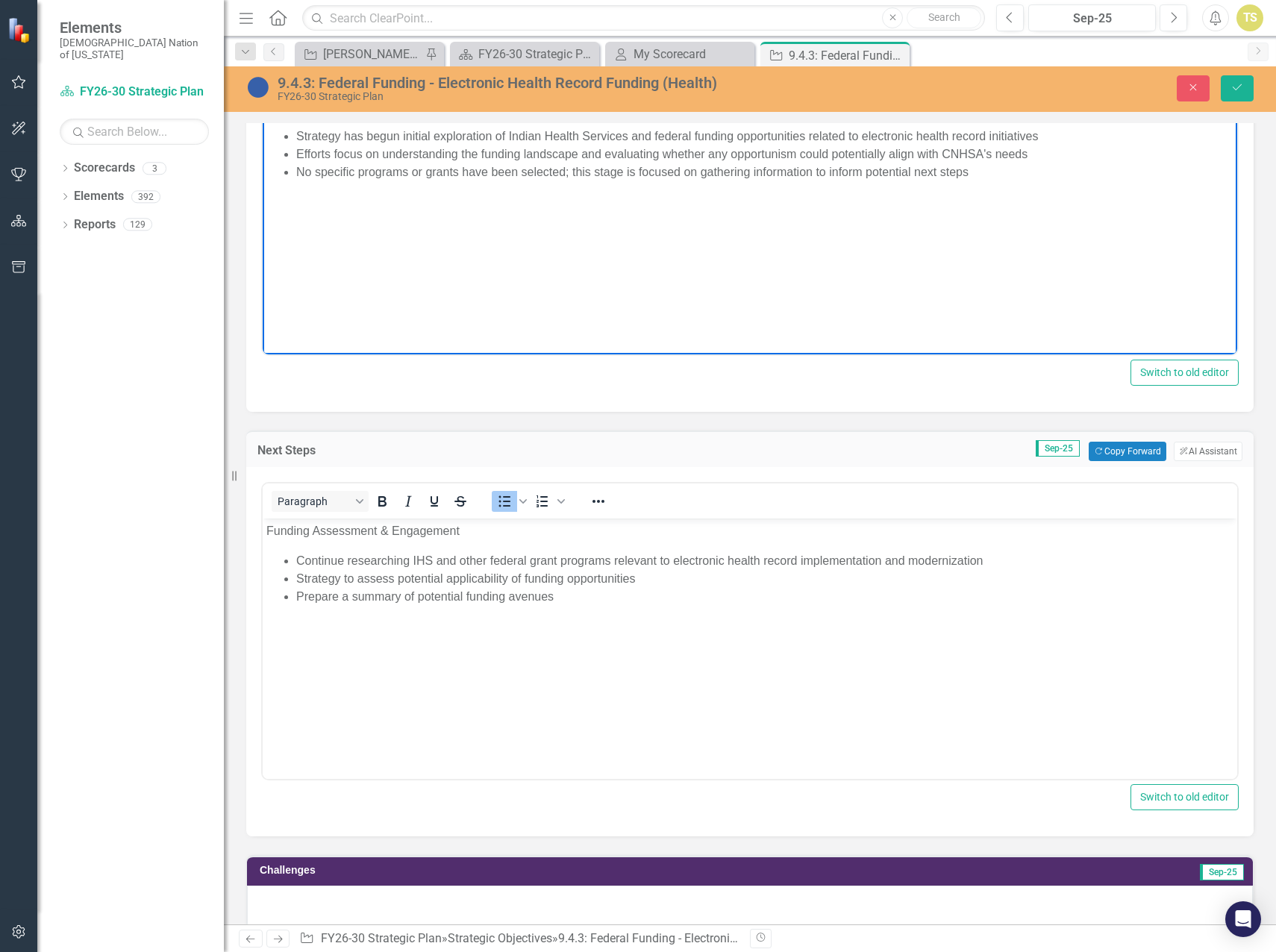
scroll to position [597, 0]
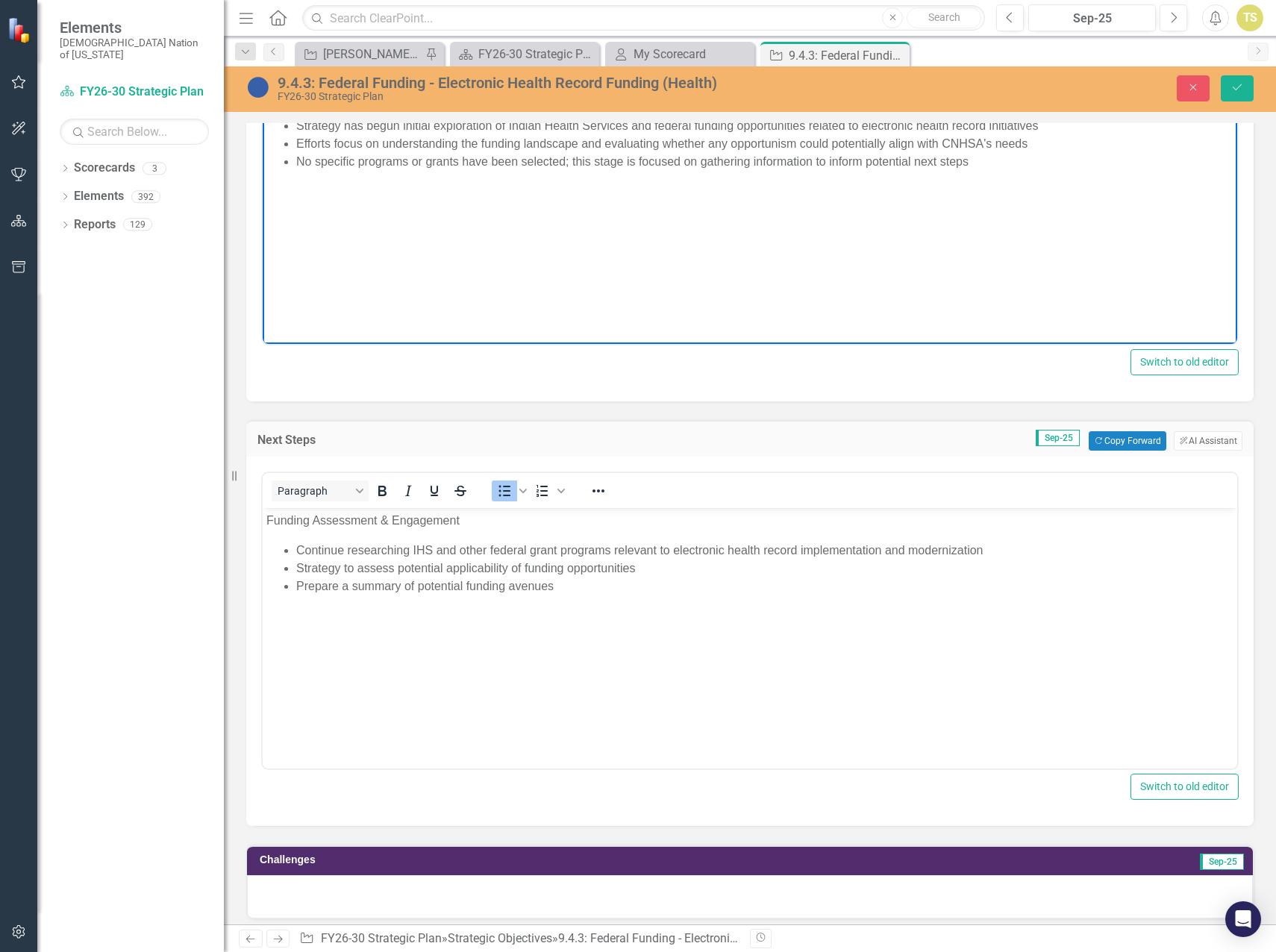
click at [421, 616] on body "Funding Assessment & Engagement Continue researching IHS and other federal gran…" at bounding box center [749, 619] width 974 height 223
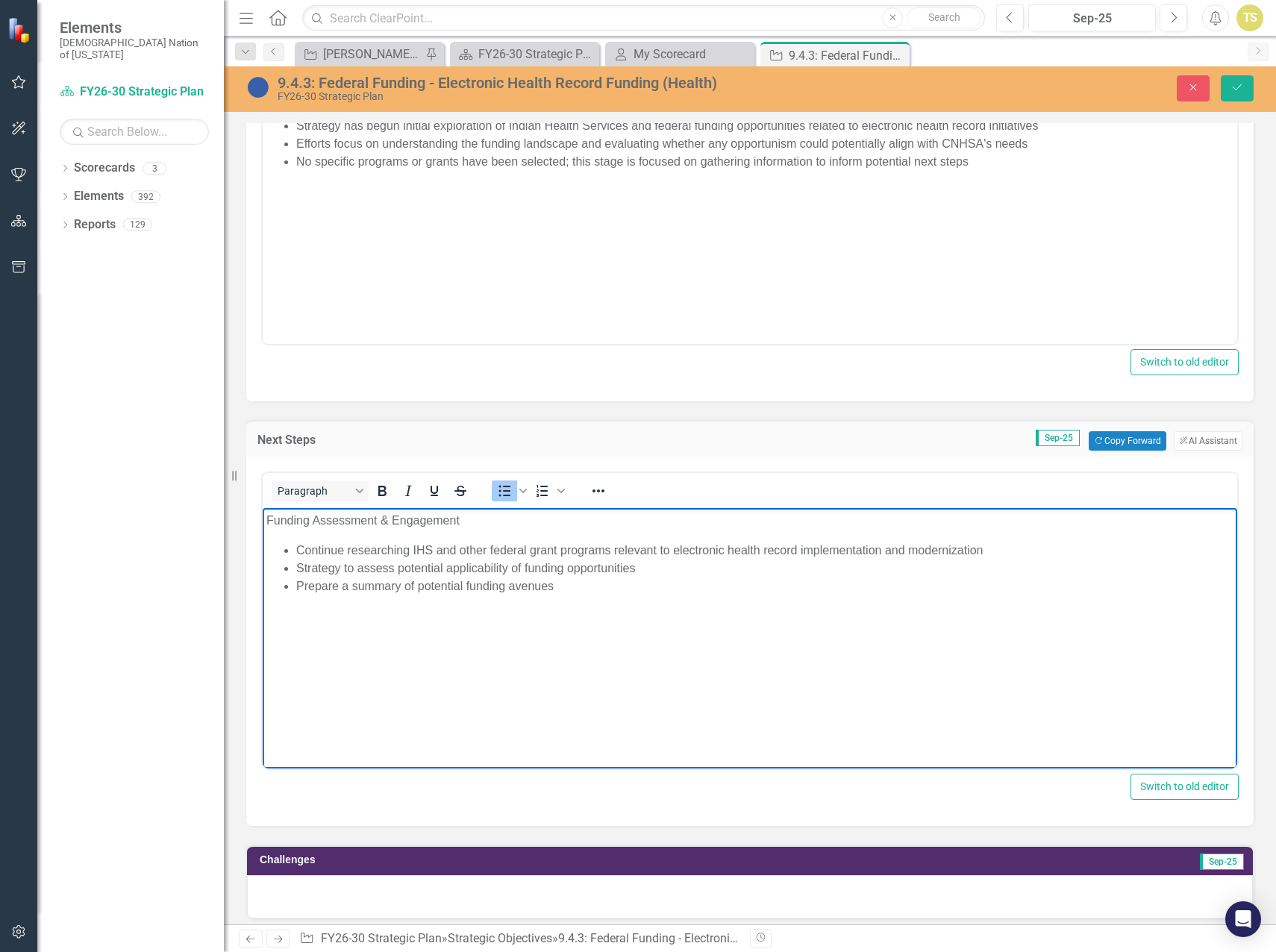
drag, startPoint x: 588, startPoint y: 605, endPoint x: 296, endPoint y: 551, distance: 297.0
click at [296, 551] on body "Funding Assessment & Engagement Continue researching IHS and other federal gran…" at bounding box center [749, 619] width 974 height 223
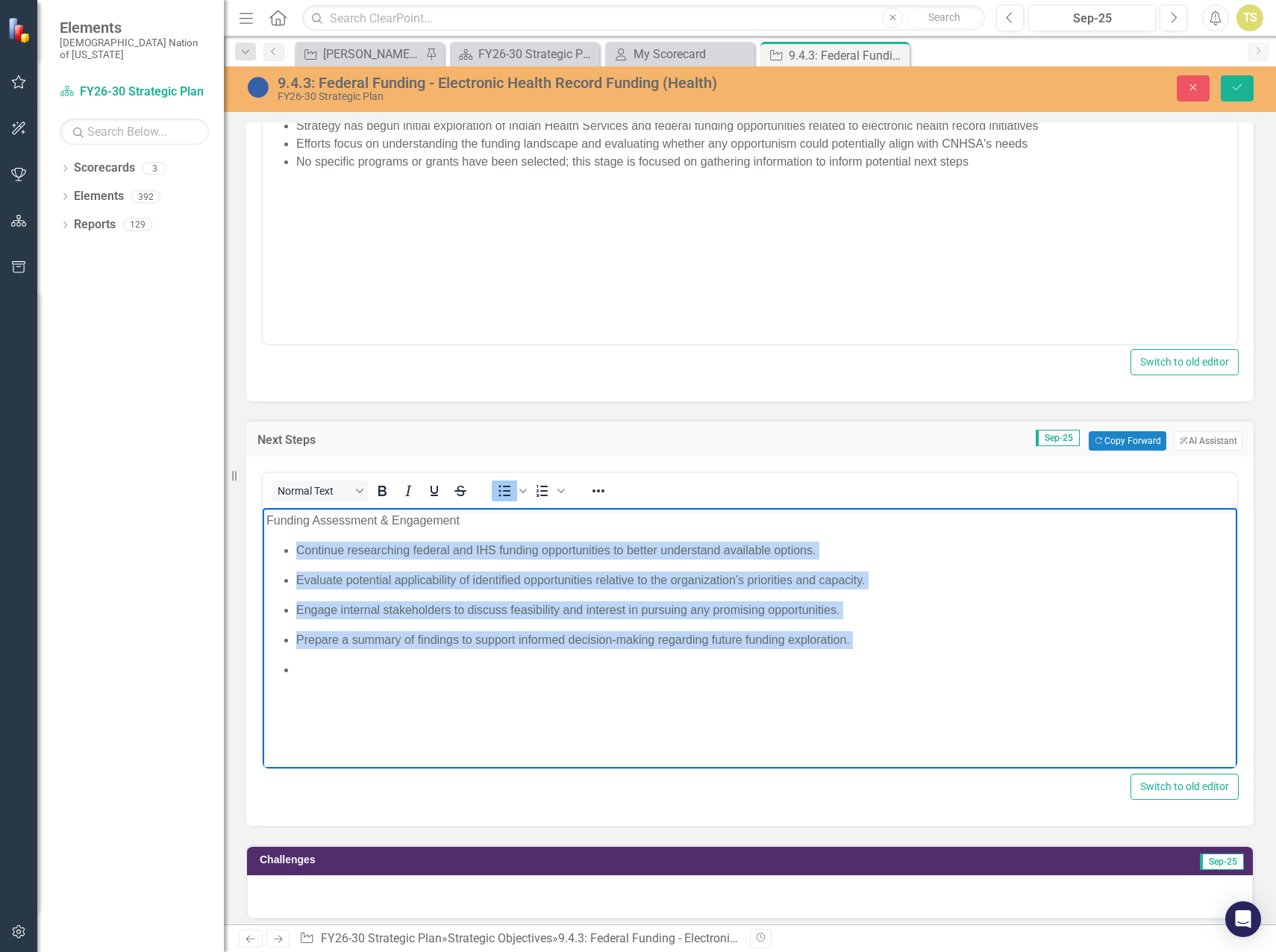
drag, startPoint x: 338, startPoint y: 650, endPoint x: 283, endPoint y: 543, distance: 120.3
click at [283, 543] on ul "Continue researching federal and IHS funding opportunities to better understand…" at bounding box center [750, 610] width 967 height 137
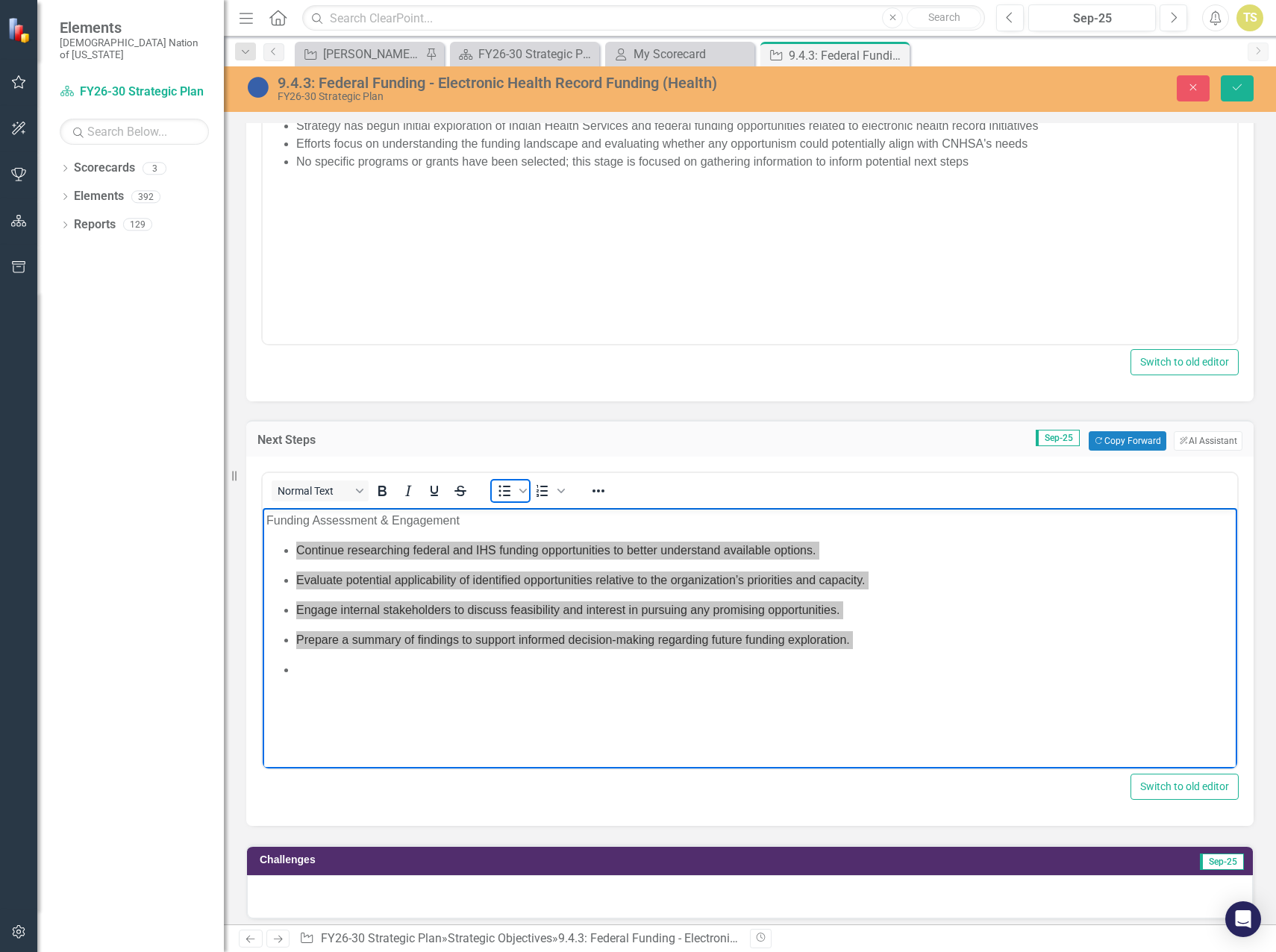
click at [506, 495] on icon "Bullet list" at bounding box center [505, 490] width 12 height 11
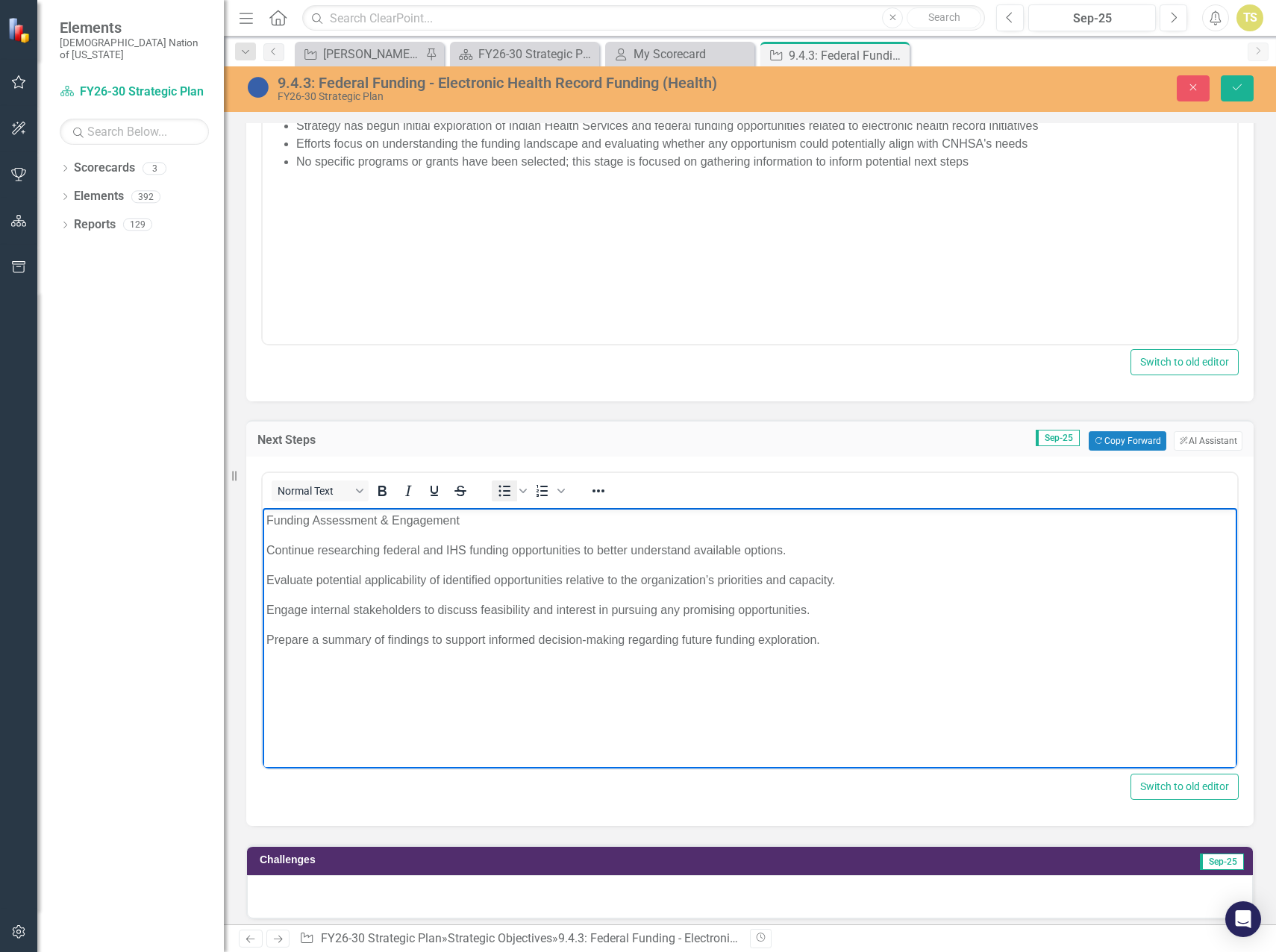
click at [505, 495] on icon "Bullet list" at bounding box center [505, 490] width 12 height 11
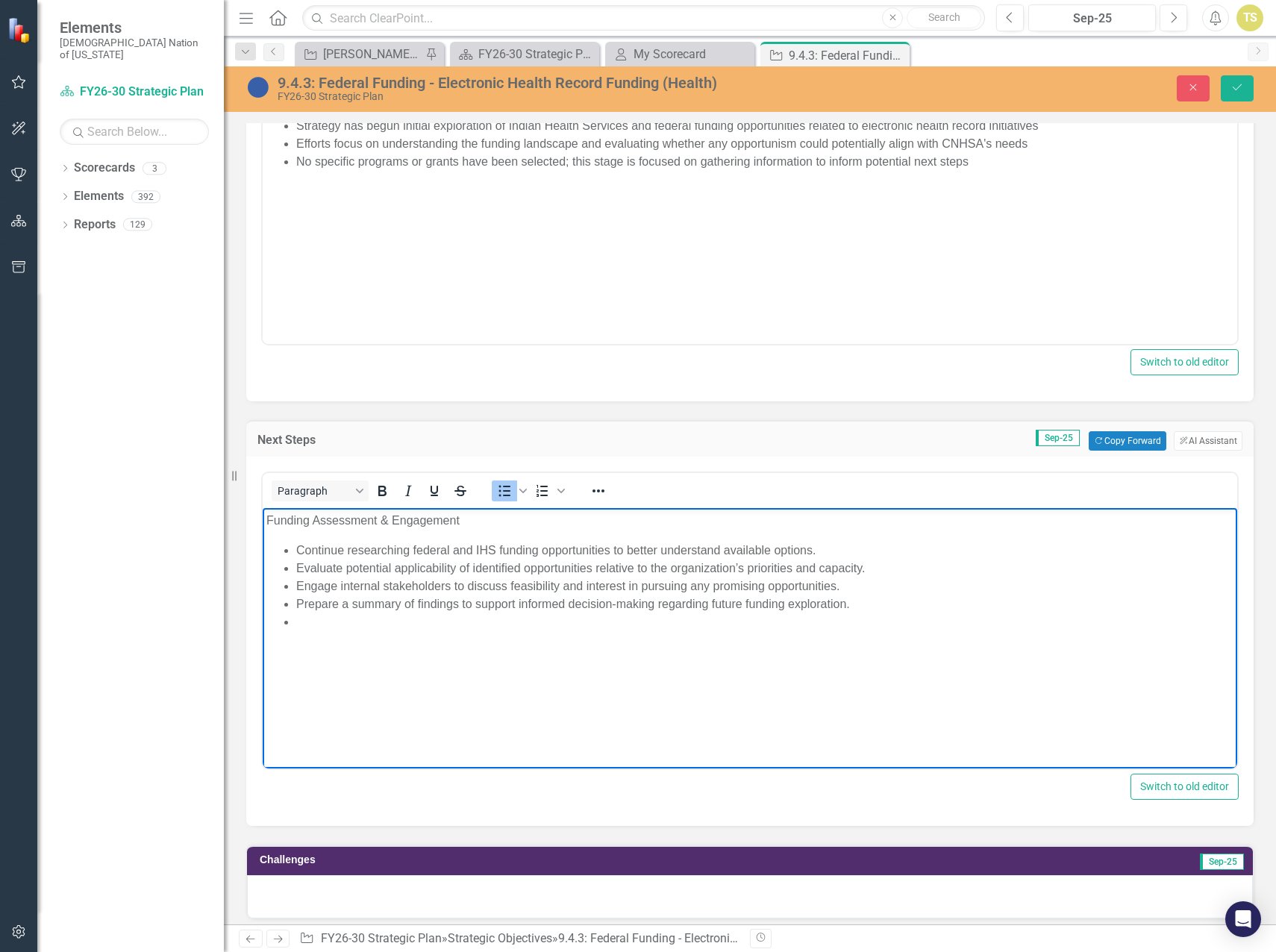
click at [334, 627] on li "Rich Text Area. Press ALT-0 for help." at bounding box center [765, 622] width 937 height 18
click at [305, 548] on li "Continue researching federal and IHS funding opportunities to better understand…" at bounding box center [765, 550] width 937 height 18
click at [304, 562] on li "Evaluate potential applicability of identified opportunities relative to the or…" at bounding box center [765, 568] width 937 height 18
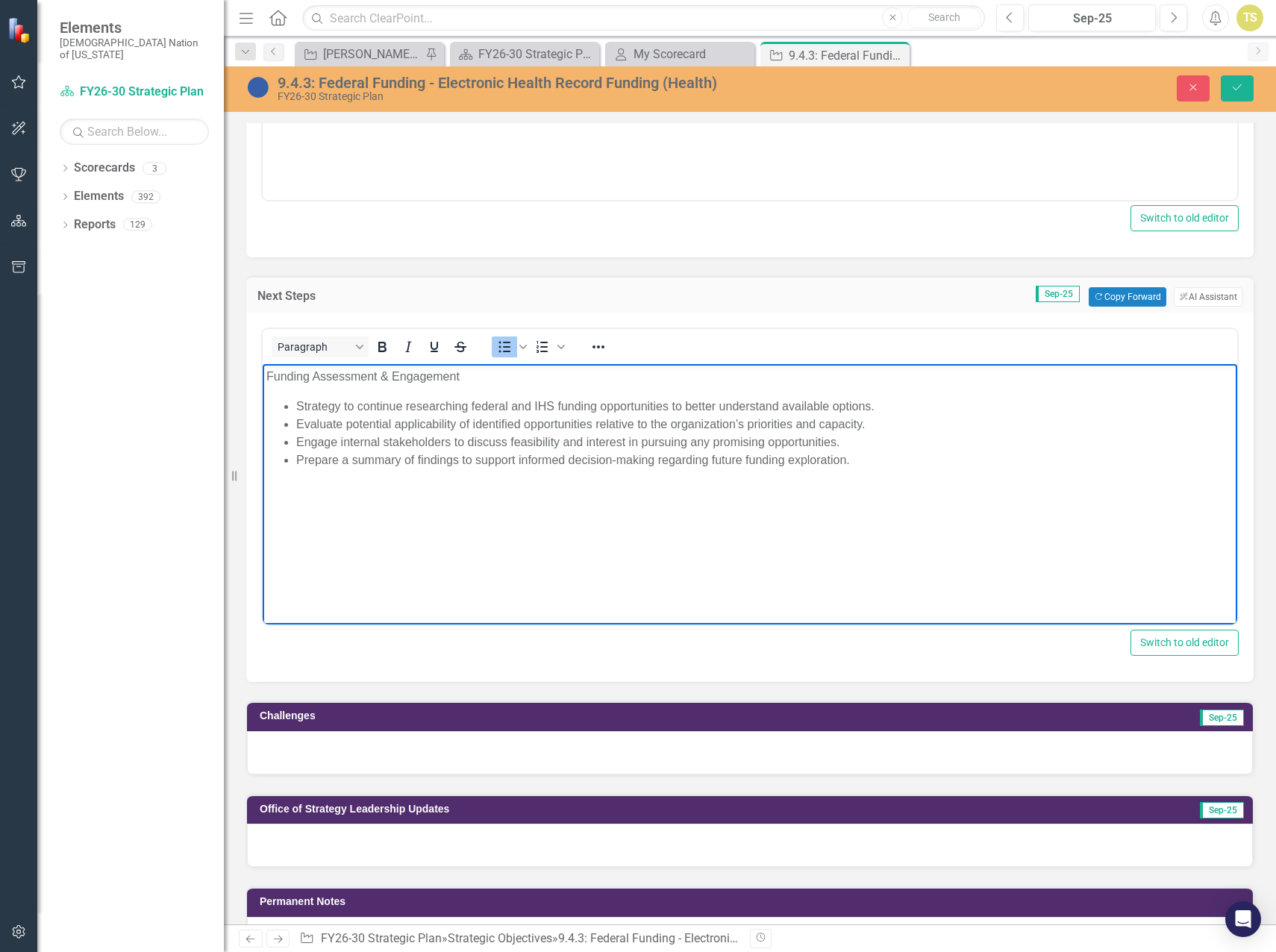
scroll to position [746, 0]
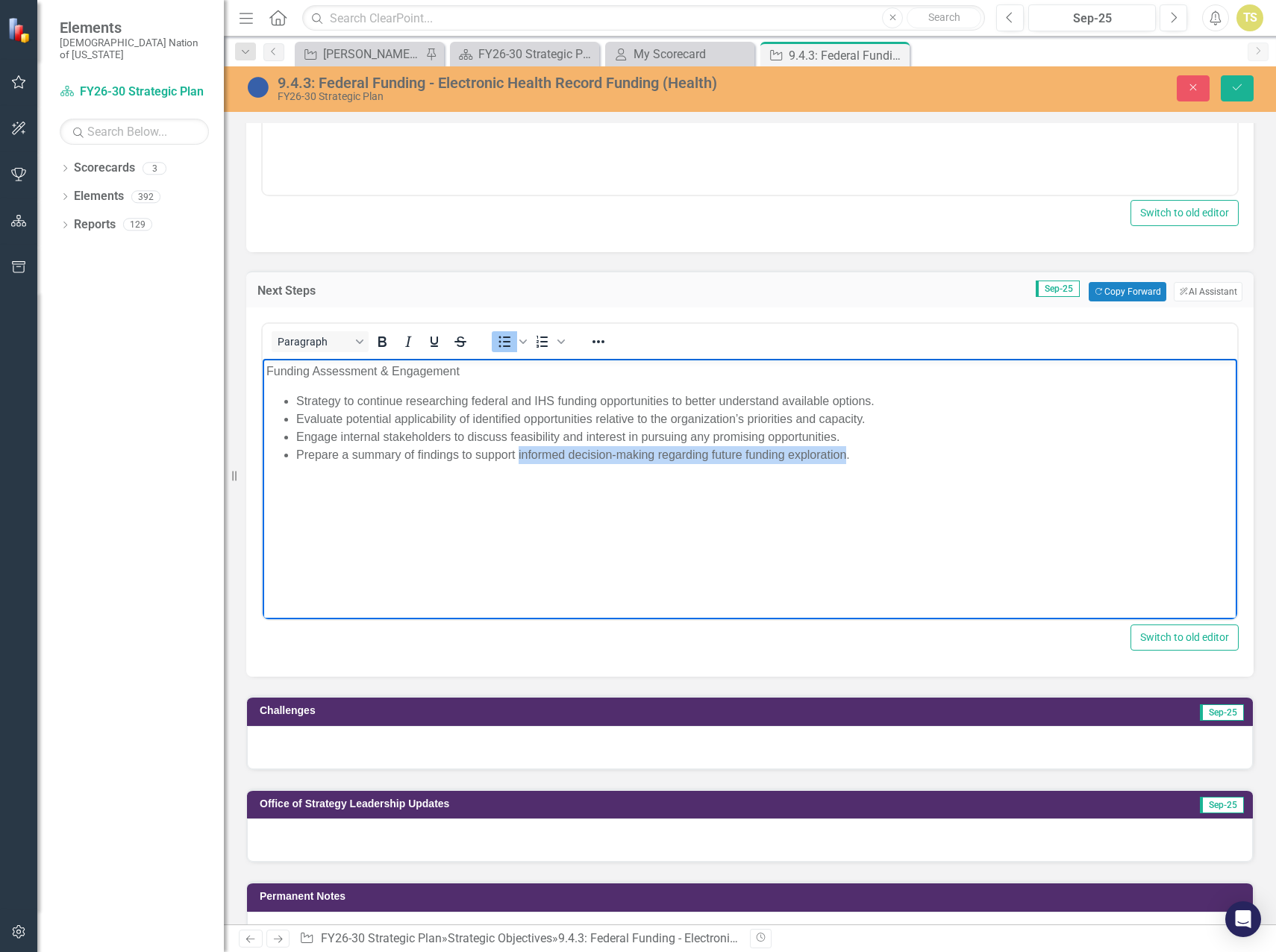
drag, startPoint x: 843, startPoint y: 458, endPoint x: 517, endPoint y: 464, distance: 326.1
click at [517, 464] on li "Prepare a summary of findings to support informed decision-making regarding fut…" at bounding box center [765, 455] width 937 height 18
drag, startPoint x: 651, startPoint y: 446, endPoint x: 980, endPoint y: 424, distance: 329.7
click at [981, 422] on li "Evaluate potential applicability of identified opportunities relative to the or…" at bounding box center [765, 419] width 937 height 18
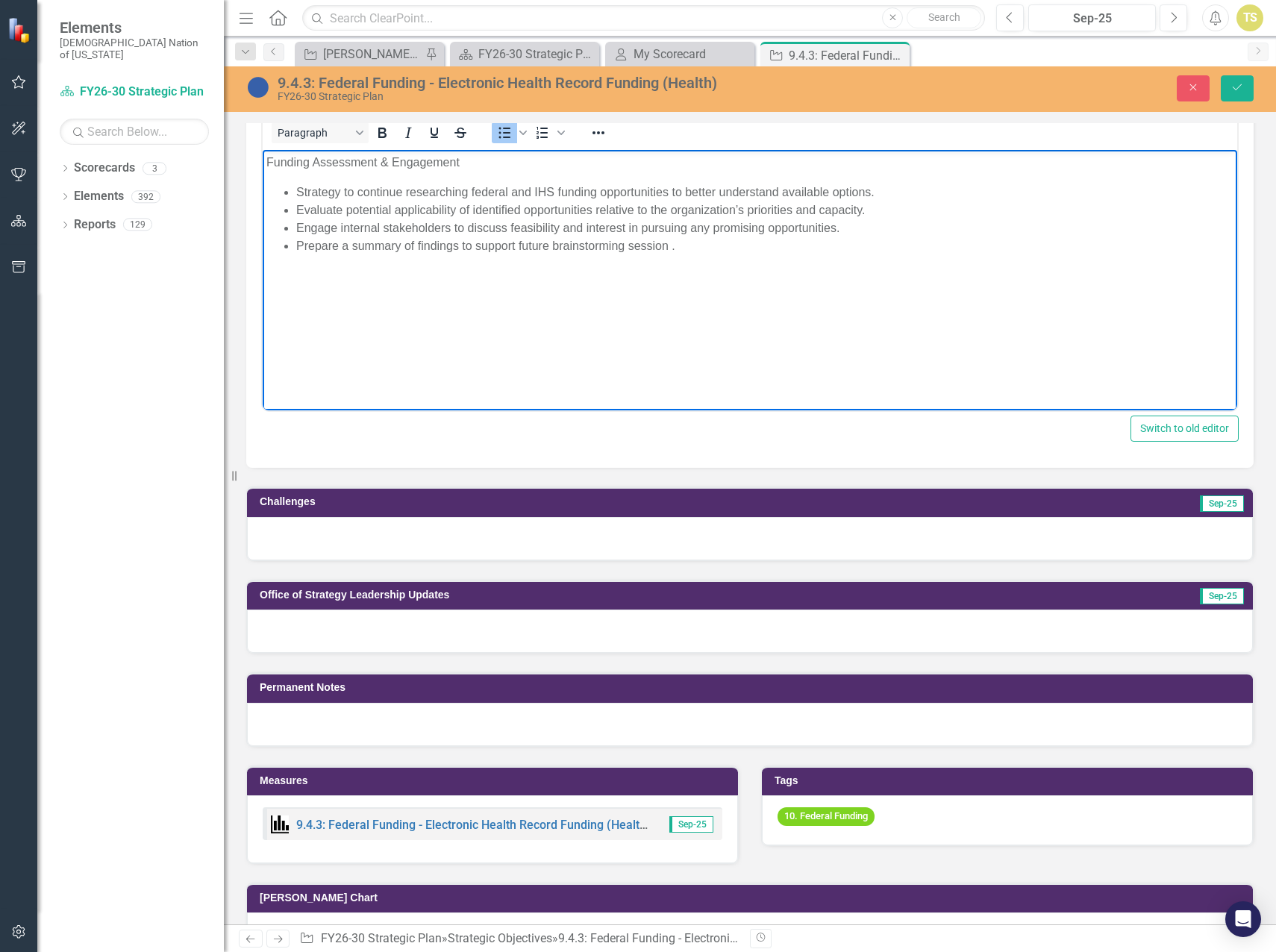
scroll to position [970, 0]
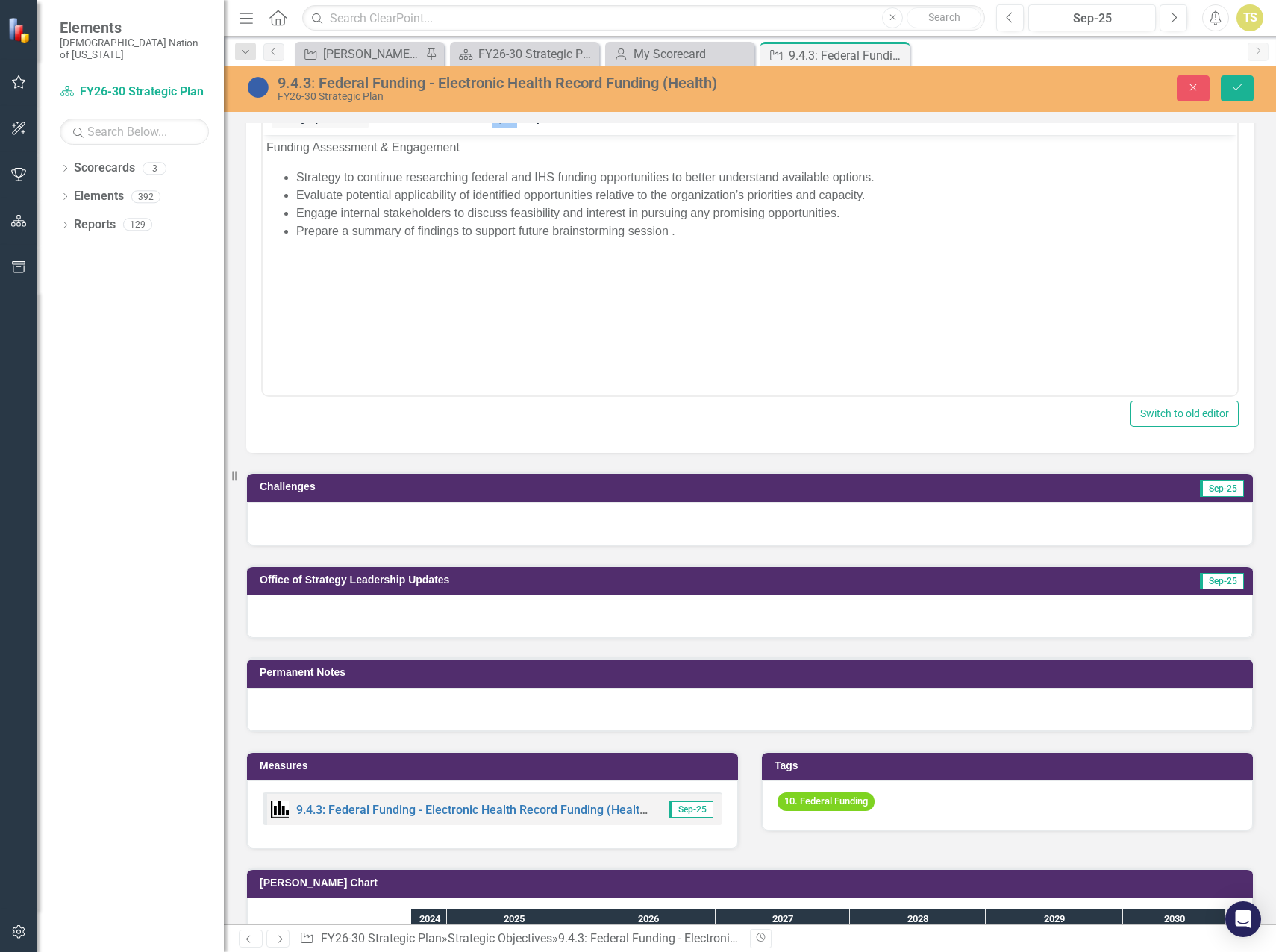
click at [341, 520] on div at bounding box center [750, 524] width 1006 height 44
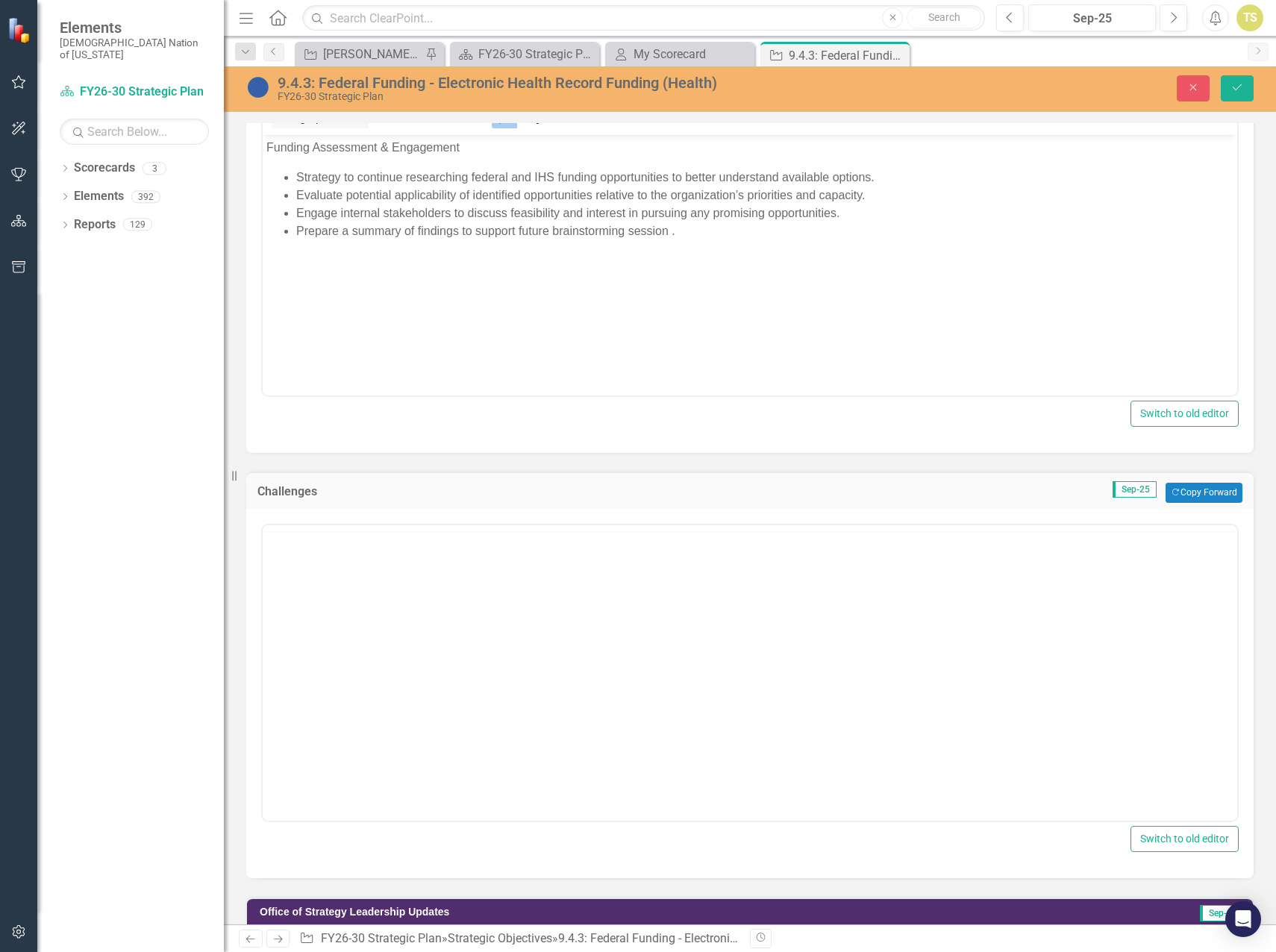
scroll to position [0, 0]
click at [326, 590] on body "Rich Text Area. Press ALT-0 for help." at bounding box center [749, 670] width 974 height 223
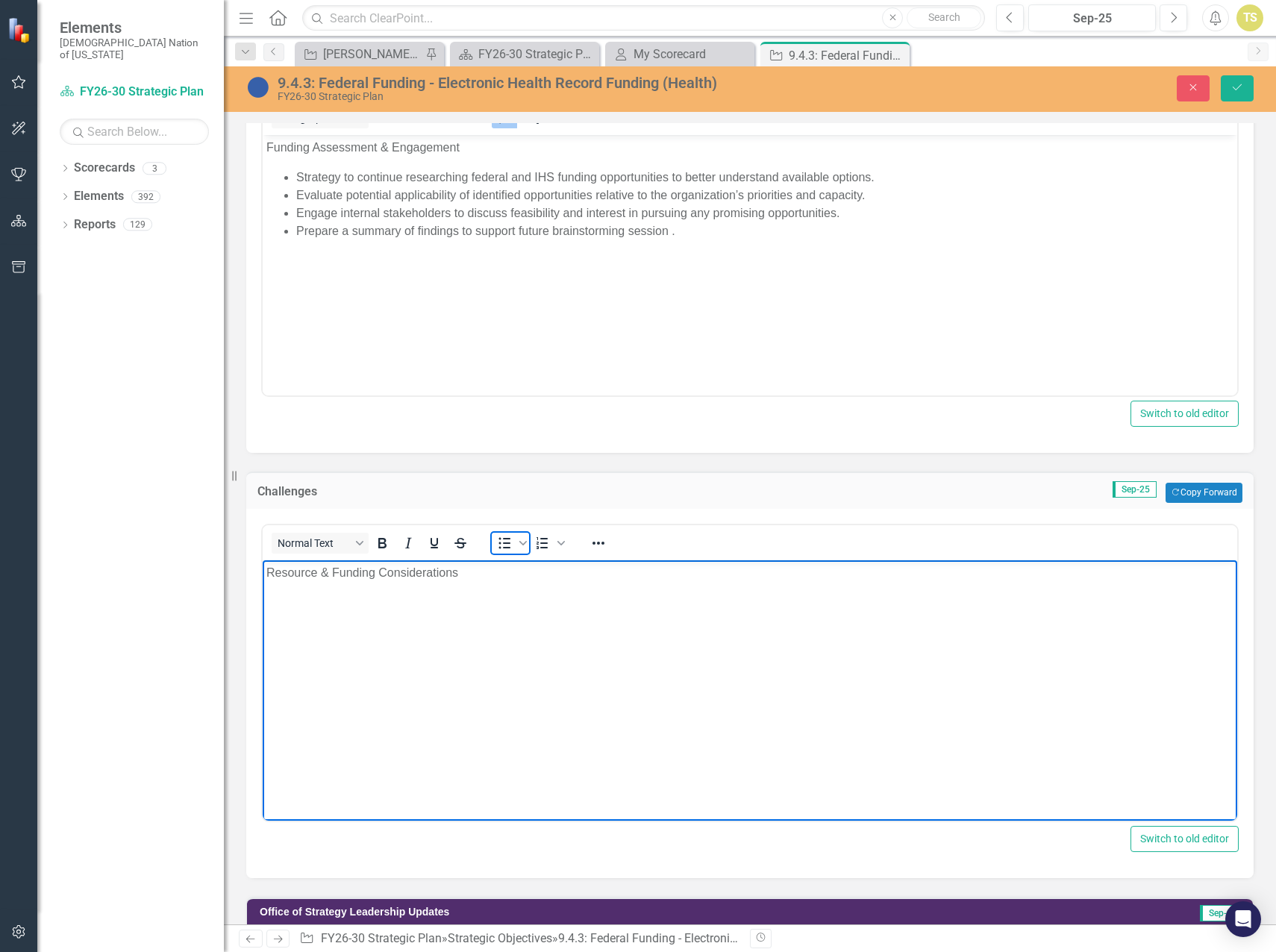
click at [496, 544] on icon "Bullet list" at bounding box center [504, 543] width 18 height 18
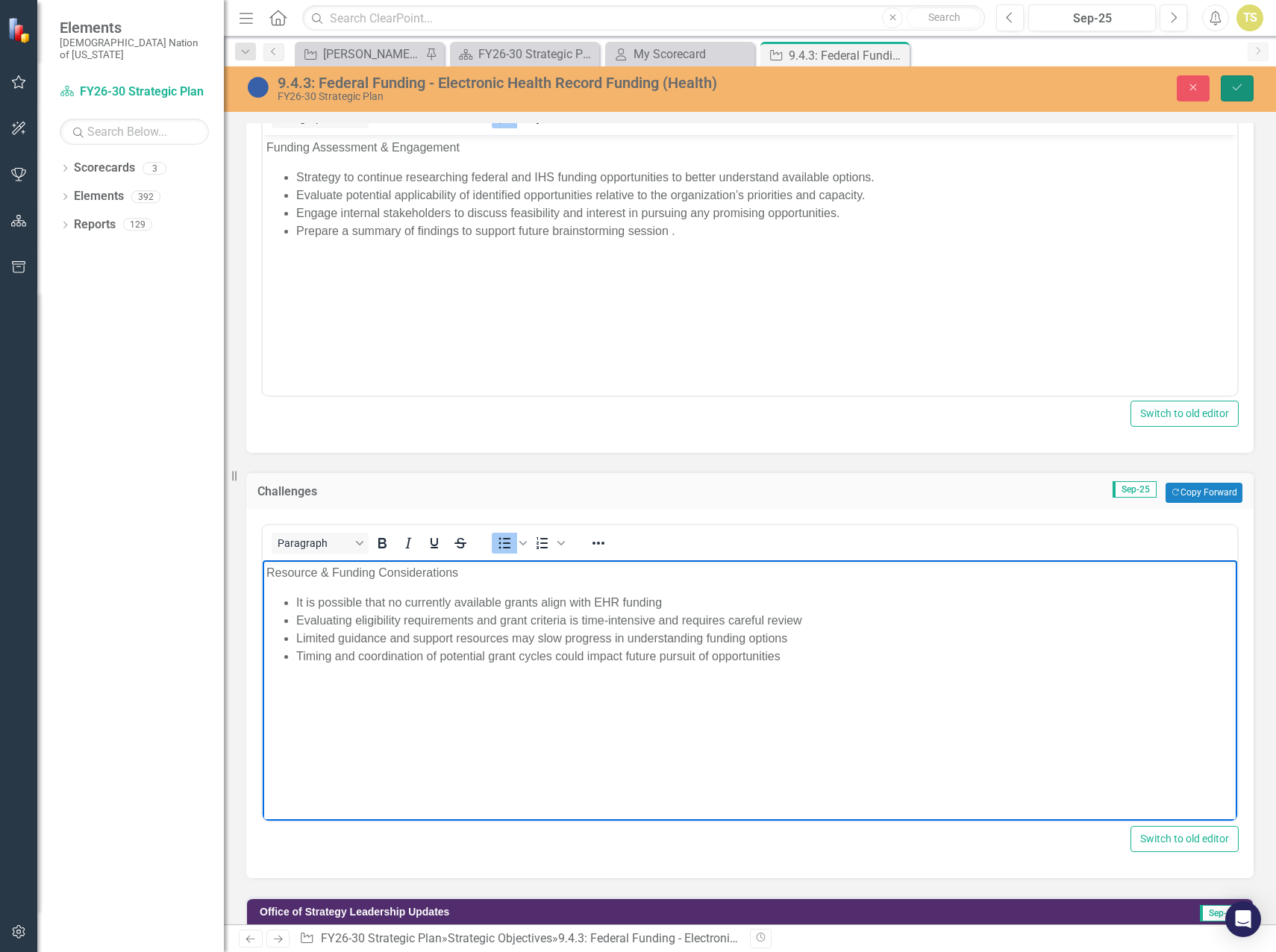
click at [1243, 94] on button "Save" at bounding box center [1236, 88] width 33 height 26
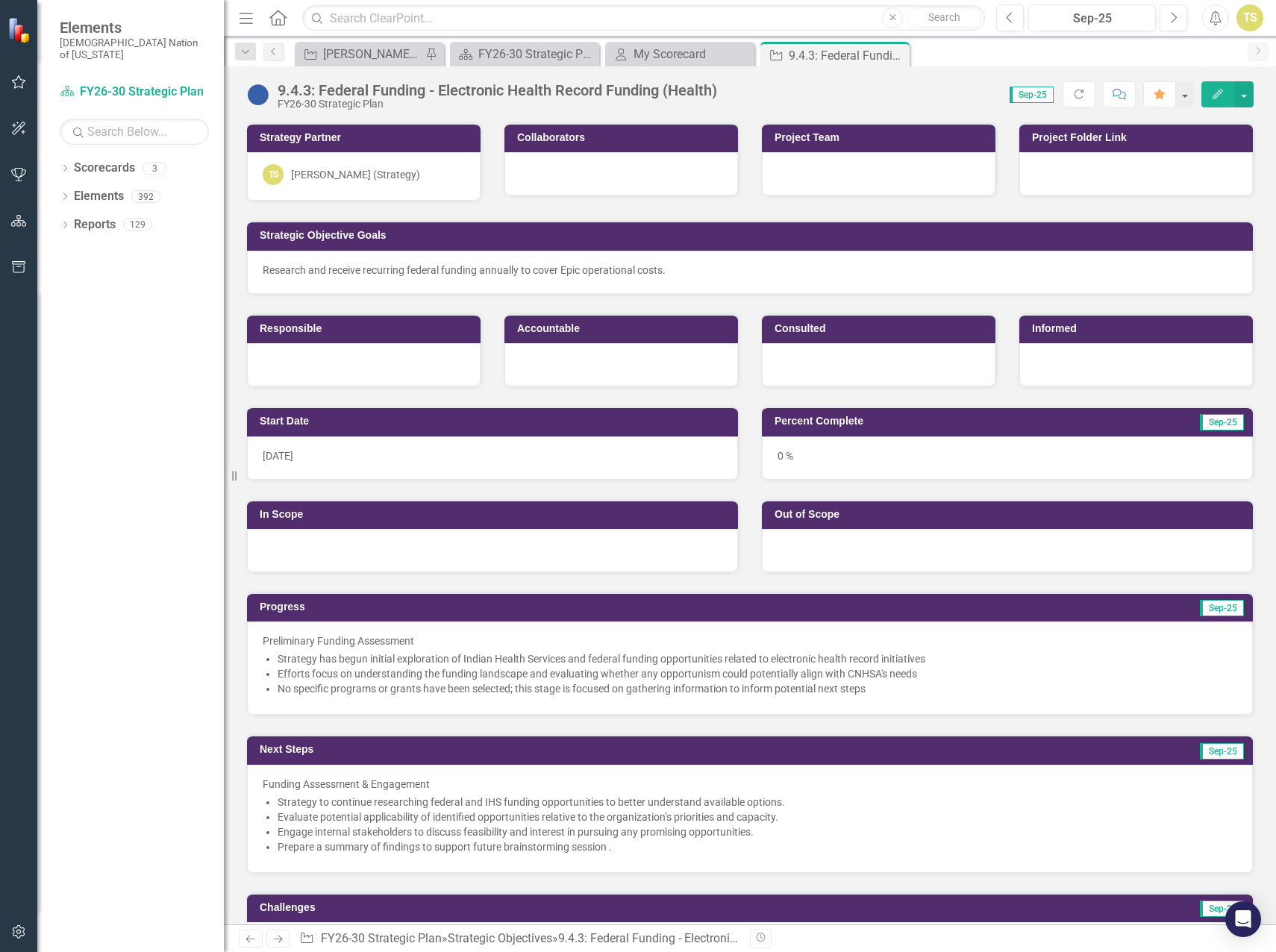
click at [260, 99] on img at bounding box center [258, 94] width 24 height 24
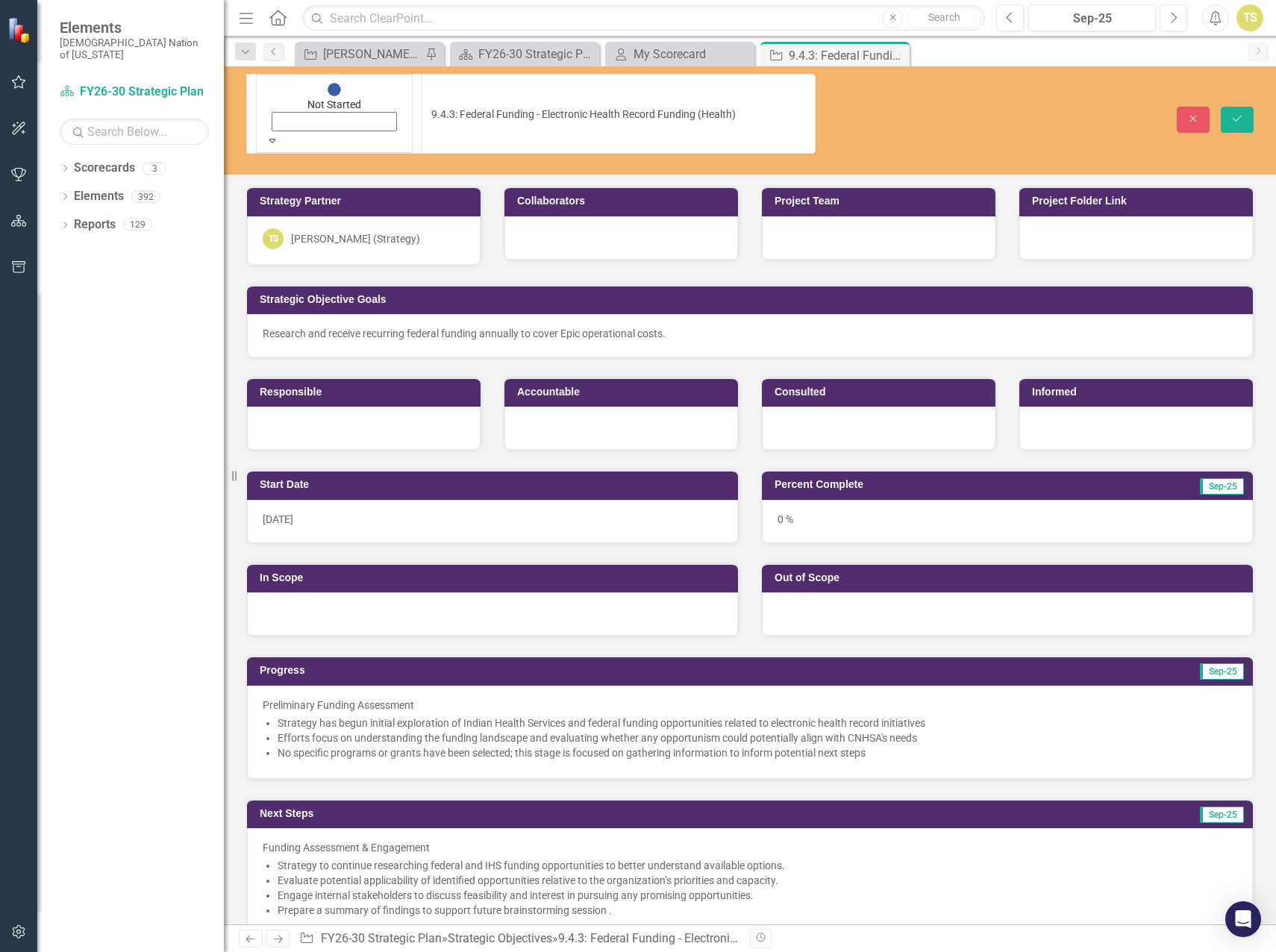
click at [279, 135] on icon "Expand" at bounding box center [272, 140] width 14 height 11
click at [1240, 113] on icon "Save" at bounding box center [1237, 118] width 14 height 11
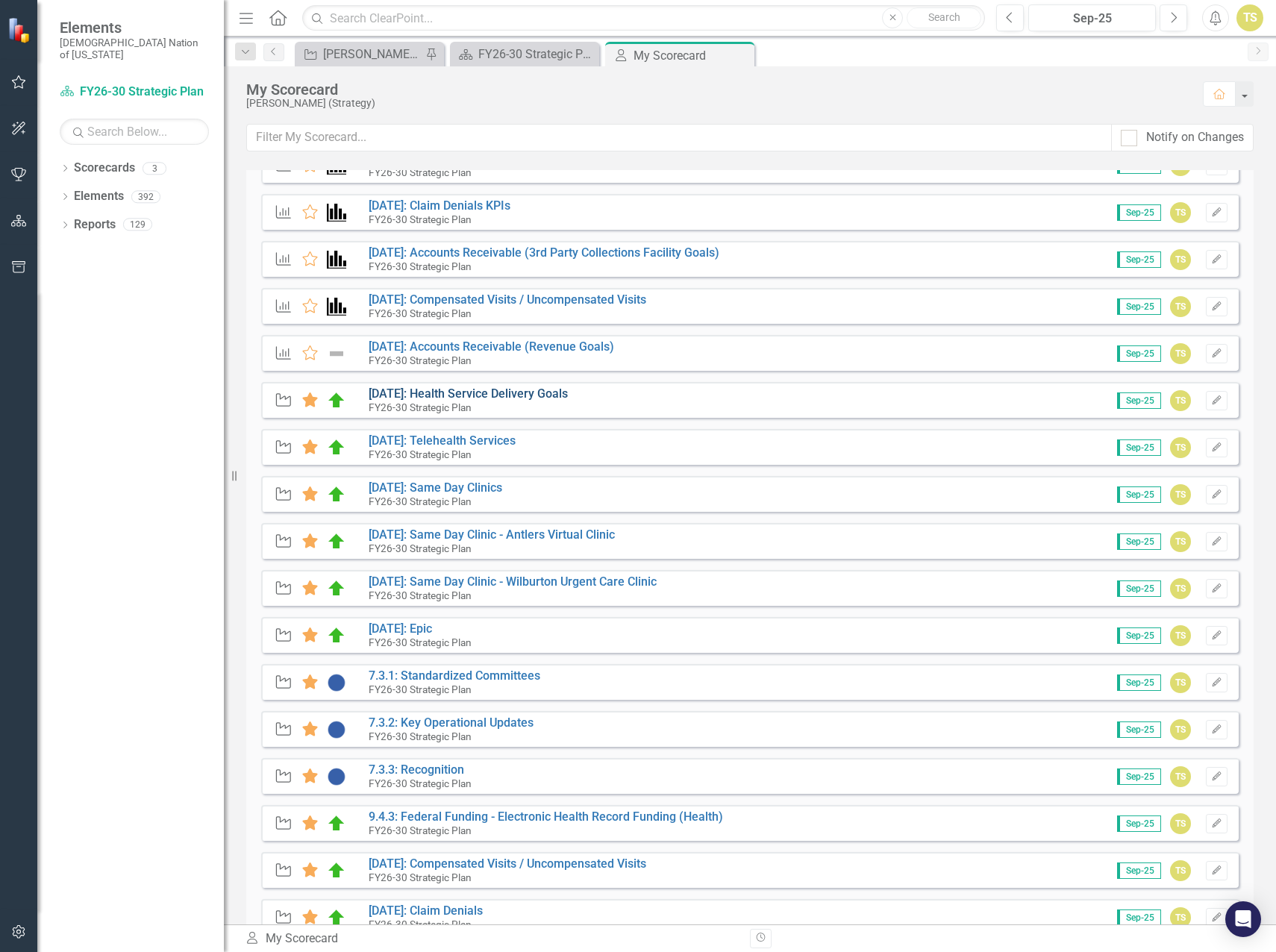
scroll to position [373, 0]
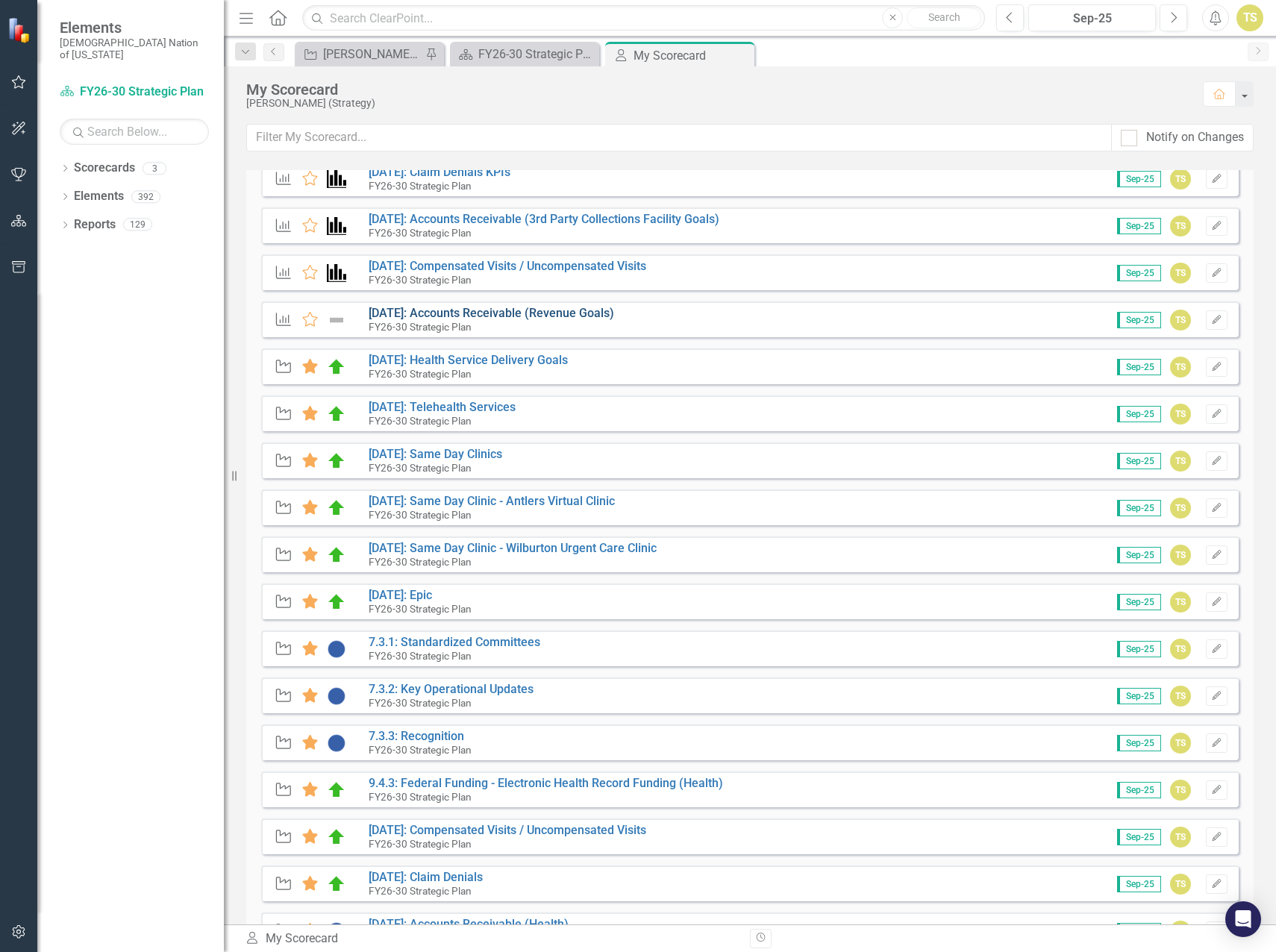
click at [437, 310] on link "[DATE]: Accounts Receivable (Revenue Goals)" at bounding box center [491, 313] width 245 height 14
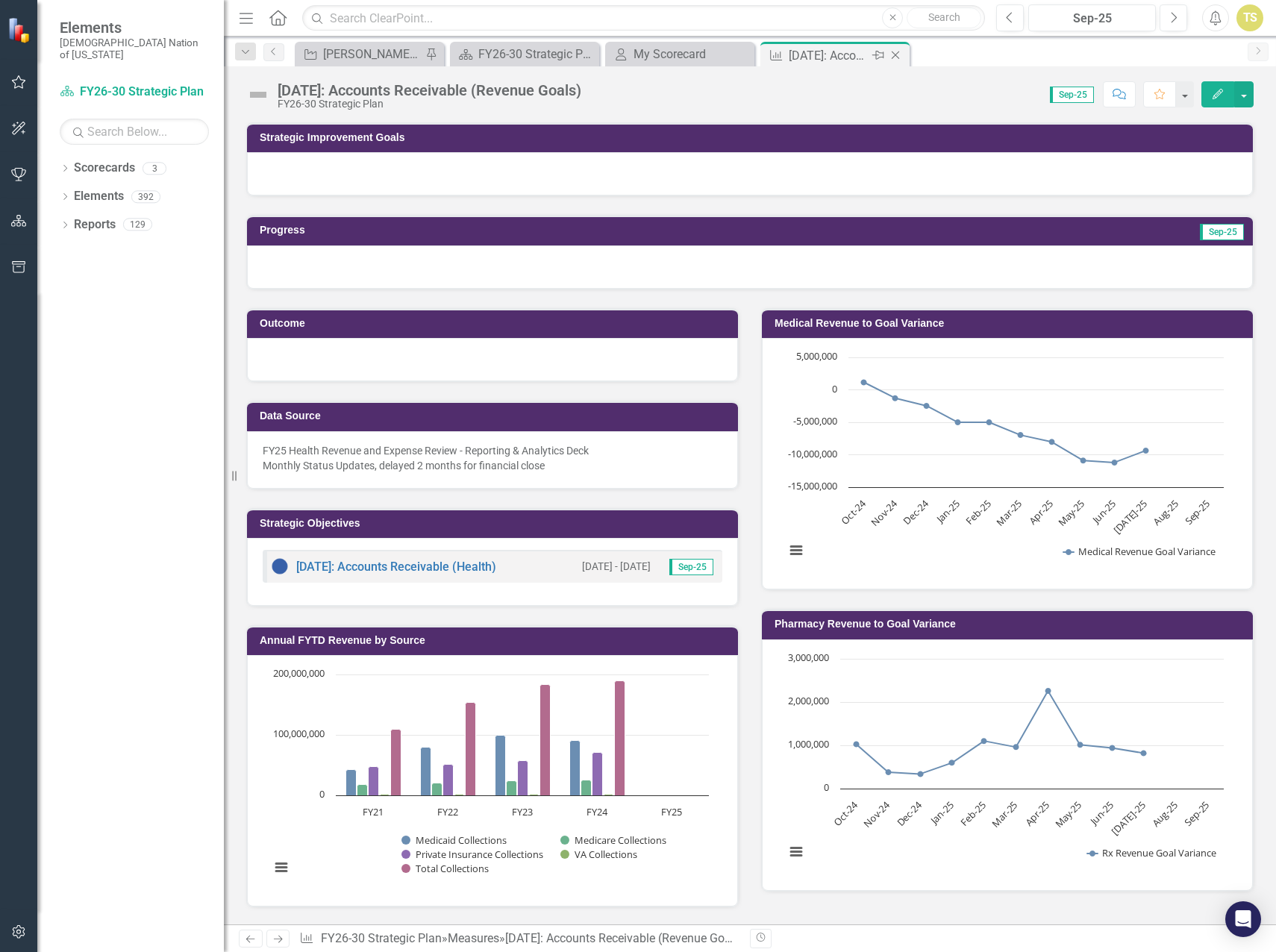
click at [896, 54] on icon "Close" at bounding box center [895, 56] width 15 height 12
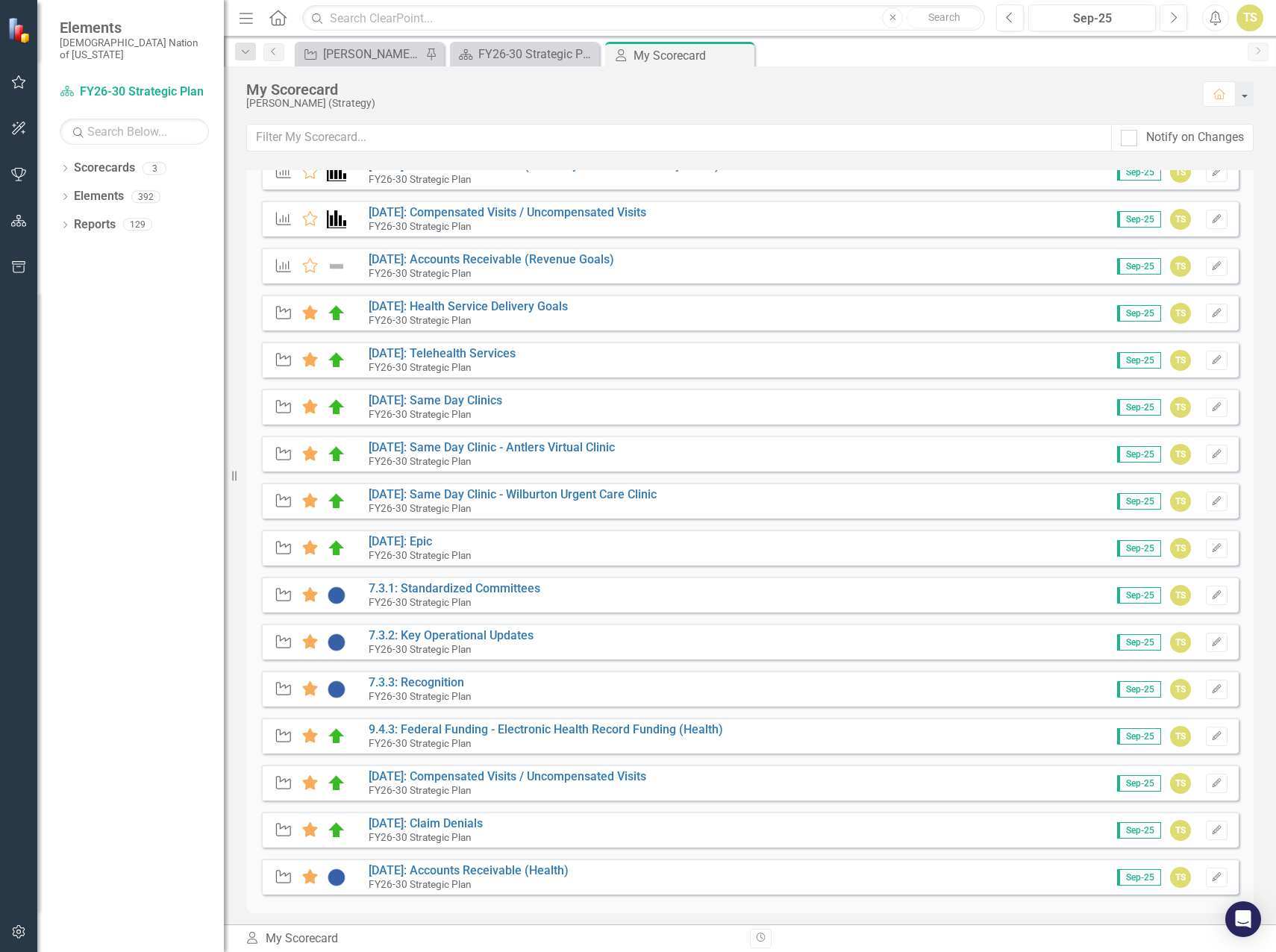
scroll to position [448, 0]
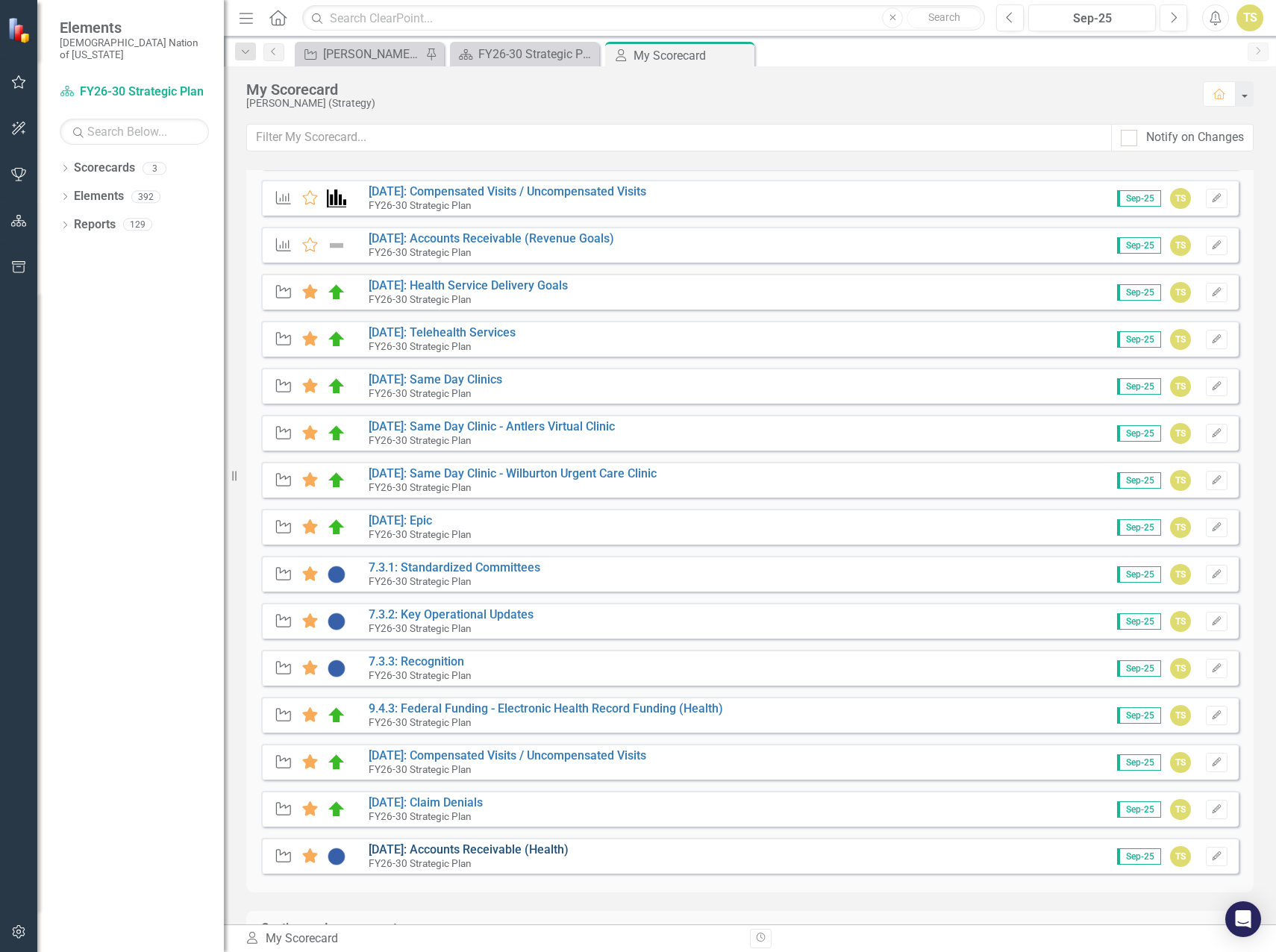
click at [430, 850] on link "[DATE]: Accounts Receivable (Health)" at bounding box center [468, 849] width 200 height 14
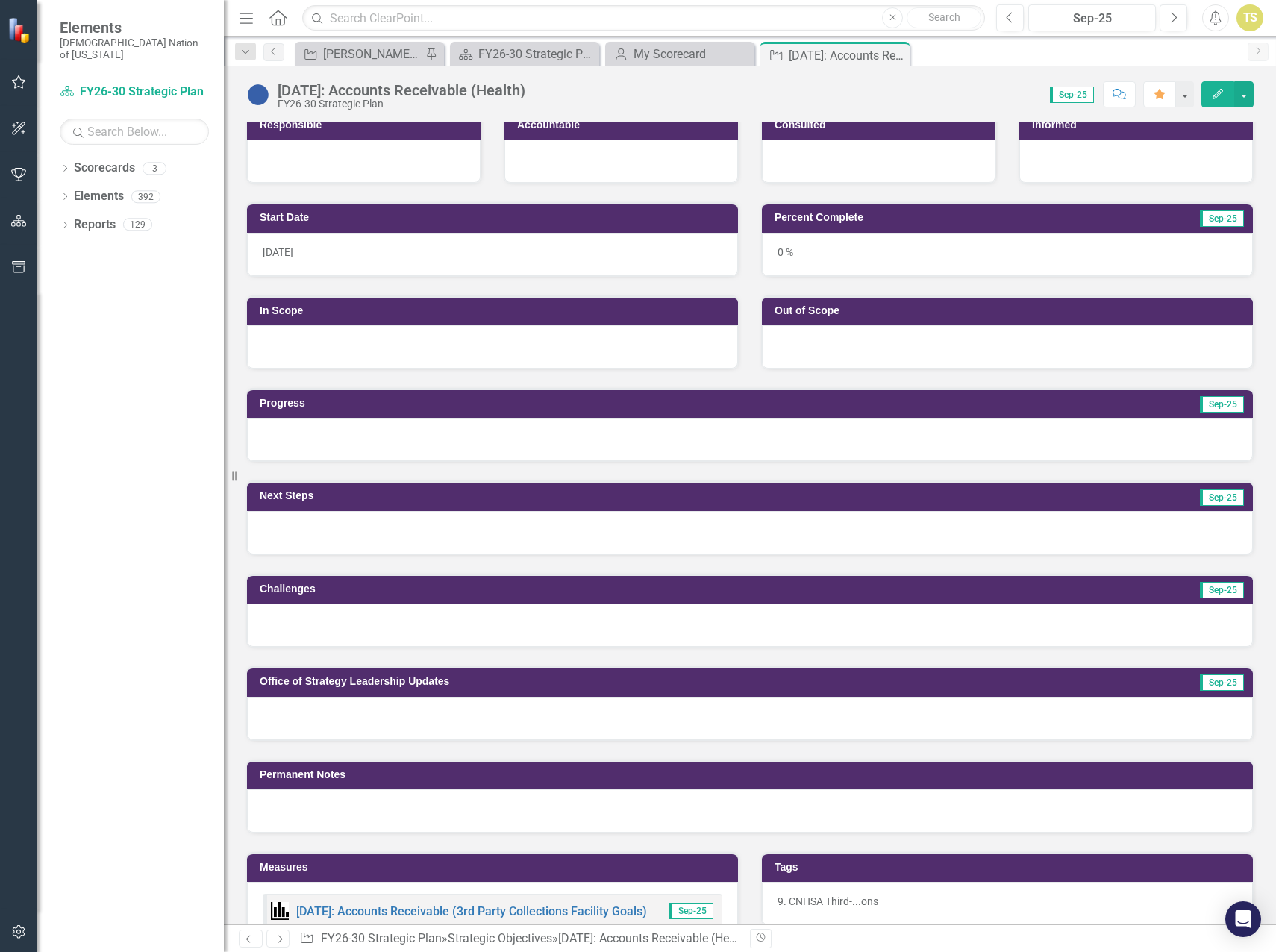
scroll to position [223, 0]
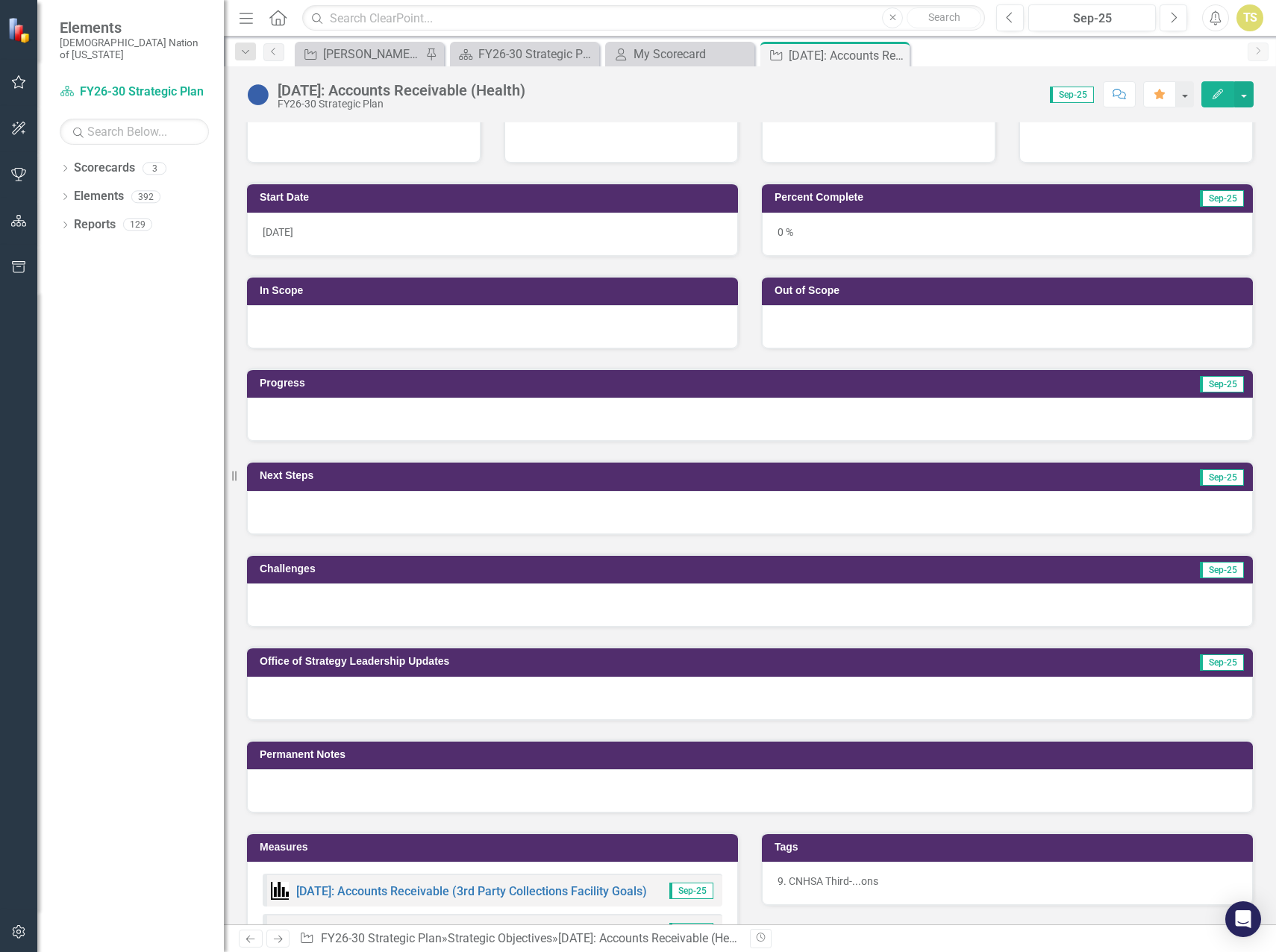
click at [376, 428] on div at bounding box center [750, 419] width 1006 height 44
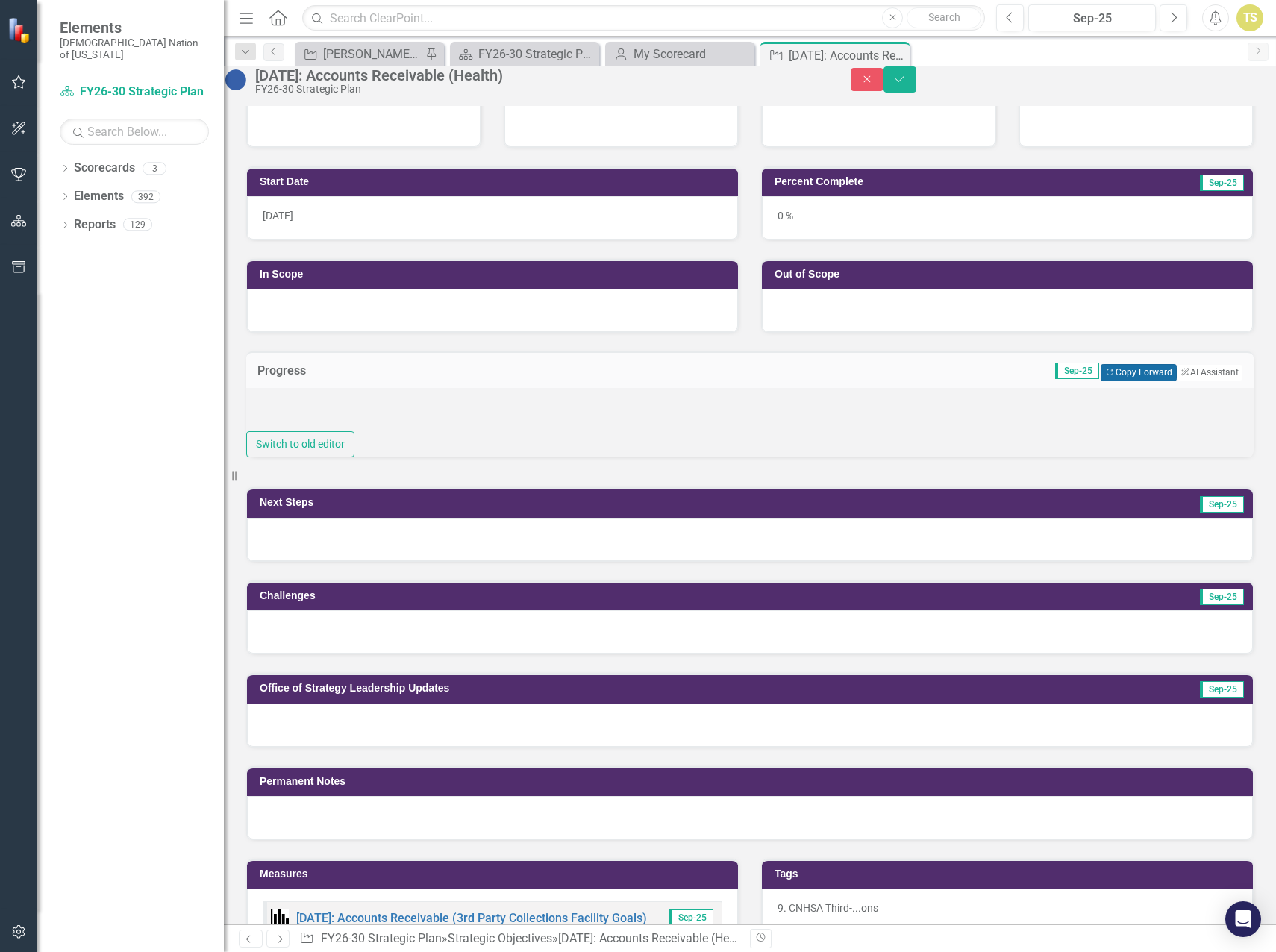
click at [1100, 380] on button "Copy Forward Copy Forward" at bounding box center [1138, 372] width 75 height 17
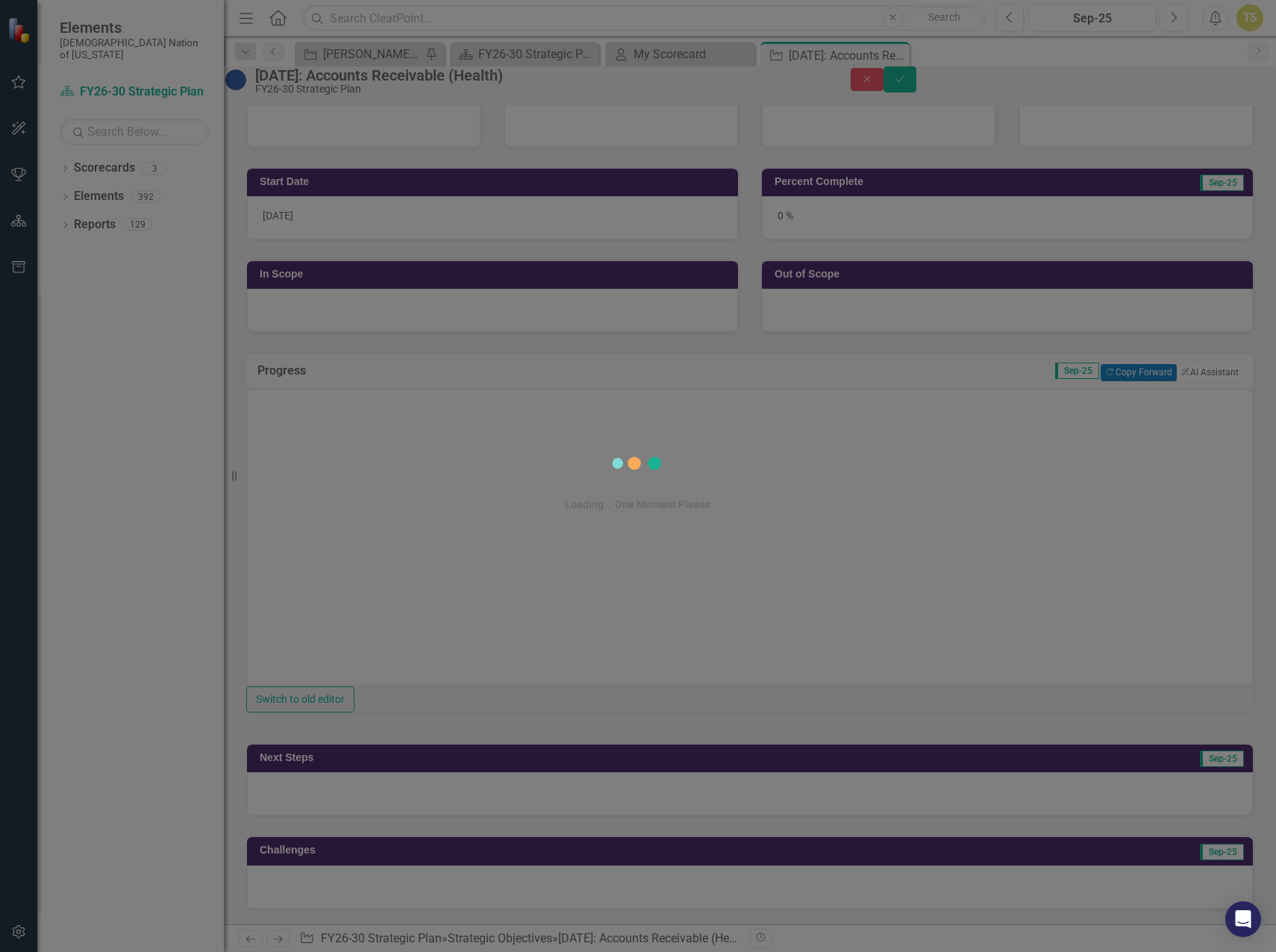
scroll to position [0, 0]
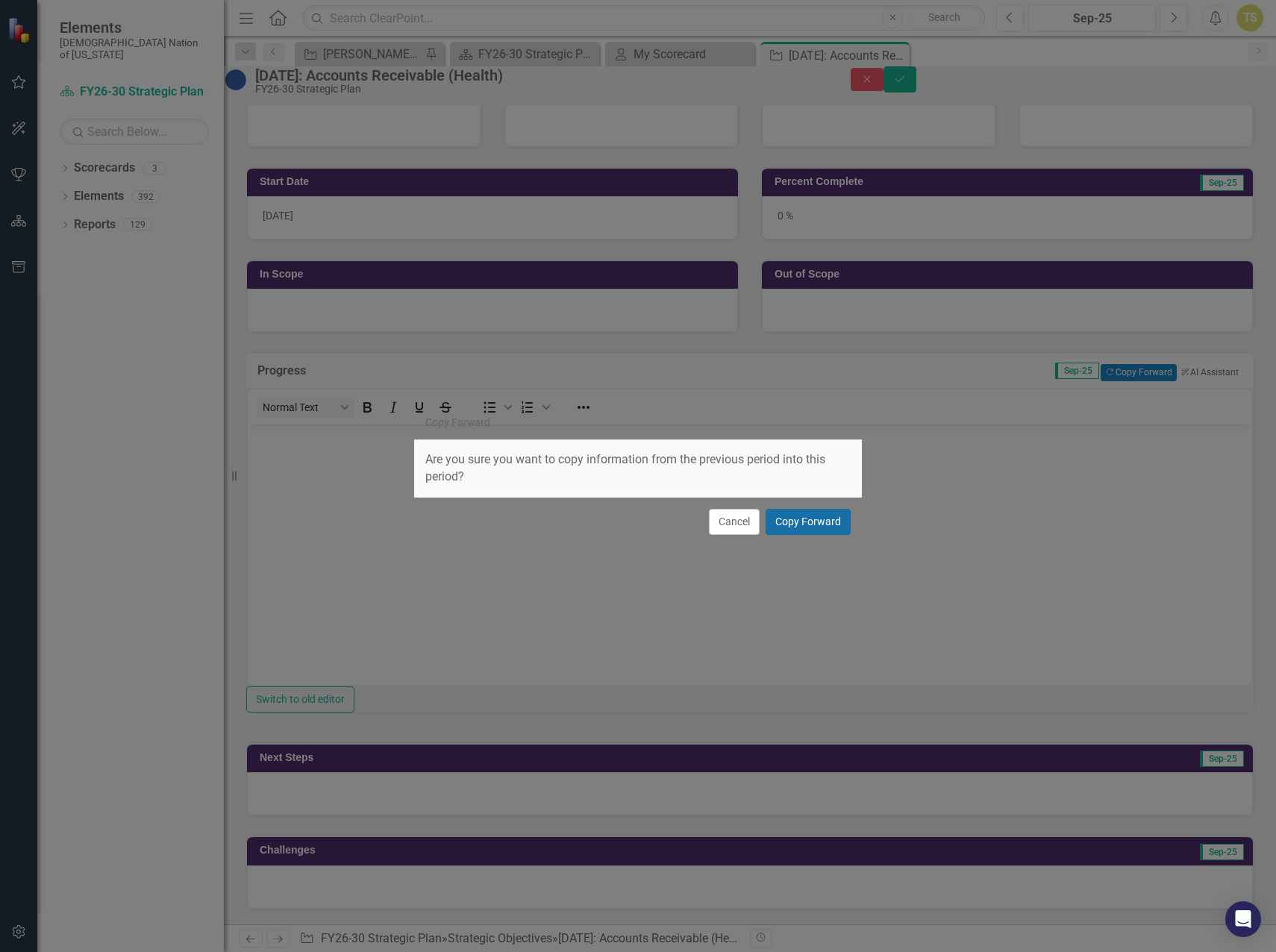
click at [787, 526] on button "Copy Forward" at bounding box center [808, 521] width 85 height 26
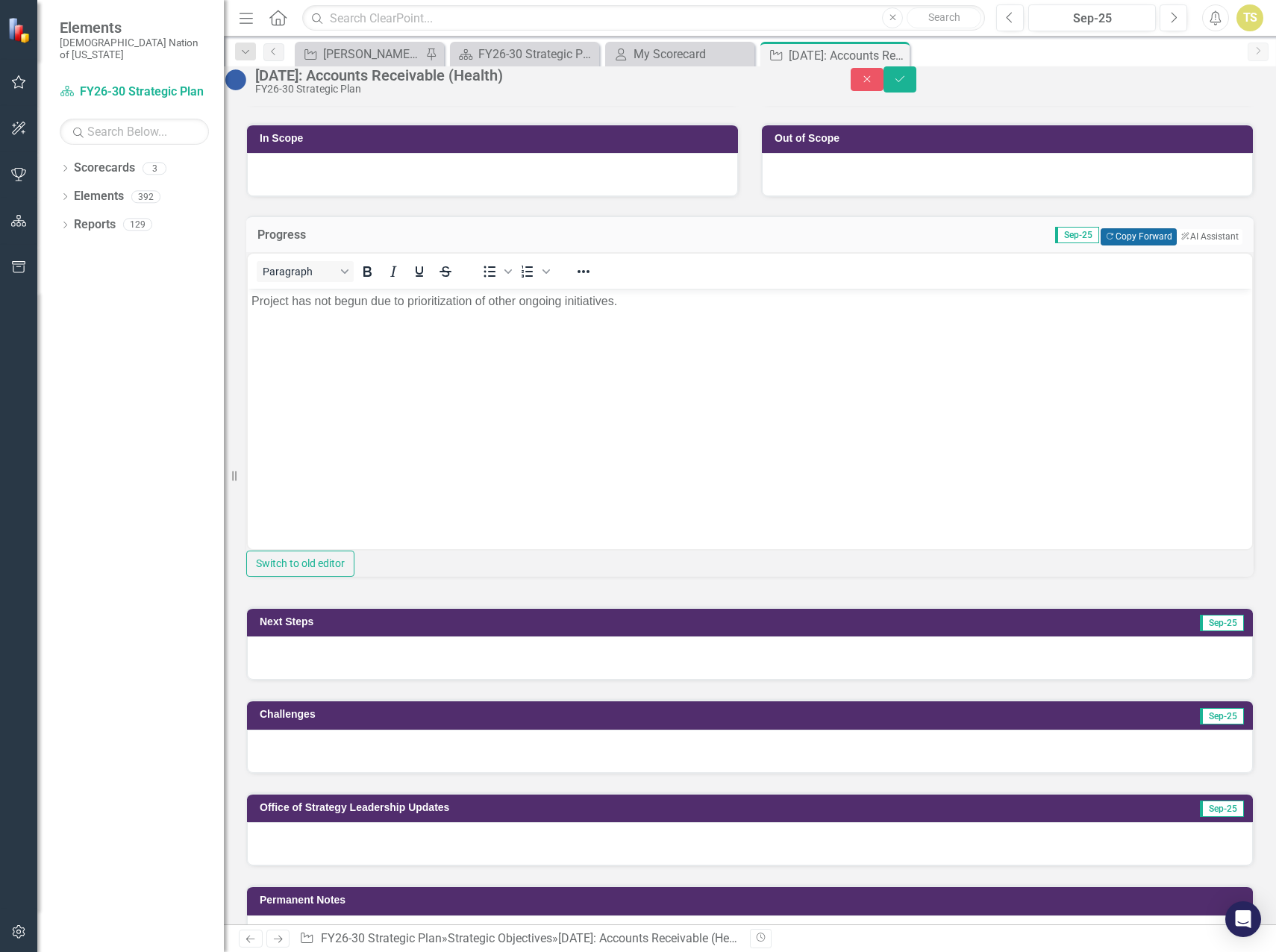
scroll to position [373, 0]
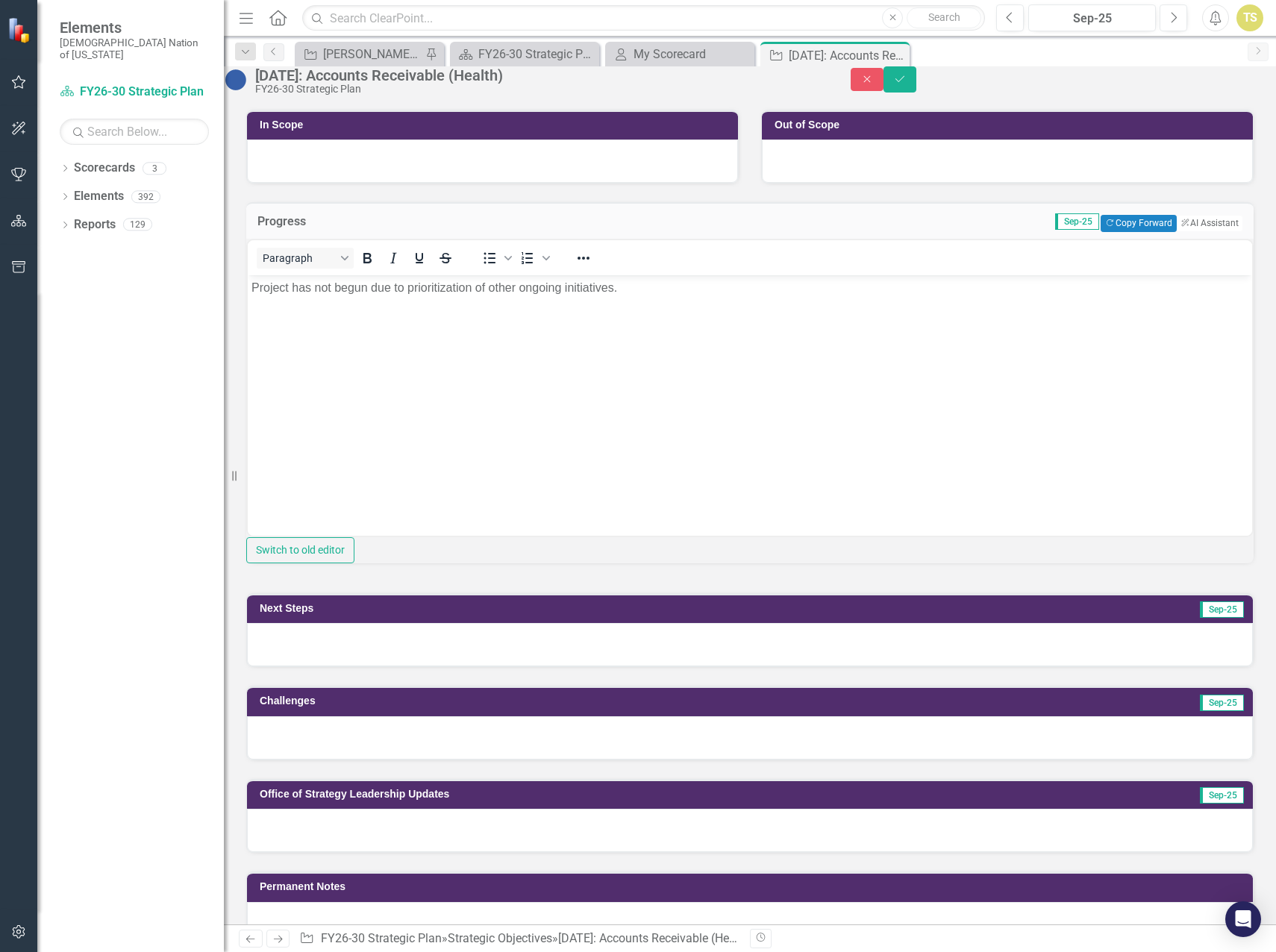
click at [394, 666] on div at bounding box center [750, 644] width 1006 height 44
click at [393, 666] on div at bounding box center [750, 644] width 1006 height 44
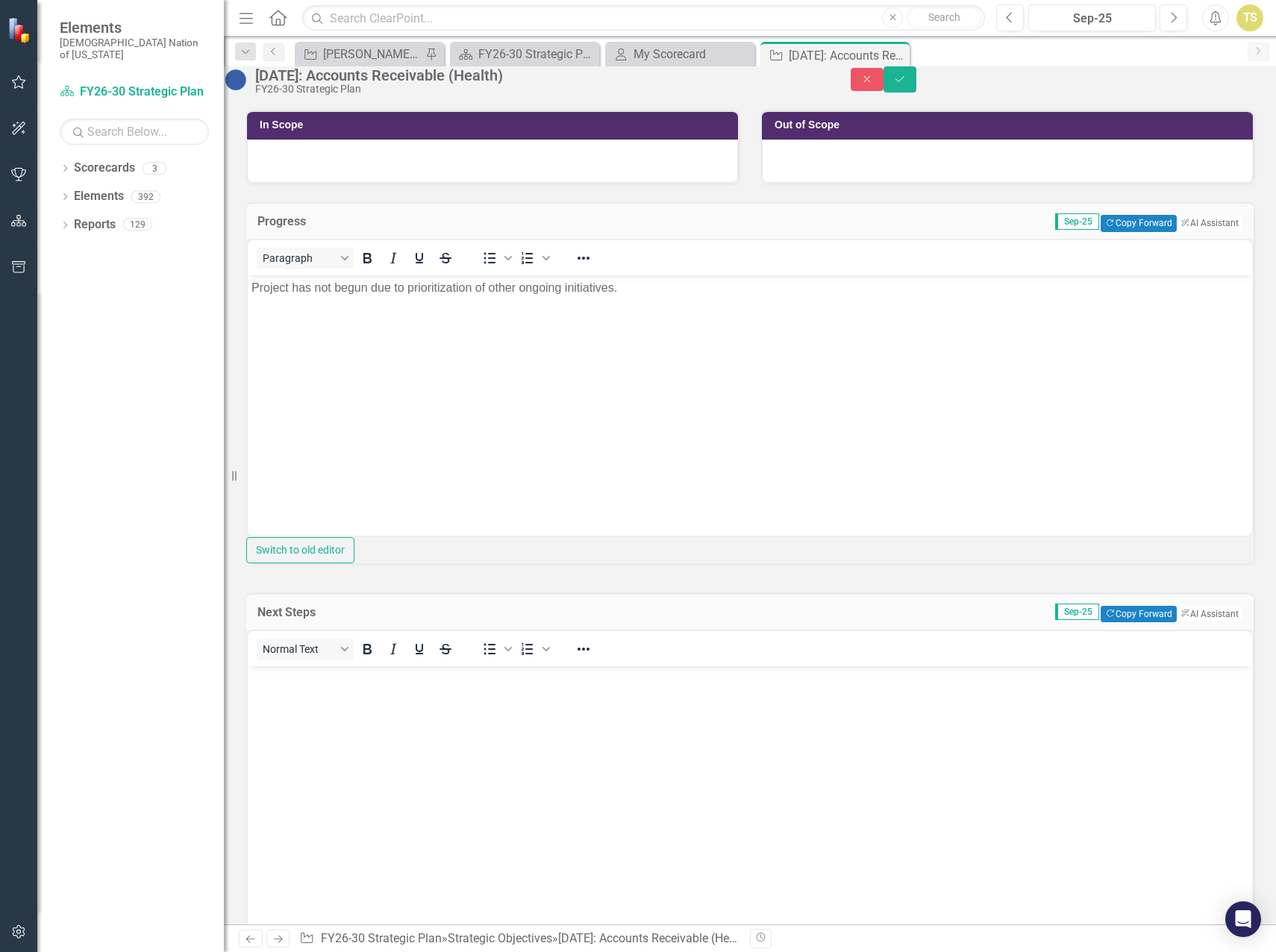
scroll to position [0, 0]
click at [1105, 622] on button "Copy Forward Copy Forward" at bounding box center [1138, 613] width 75 height 17
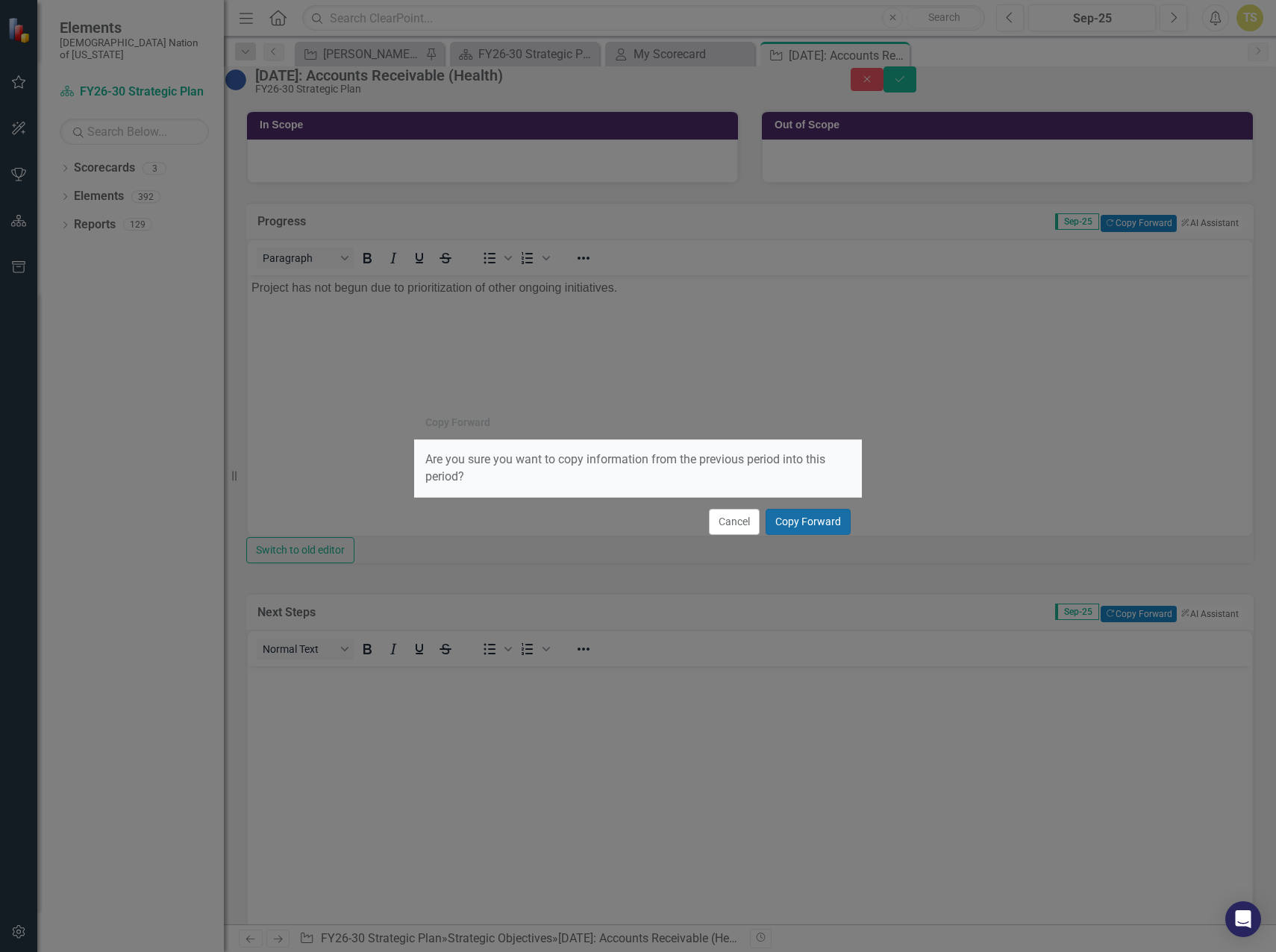
click at [807, 525] on button "Copy Forward" at bounding box center [808, 521] width 85 height 26
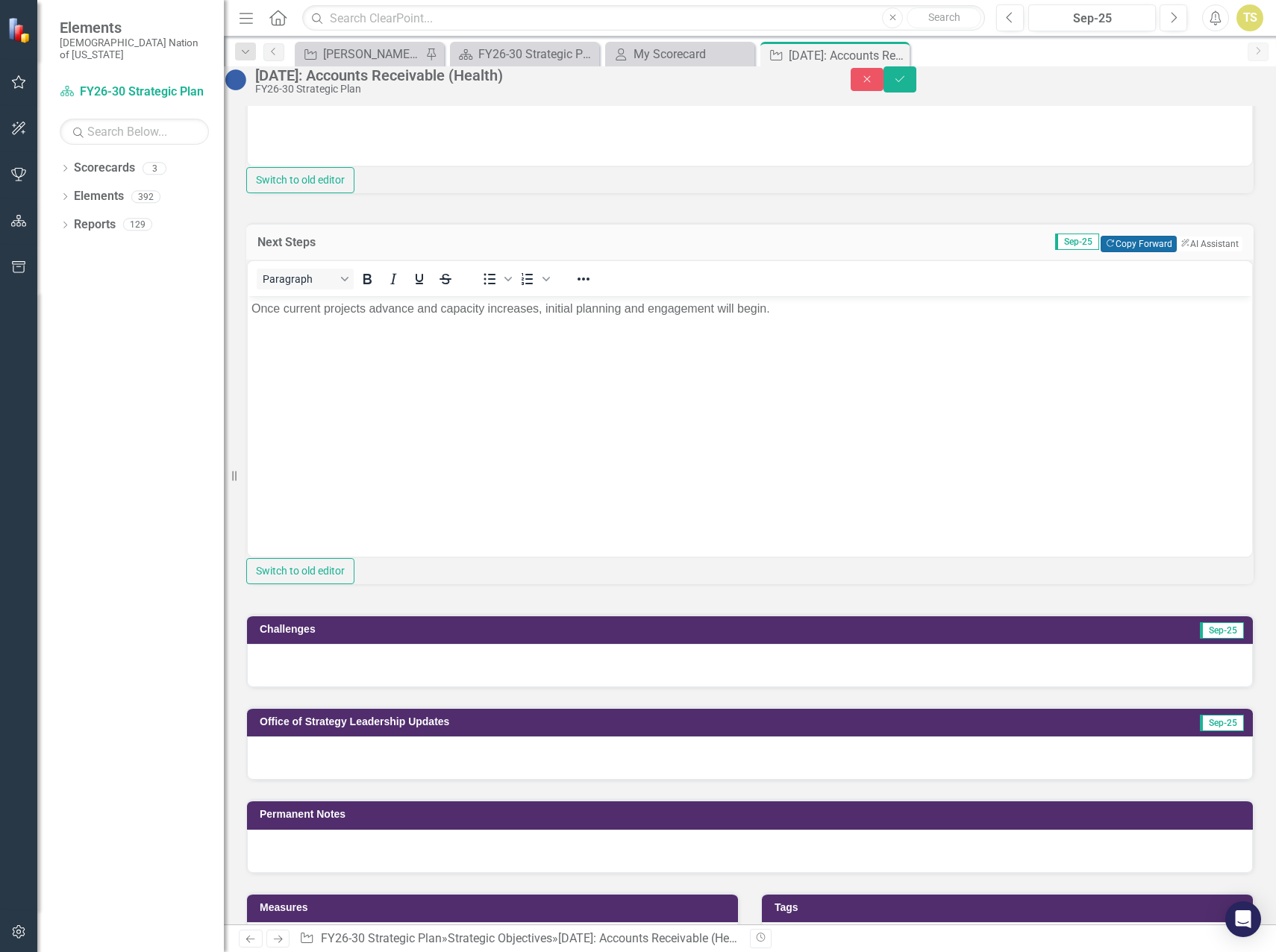
scroll to position [746, 0]
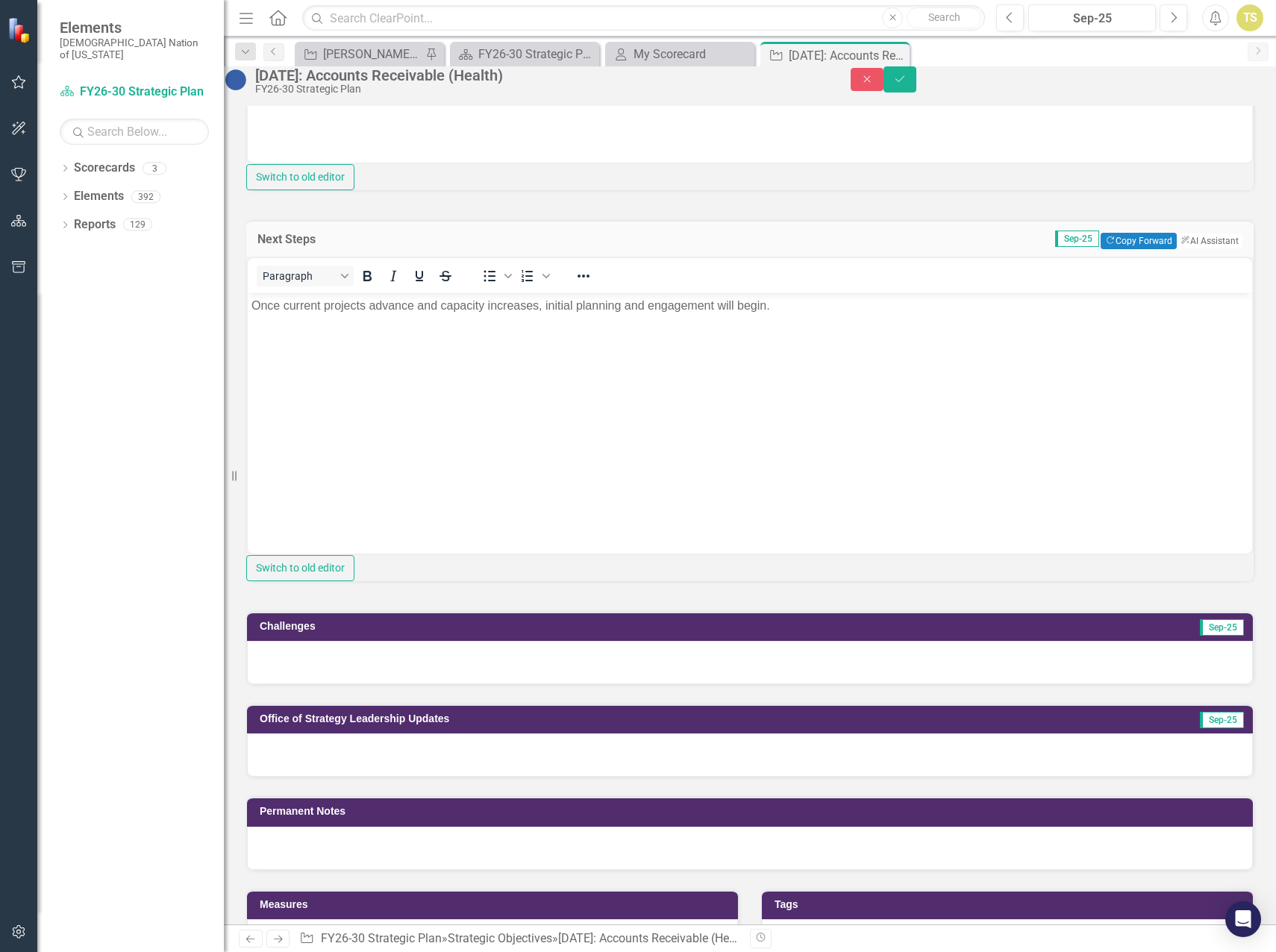
click at [384, 684] on div at bounding box center [750, 662] width 1006 height 44
click at [383, 684] on div at bounding box center [750, 662] width 1006 height 44
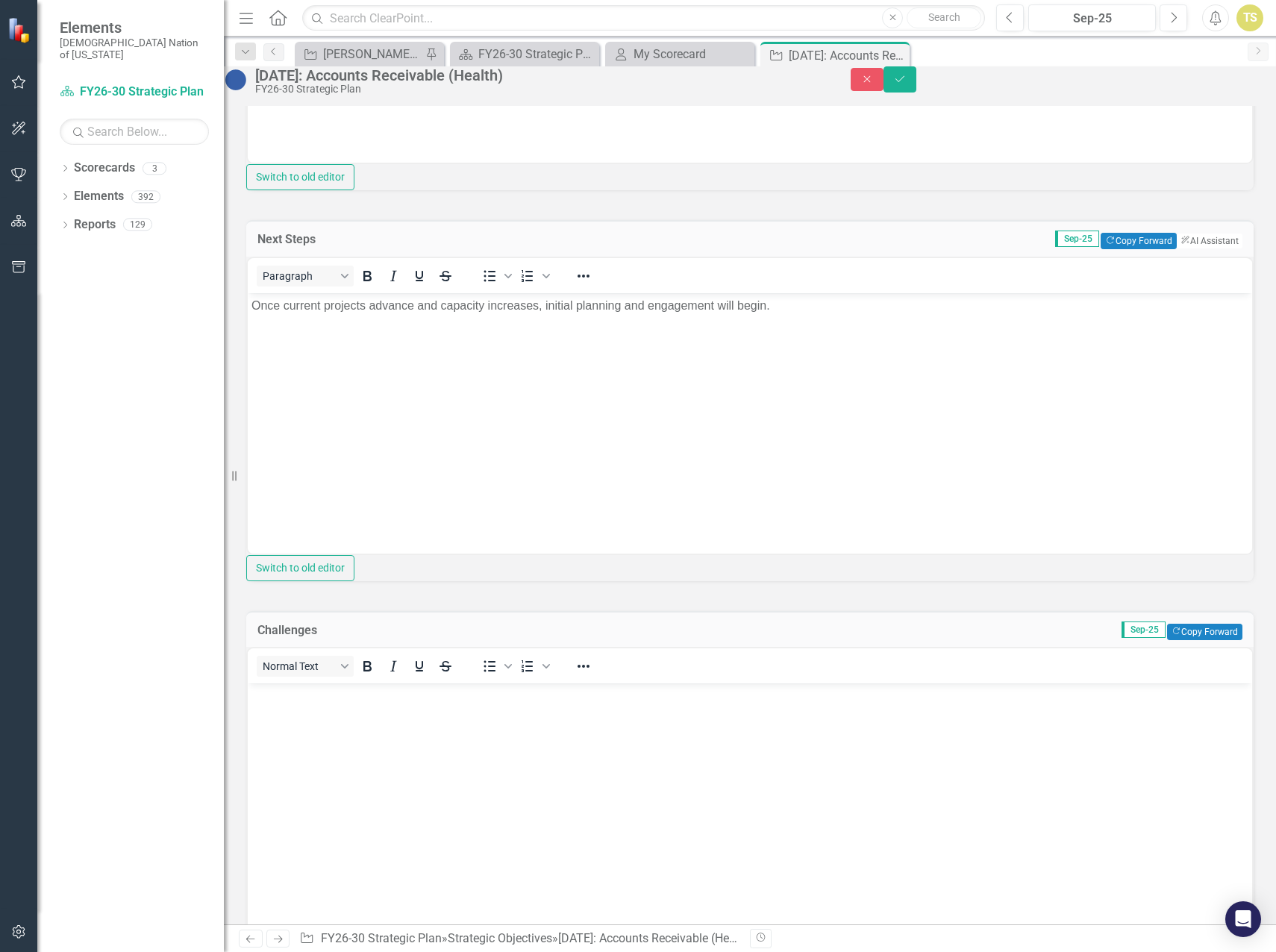
scroll to position [0, 0]
click at [1190, 640] on button "Copy Forward Copy Forward" at bounding box center [1205, 631] width 75 height 17
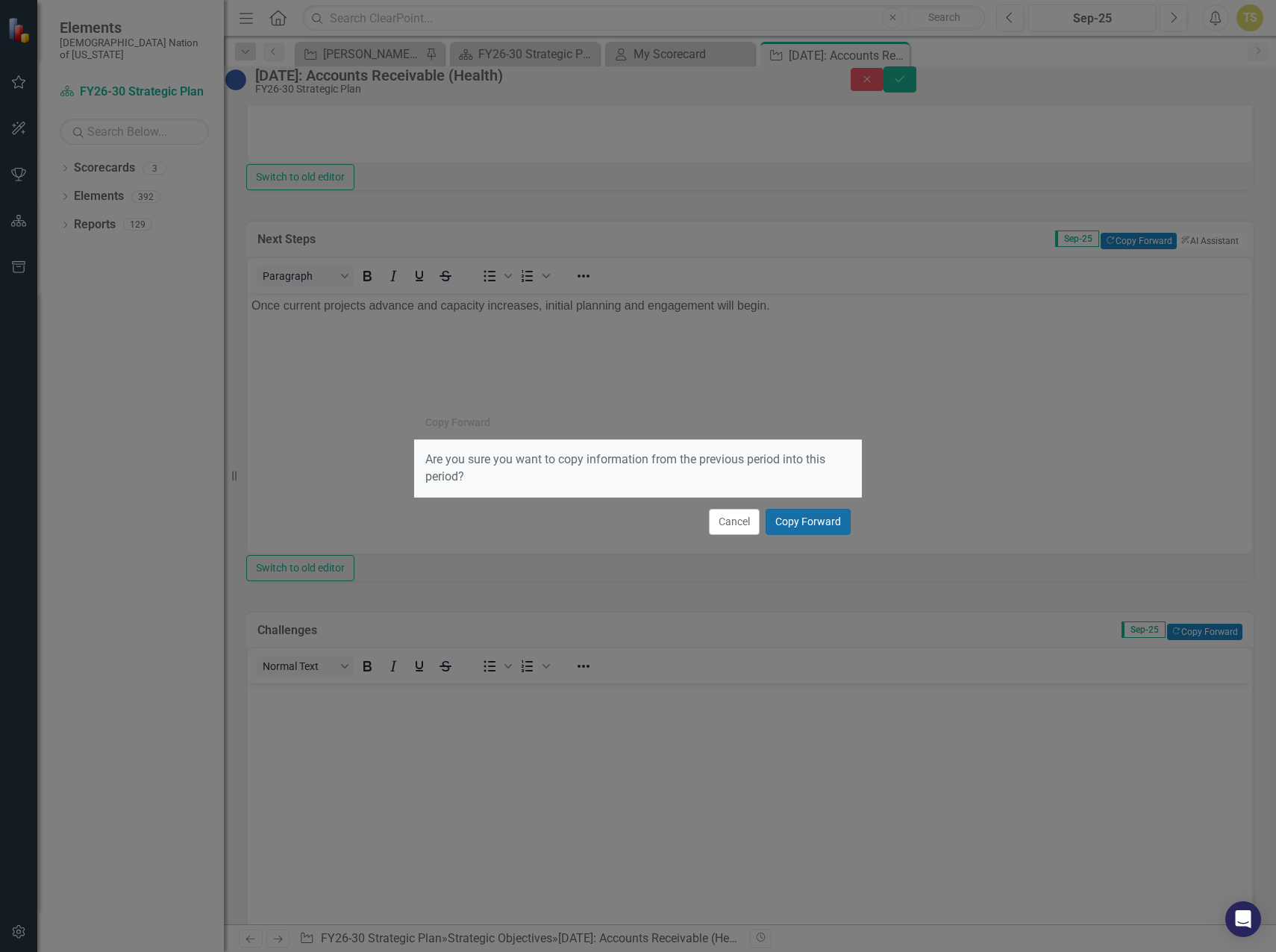
click at [797, 521] on button "Copy Forward" at bounding box center [808, 521] width 85 height 26
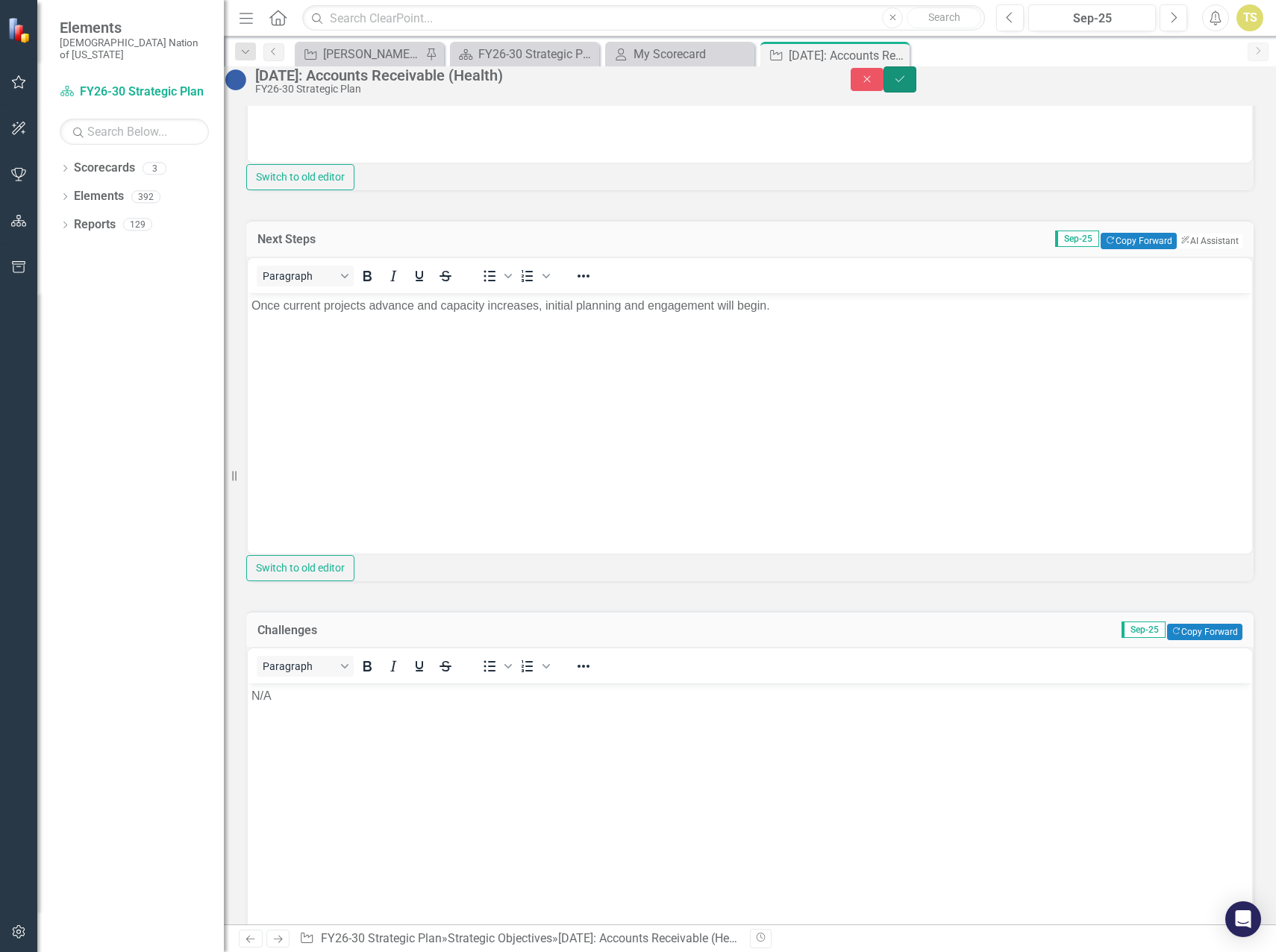
click at [917, 92] on button "Save" at bounding box center [900, 79] width 33 height 26
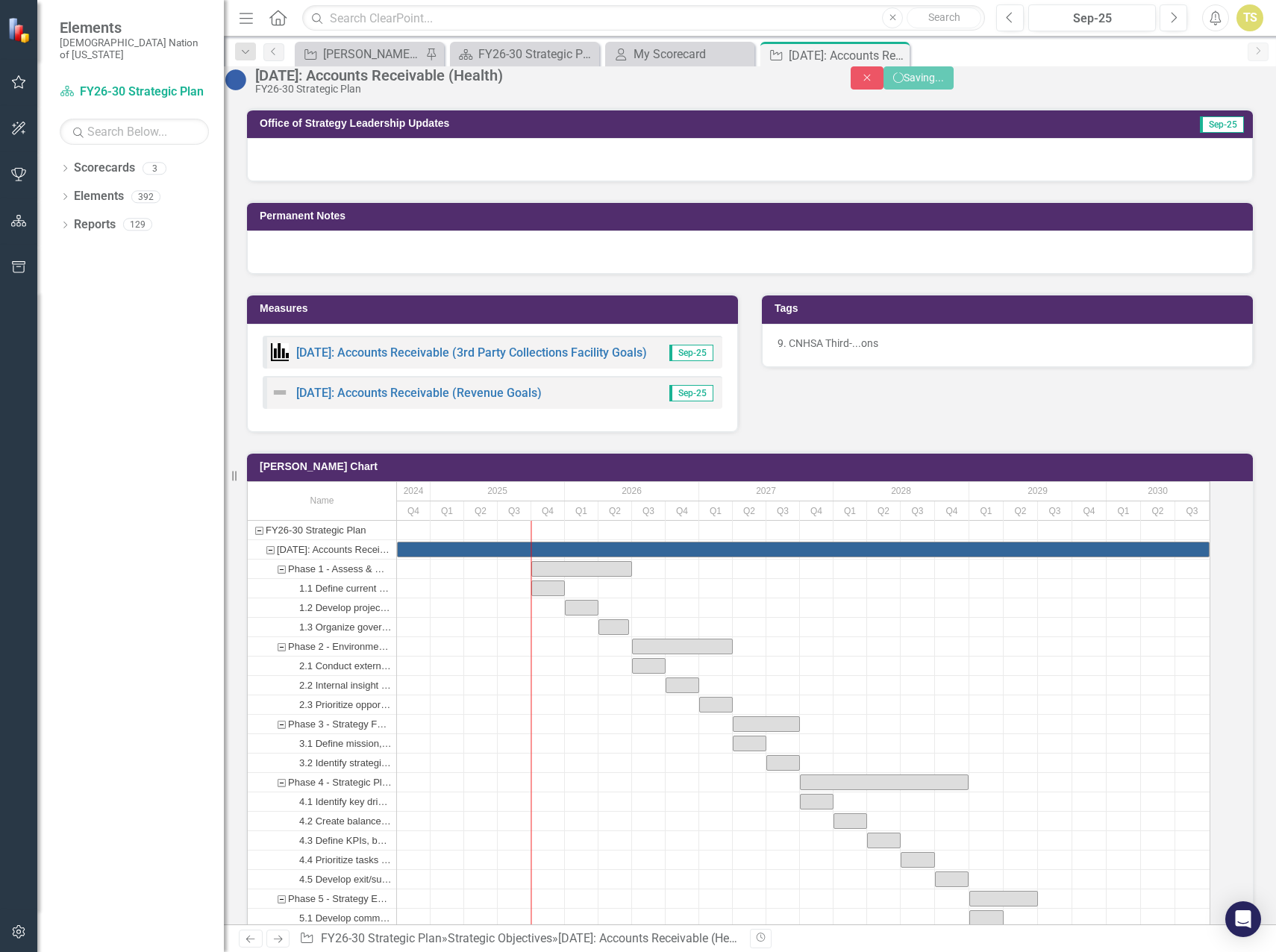
scroll to position [740, 0]
